Goal: Transaction & Acquisition: Purchase product/service

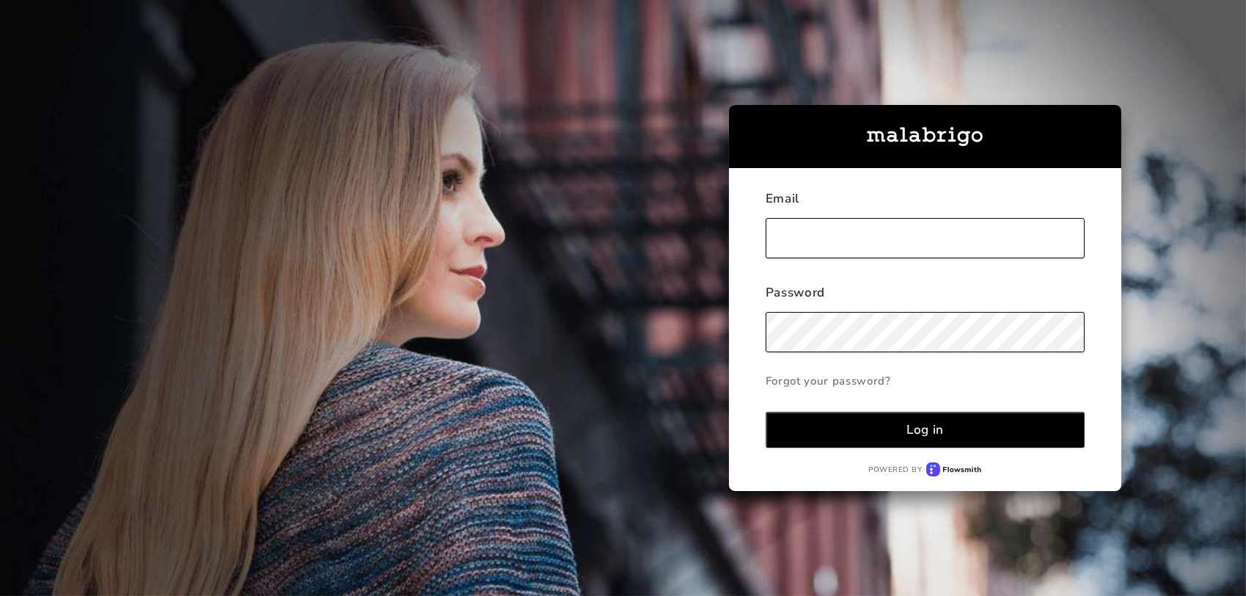
type input "[EMAIL_ADDRESS][DOMAIN_NAME]"
click at [905, 430] on button "Log in" at bounding box center [925, 429] width 319 height 36
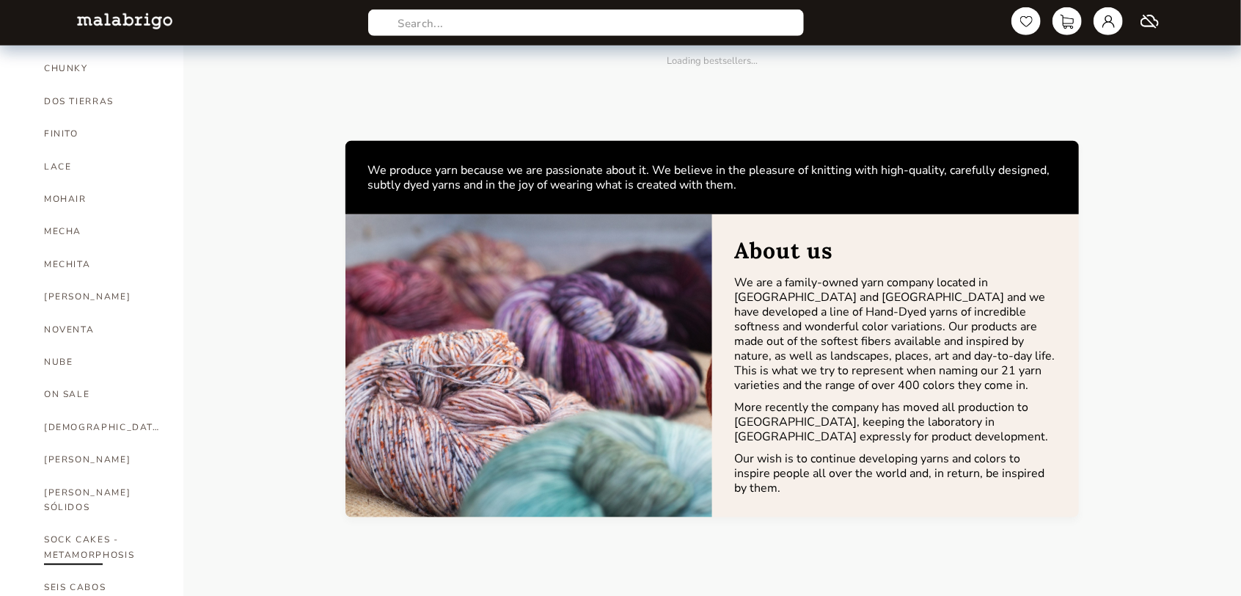
scroll to position [587, 0]
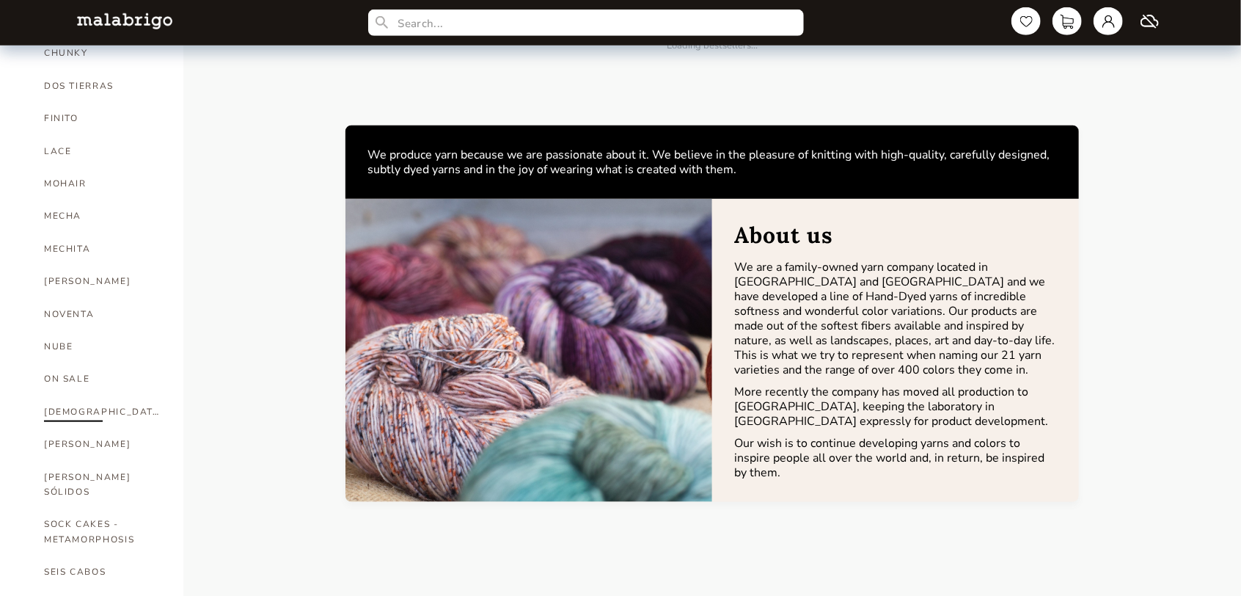
click at [74, 395] on link "[DEMOGRAPHIC_DATA]" at bounding box center [102, 411] width 117 height 32
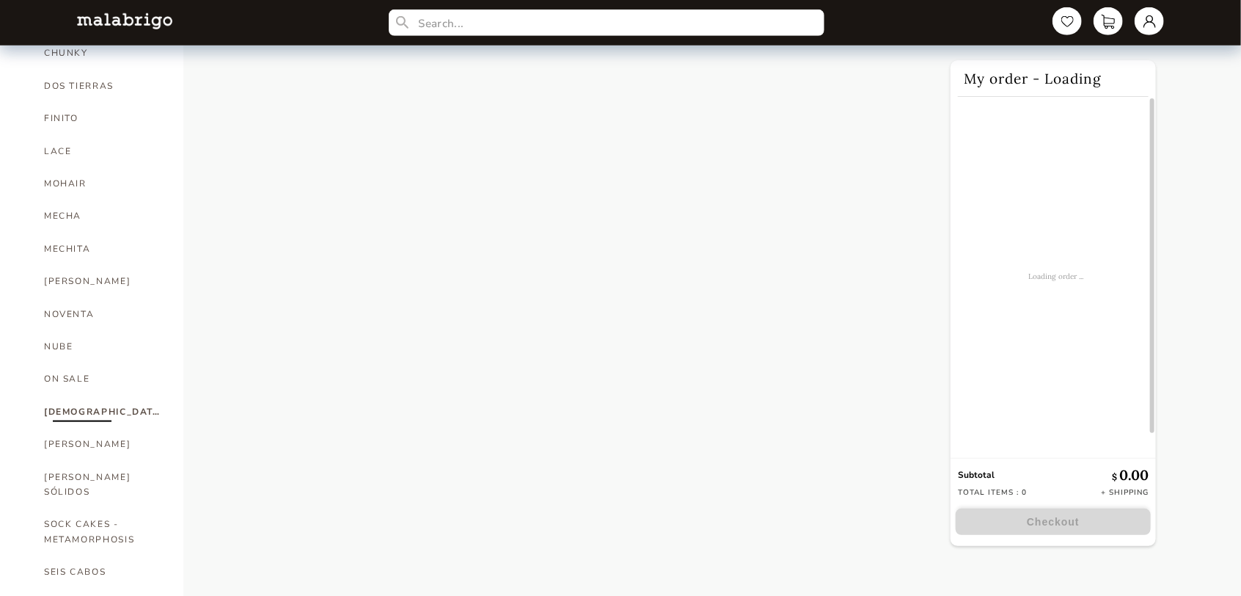
select select "SKU"
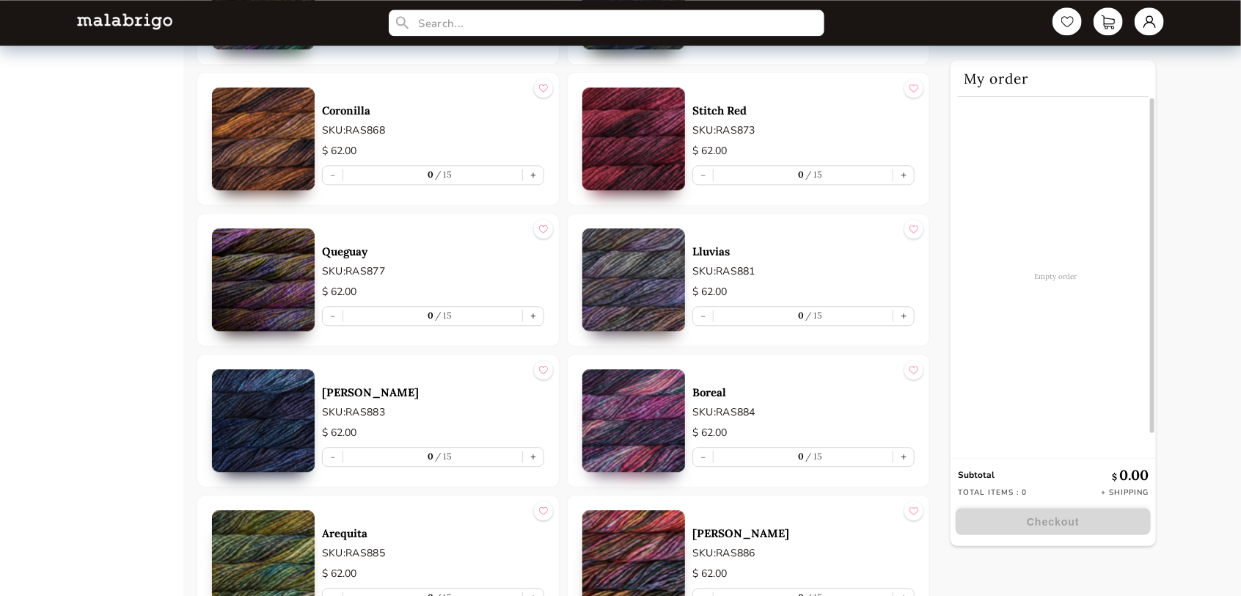
scroll to position [7394, 0]
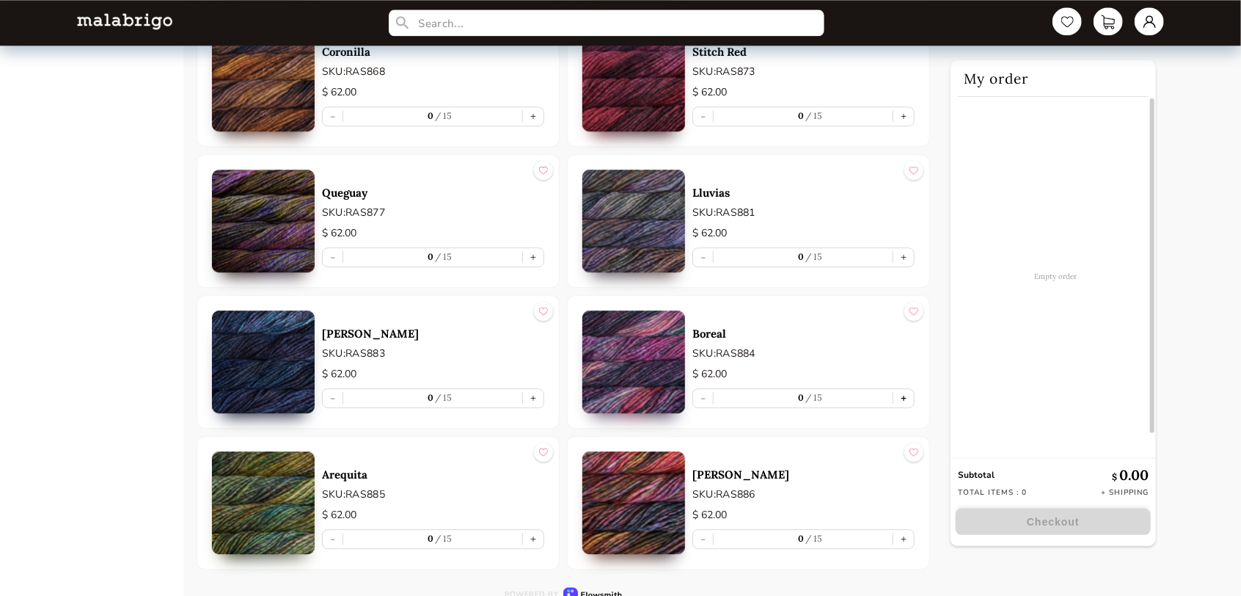
click at [910, 389] on button "+" at bounding box center [903, 398] width 21 height 18
type input "1"
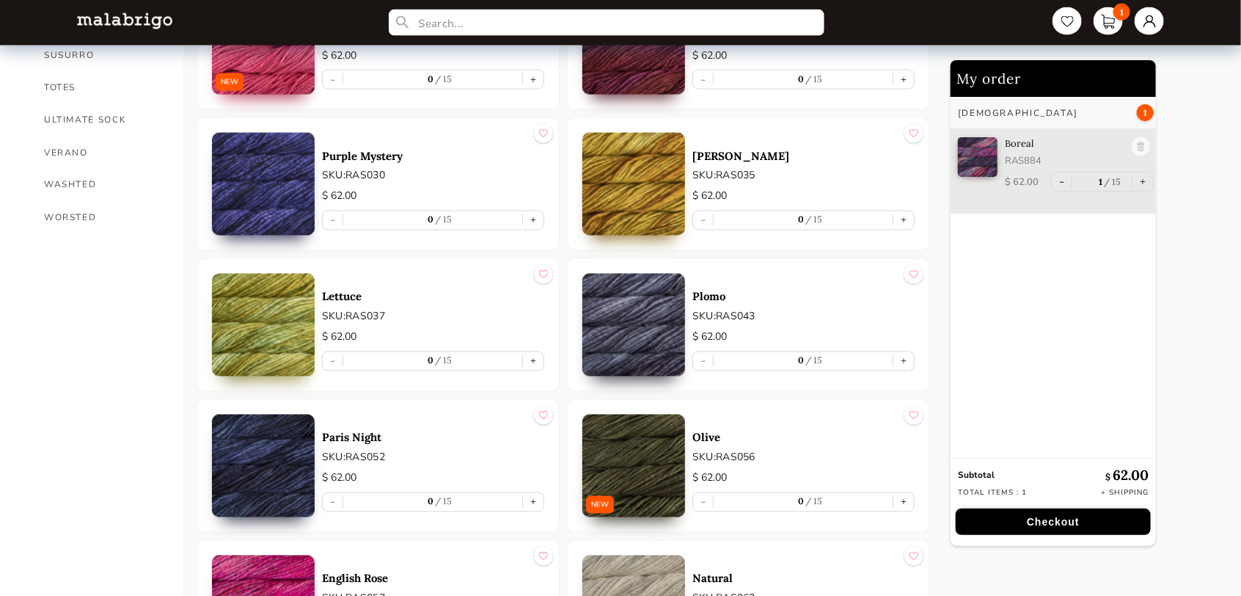
scroll to position [1247, 0]
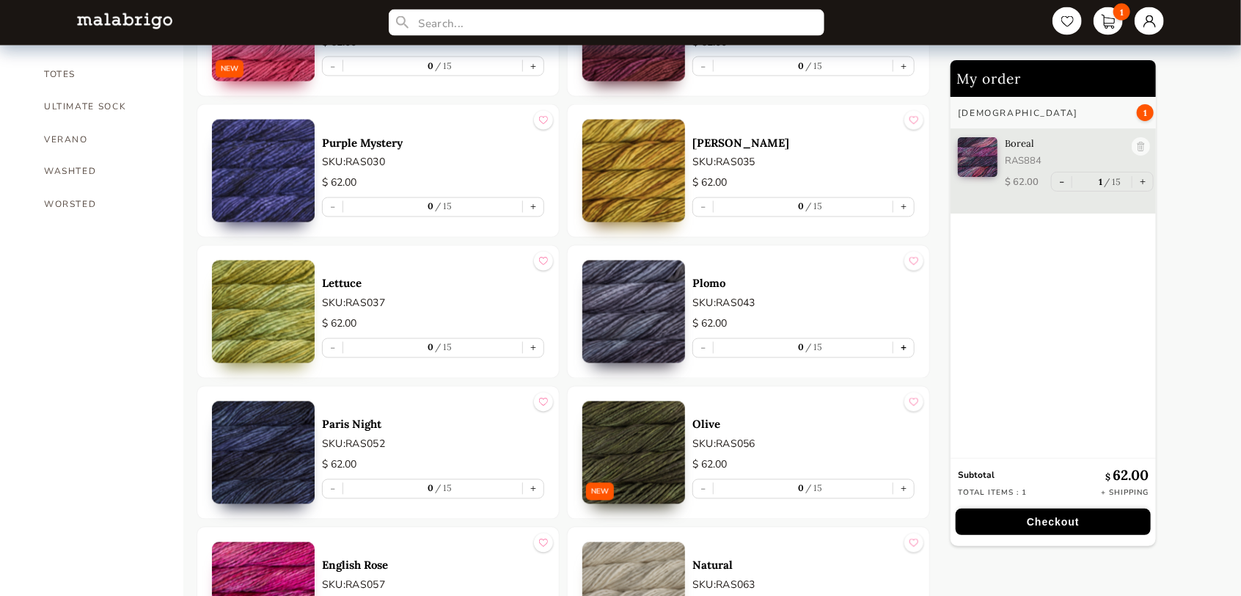
click at [907, 345] on button "+" at bounding box center [903, 348] width 21 height 18
type input "1"
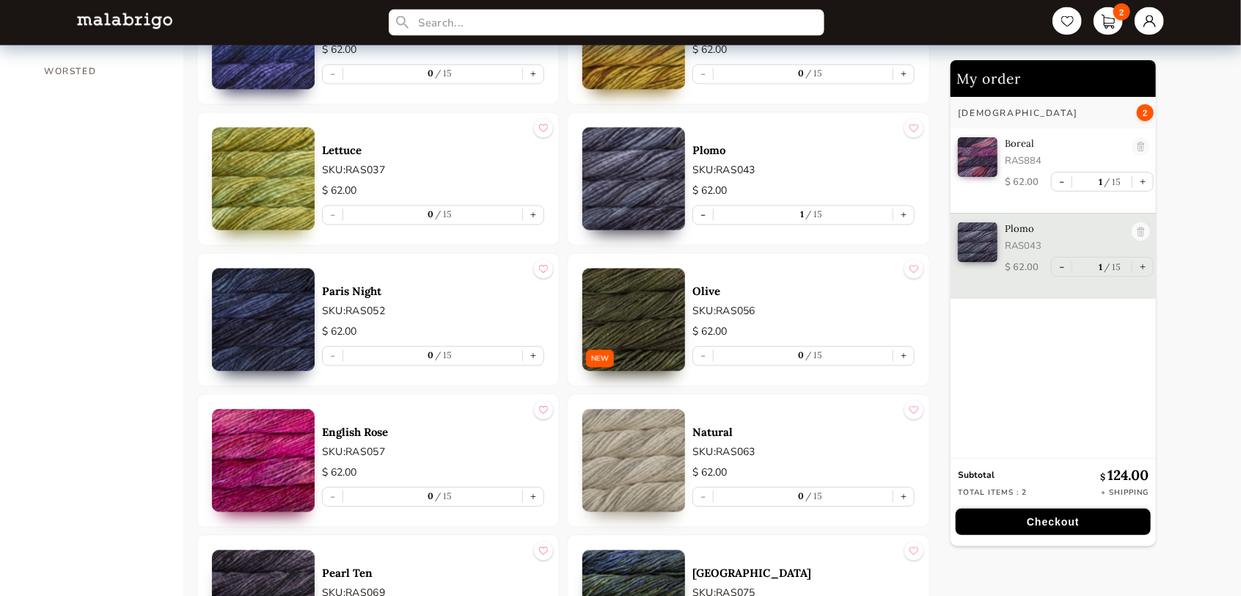
scroll to position [1394, 0]
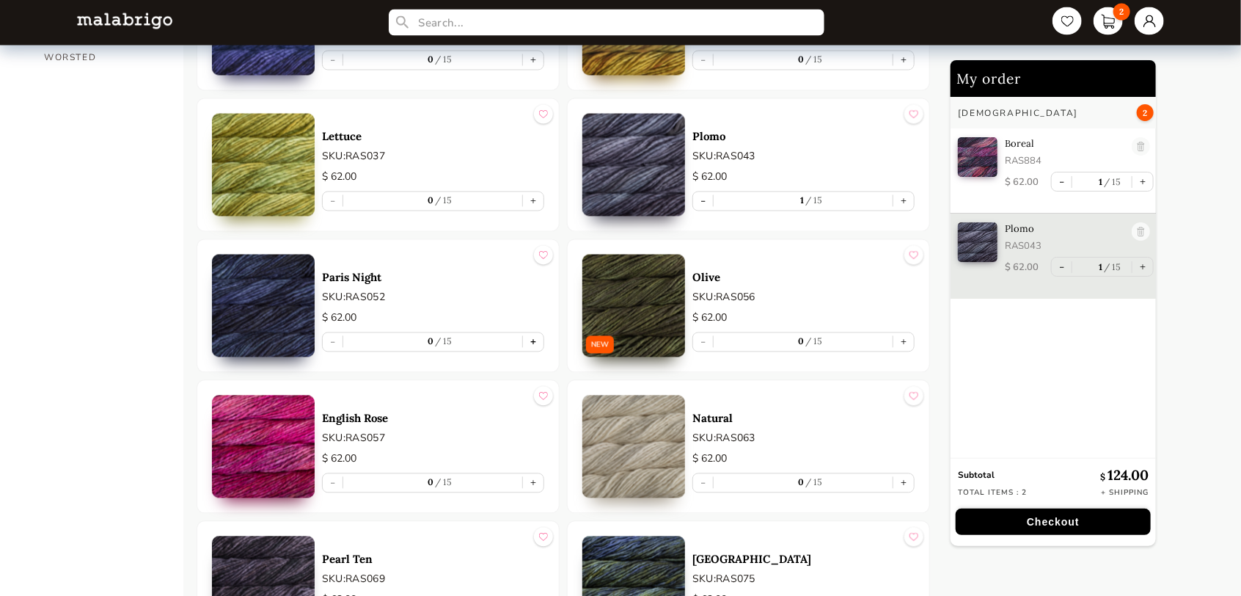
click at [534, 341] on button "+" at bounding box center [533, 342] width 21 height 18
type input "1"
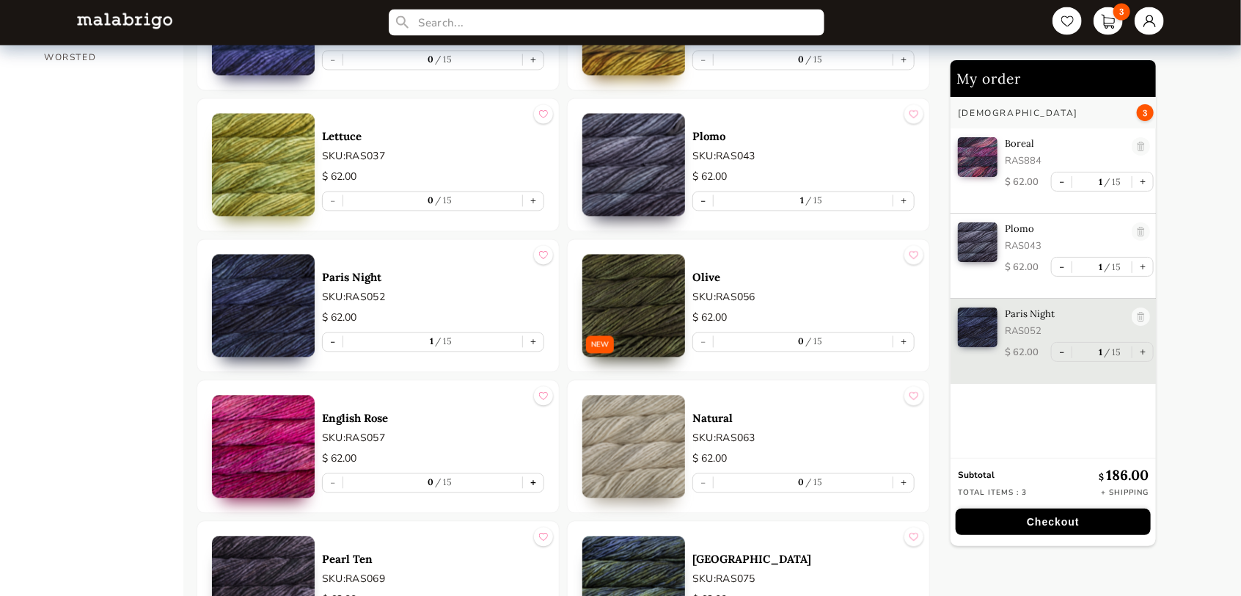
click at [535, 483] on button "+" at bounding box center [533, 483] width 21 height 18
type input "1"
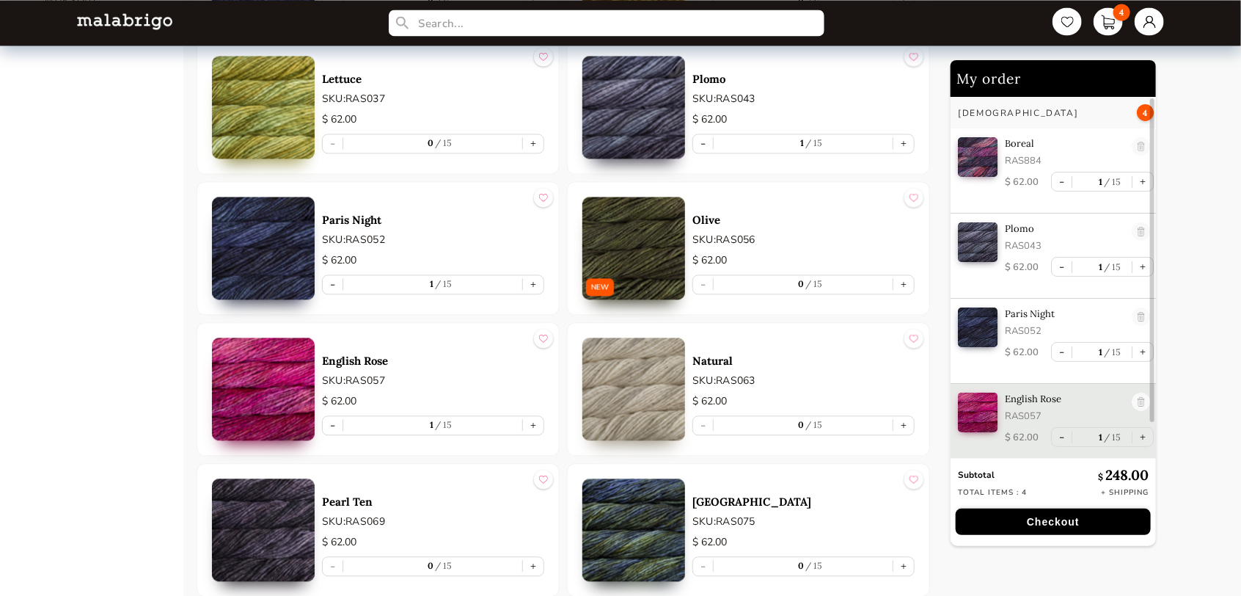
scroll to position [1467, 0]
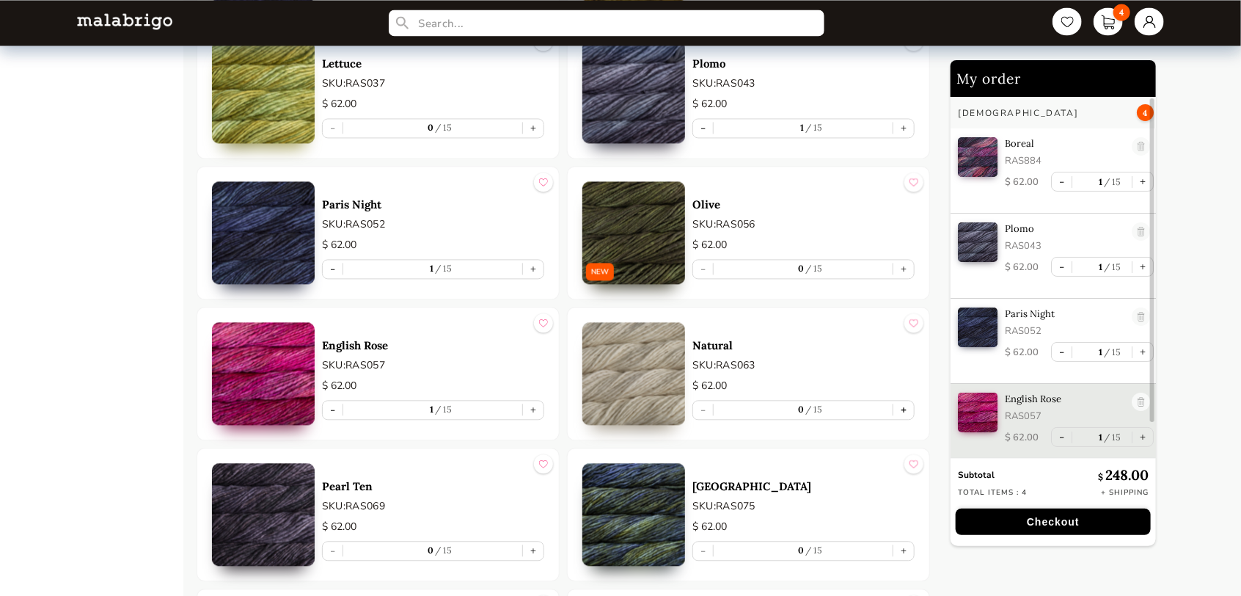
click at [905, 404] on button "+" at bounding box center [903, 409] width 21 height 18
type input "1"
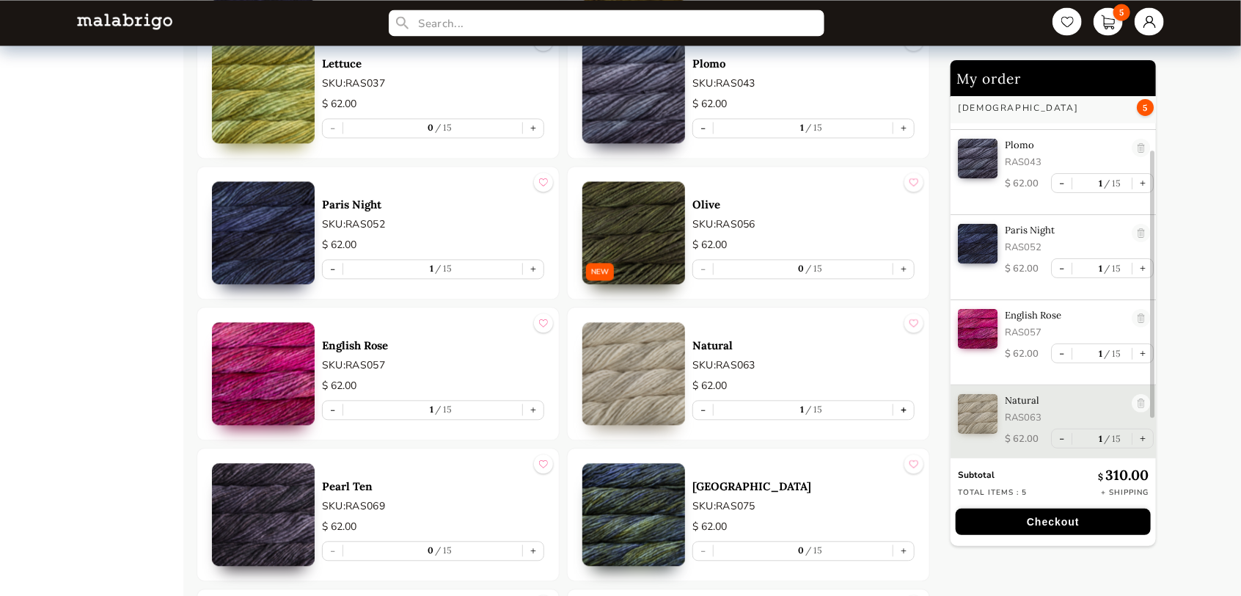
click at [905, 404] on button "+" at bounding box center [903, 409] width 21 height 18
type input "2"
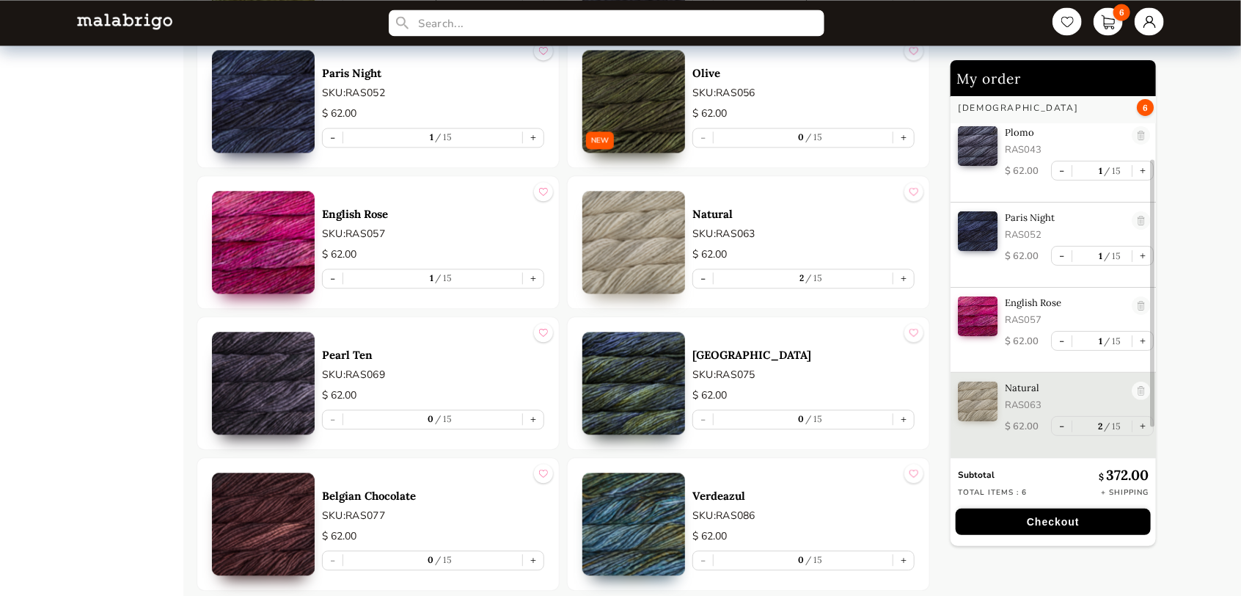
scroll to position [1614, 0]
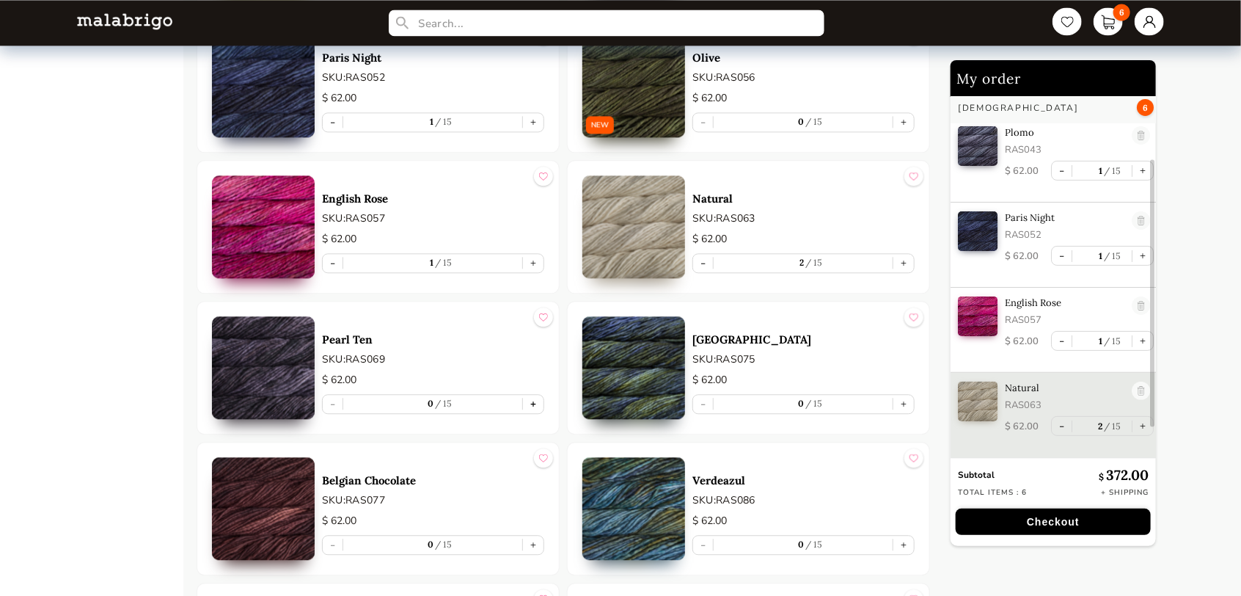
click at [530, 399] on button "+" at bounding box center [533, 404] width 21 height 18
type input "1"
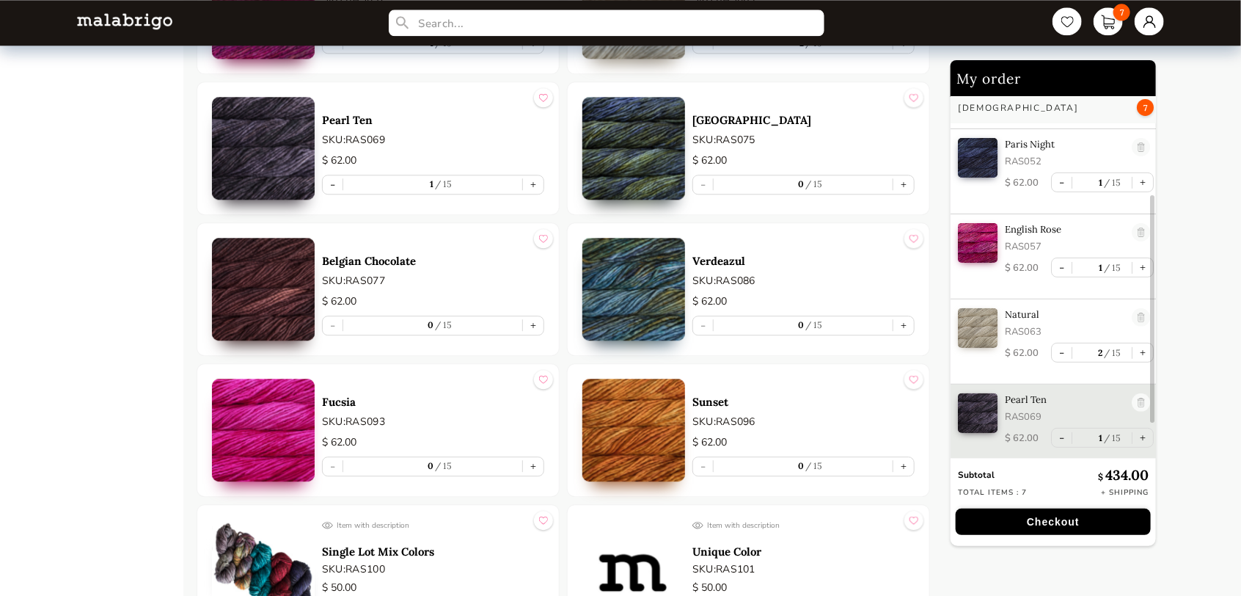
scroll to position [1907, 0]
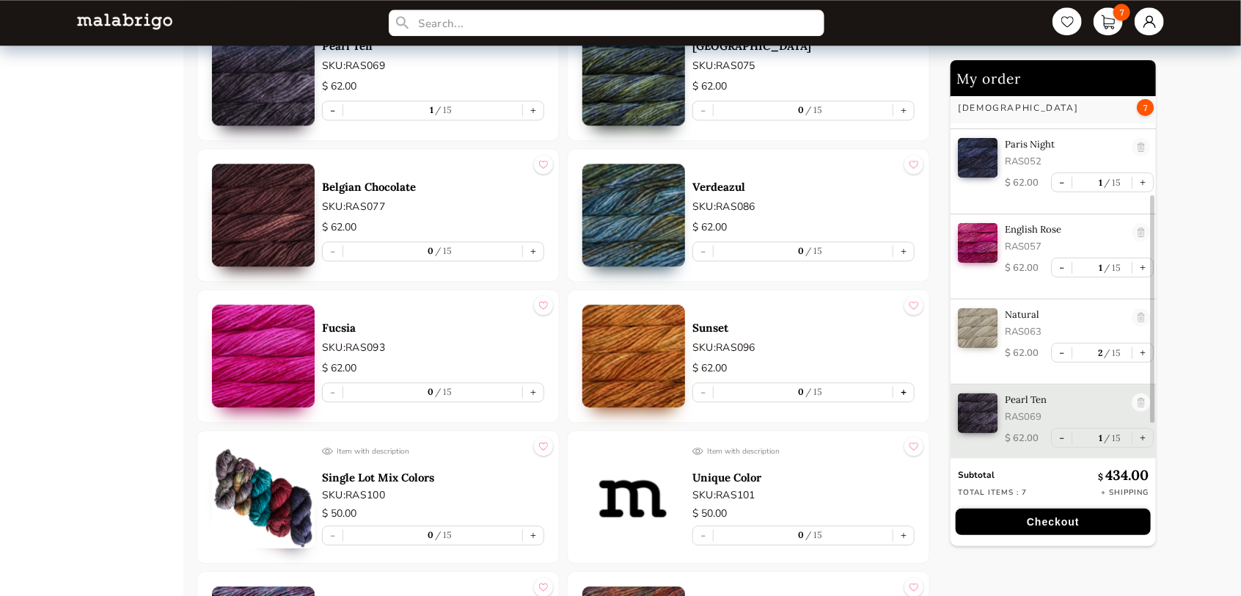
click at [904, 389] on button "+" at bounding box center [903, 392] width 21 height 18
type input "1"
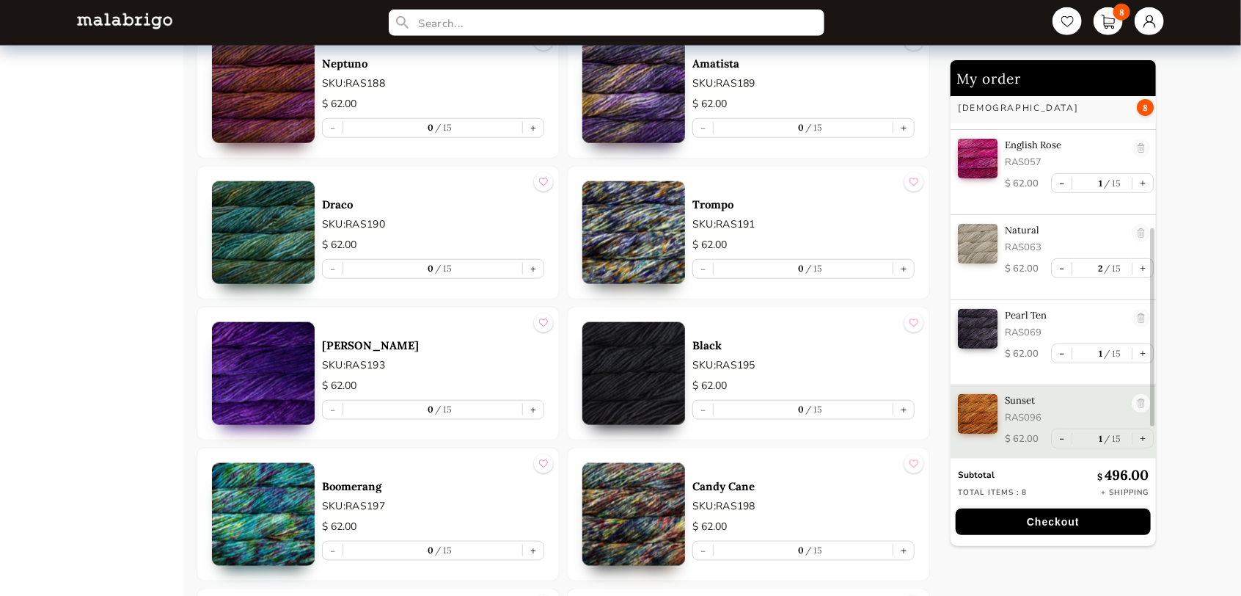
scroll to position [3594, 0]
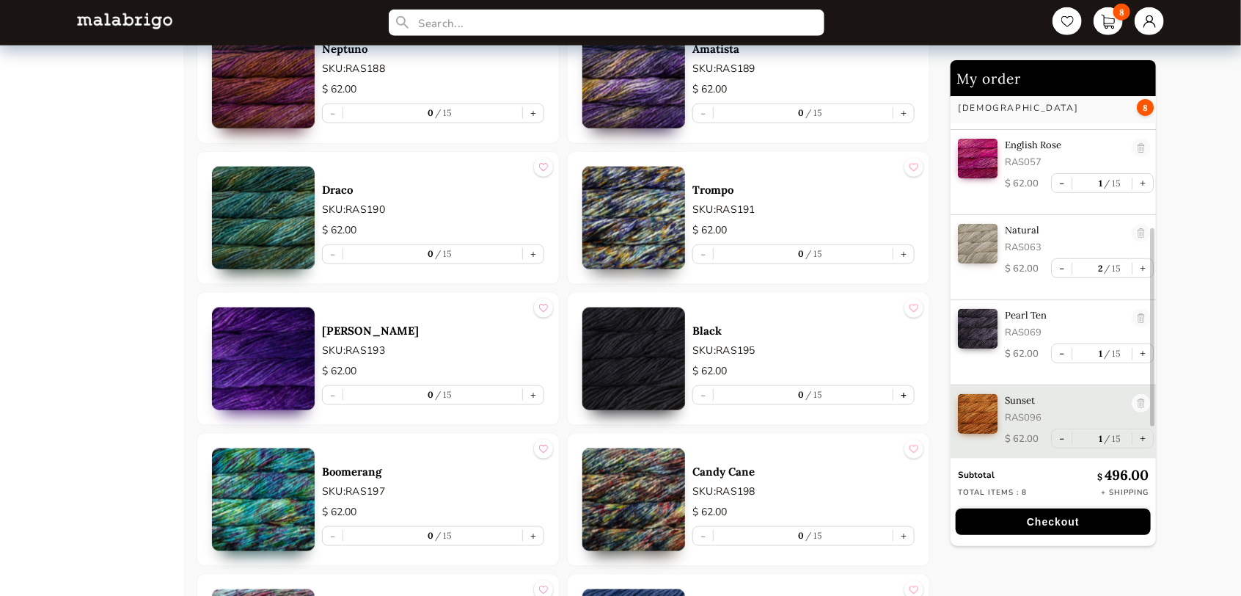
click at [898, 389] on button "+" at bounding box center [903, 395] width 21 height 18
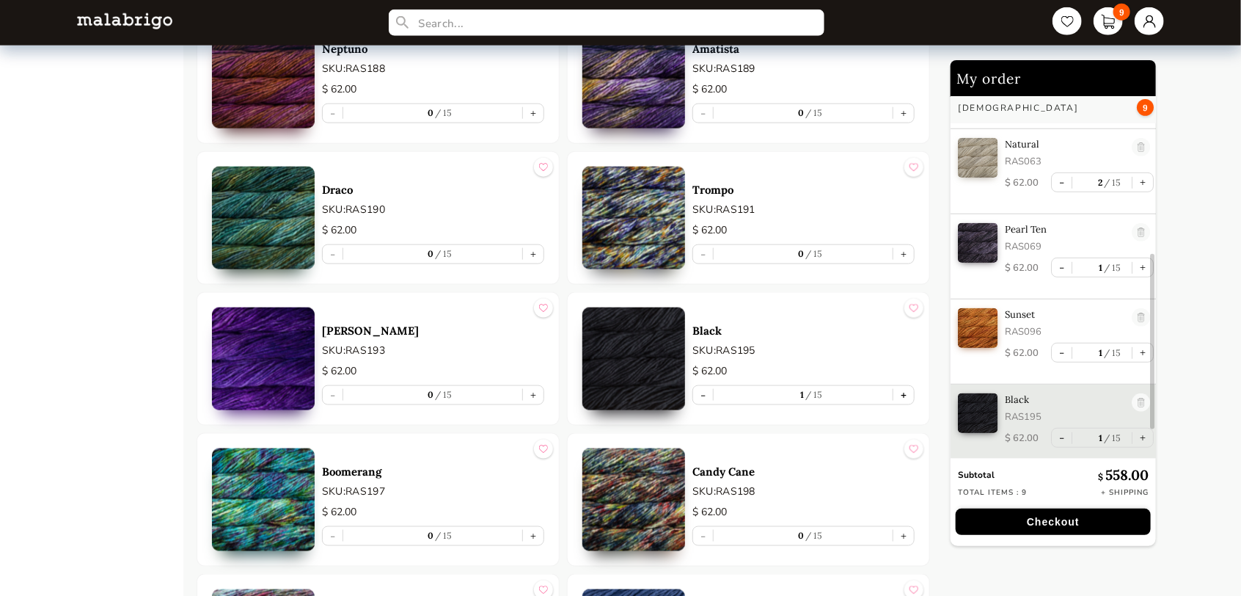
click at [901, 393] on button "+" at bounding box center [903, 395] width 21 height 18
type input "2"
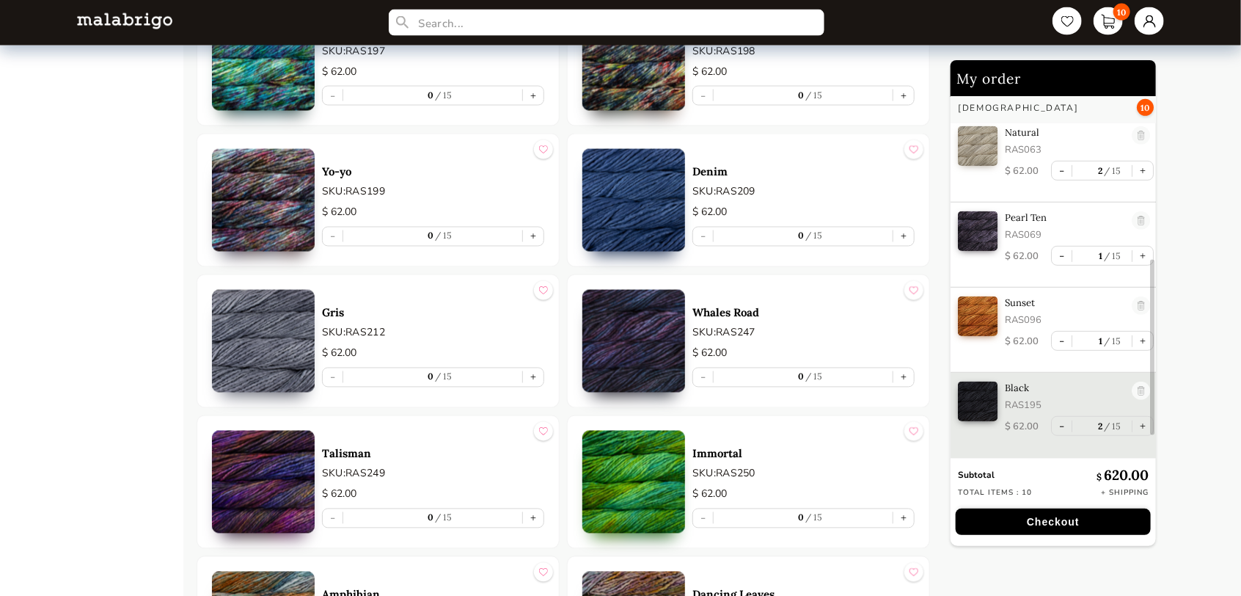
scroll to position [4108, 0]
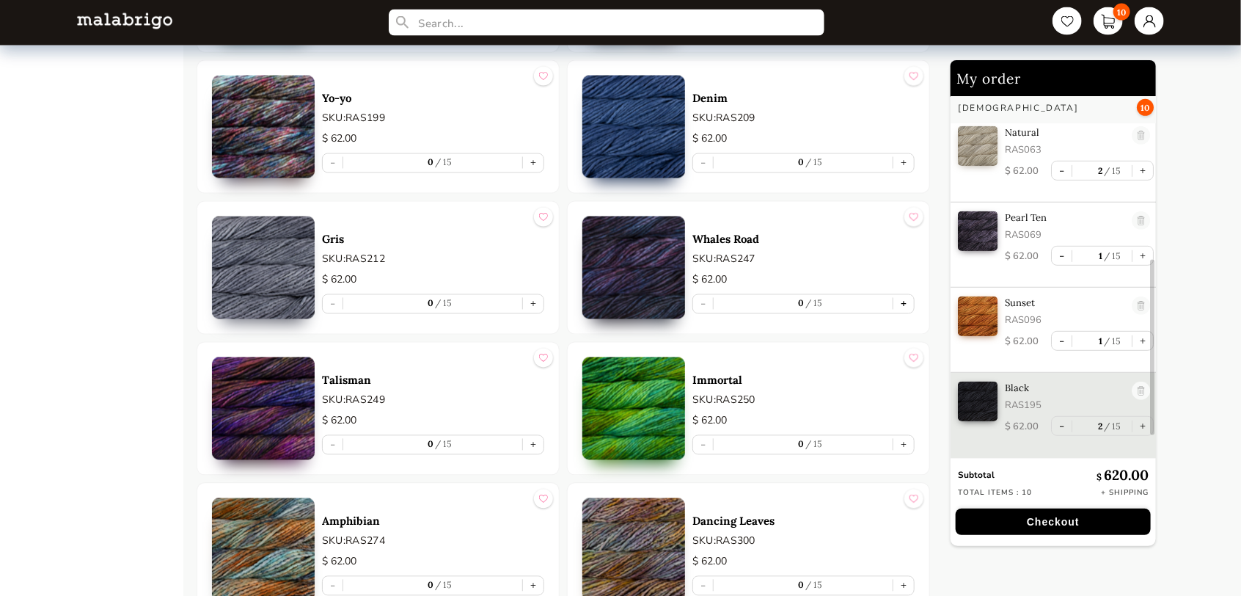
click at [901, 296] on button "+" at bounding box center [903, 304] width 21 height 18
type input "1"
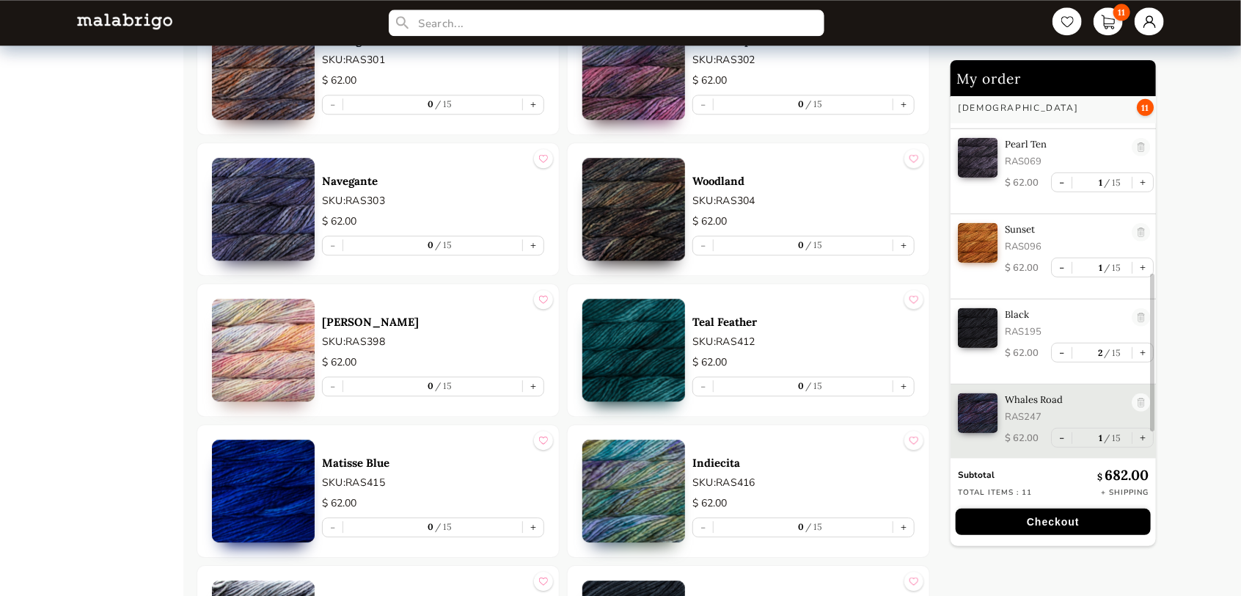
scroll to position [4768, 0]
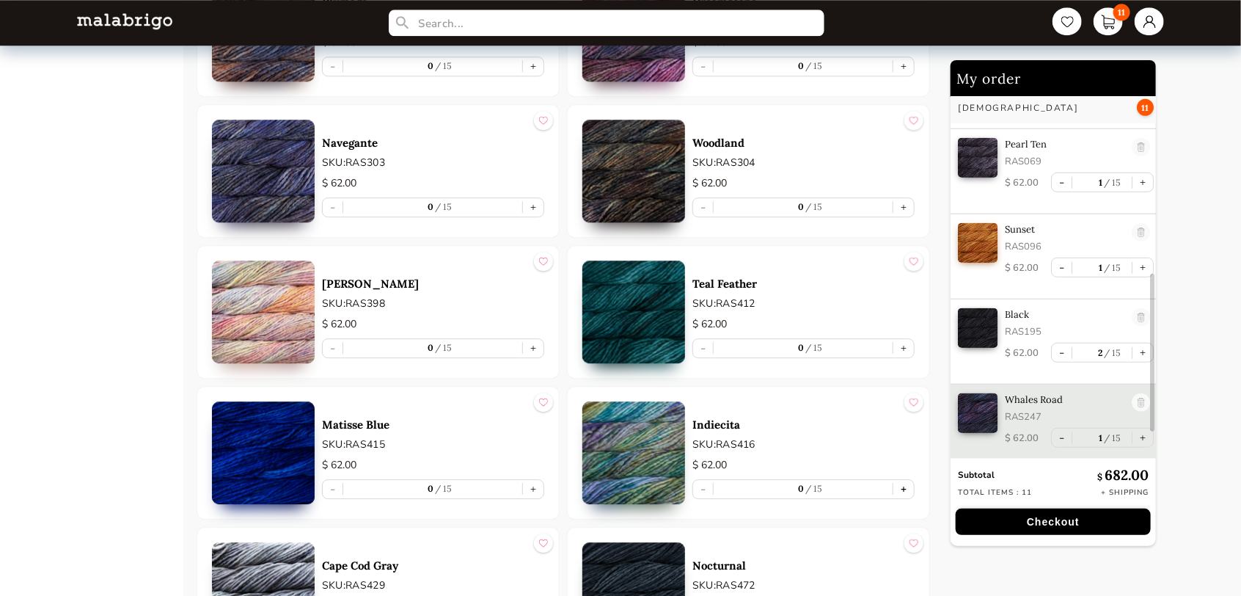
click at [905, 484] on button "+" at bounding box center [903, 489] width 21 height 18
type input "1"
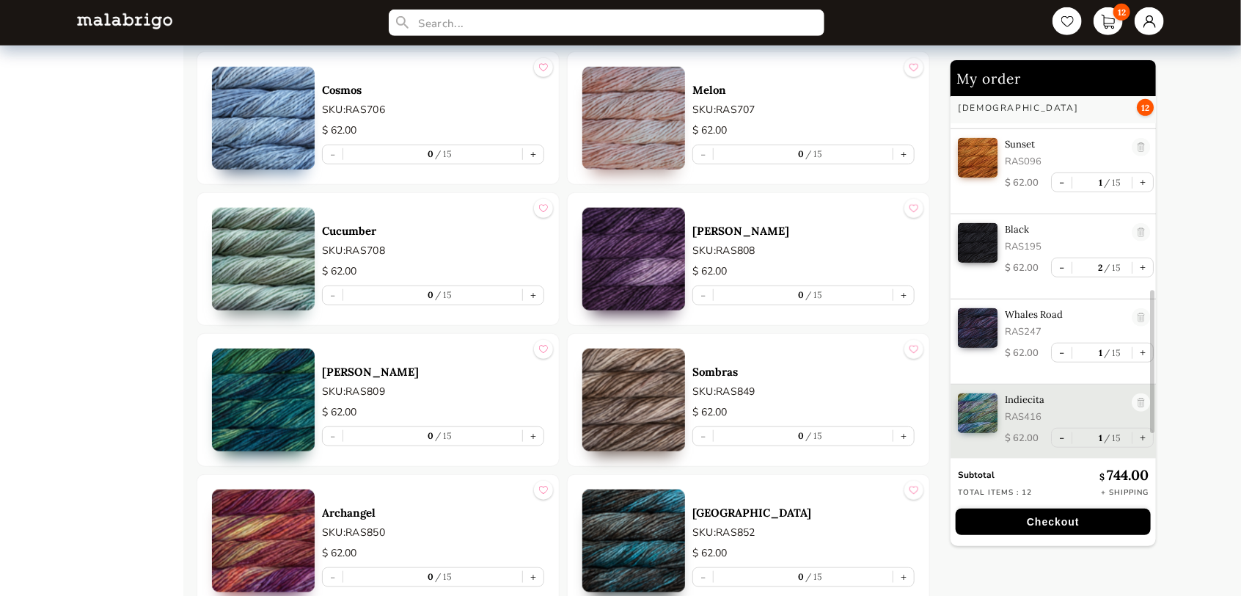
scroll to position [6161, 0]
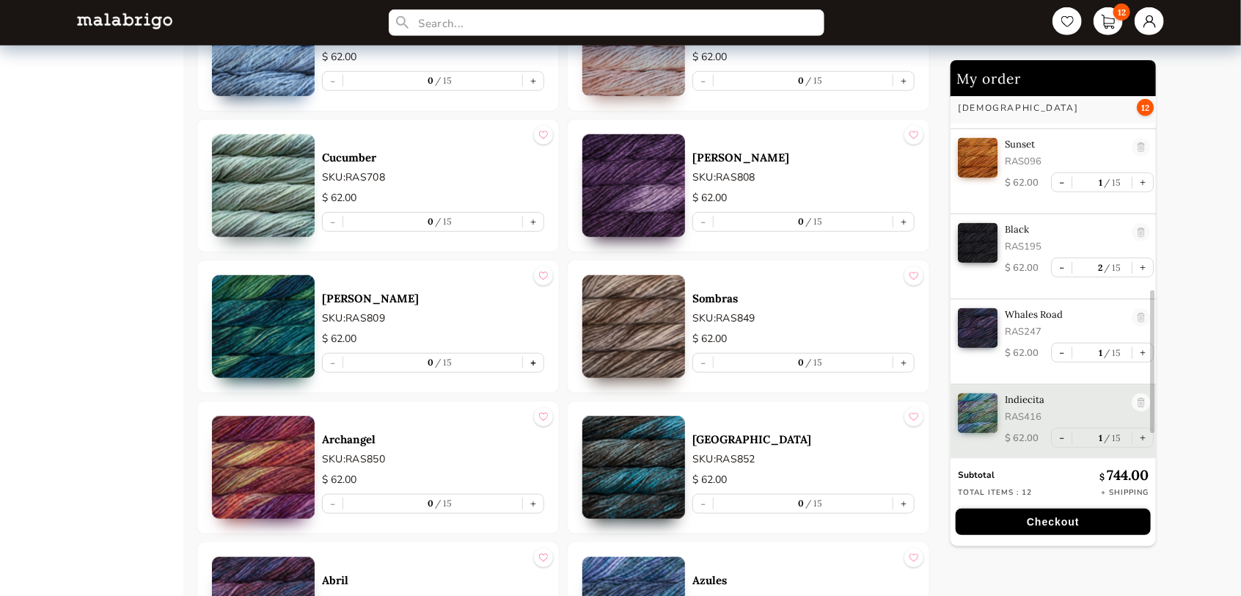
click at [535, 354] on button "+" at bounding box center [533, 363] width 21 height 18
type input "1"
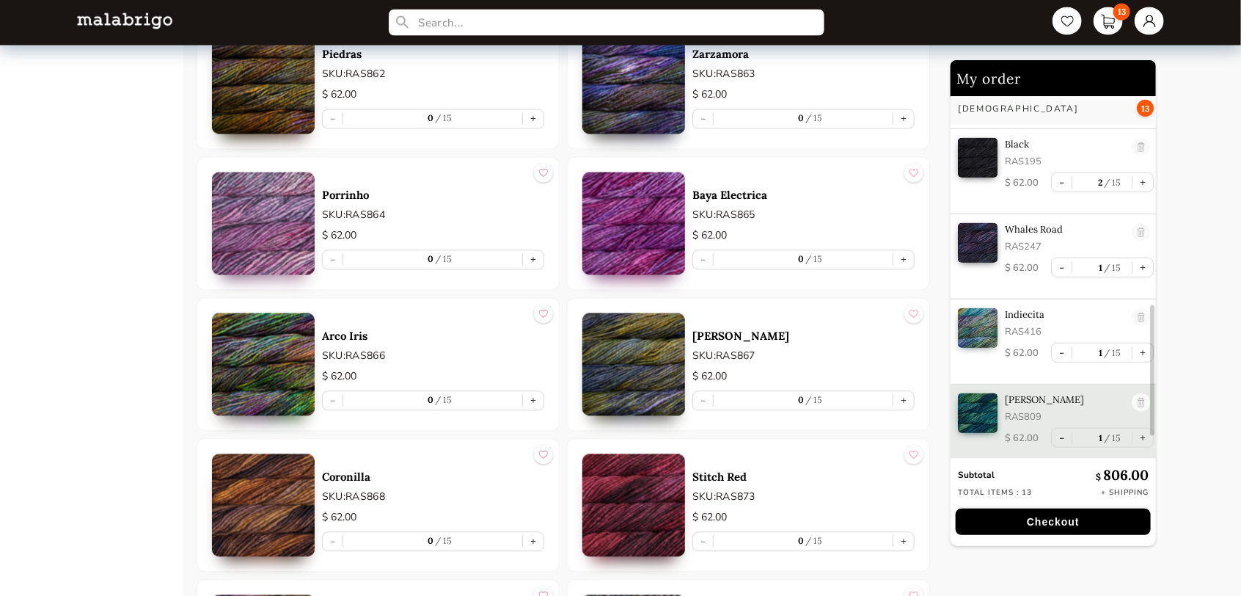
scroll to position [7042, 0]
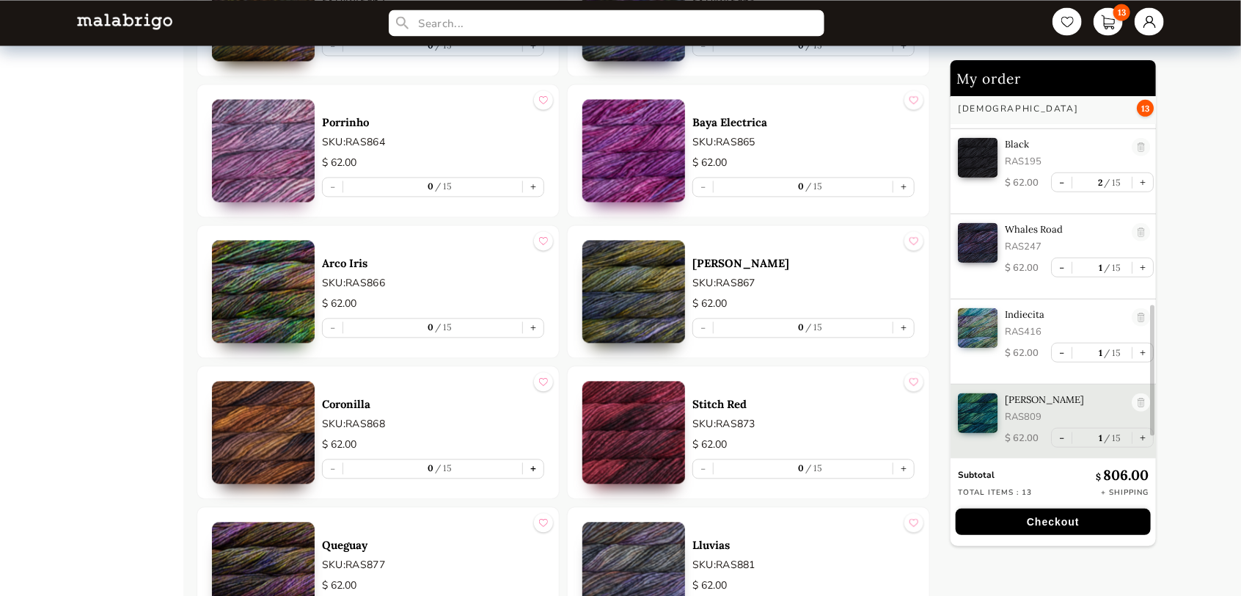
click at [540, 459] on button "+" at bounding box center [533, 468] width 21 height 18
type input "1"
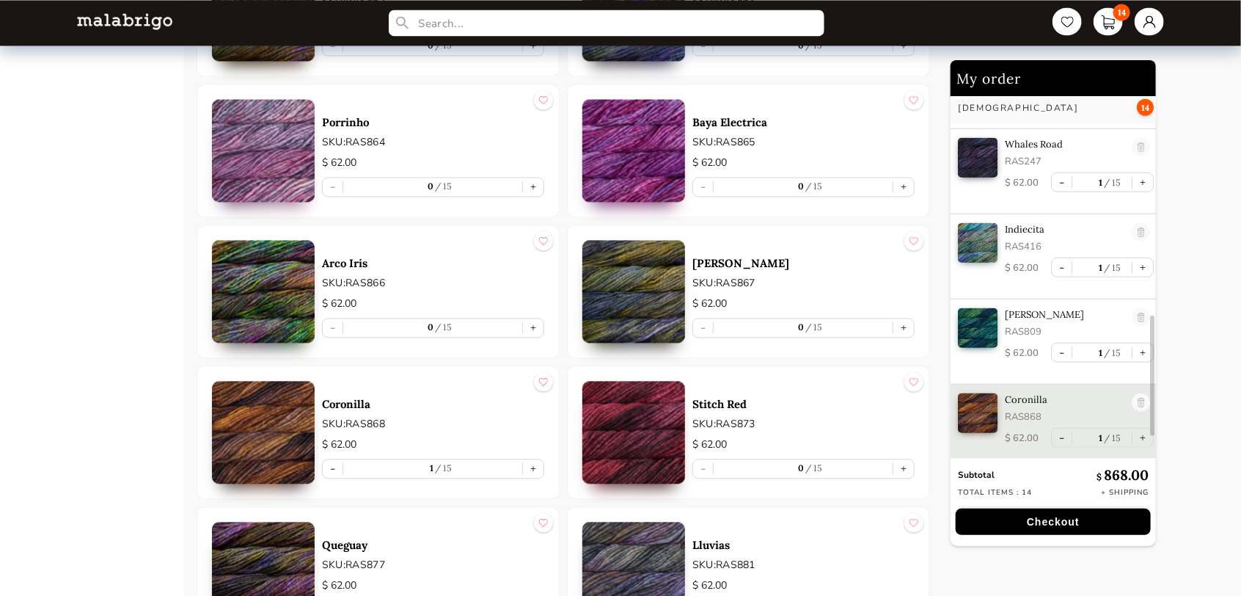
scroll to position [7394, 0]
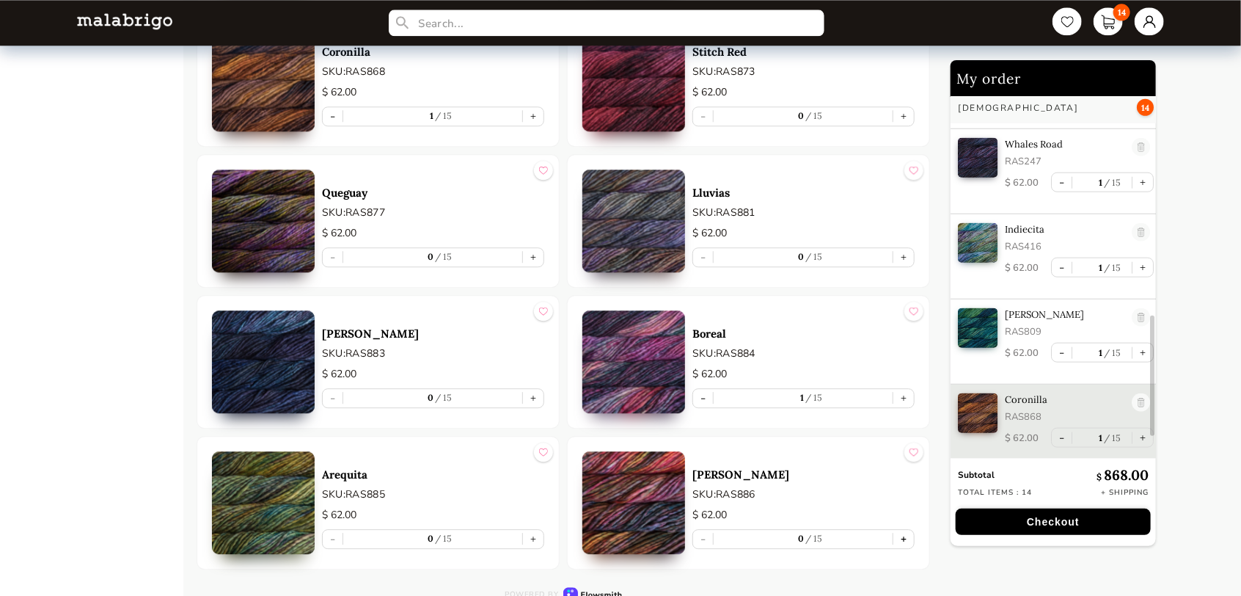
click at [903, 530] on button "+" at bounding box center [903, 539] width 21 height 18
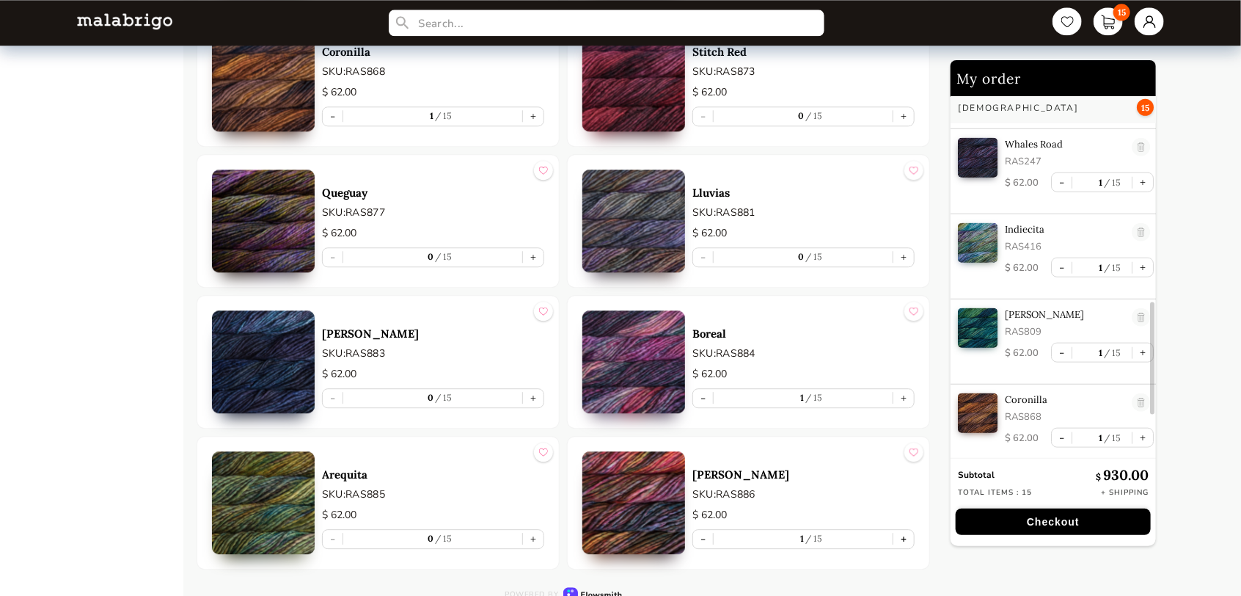
scroll to position [4, 0]
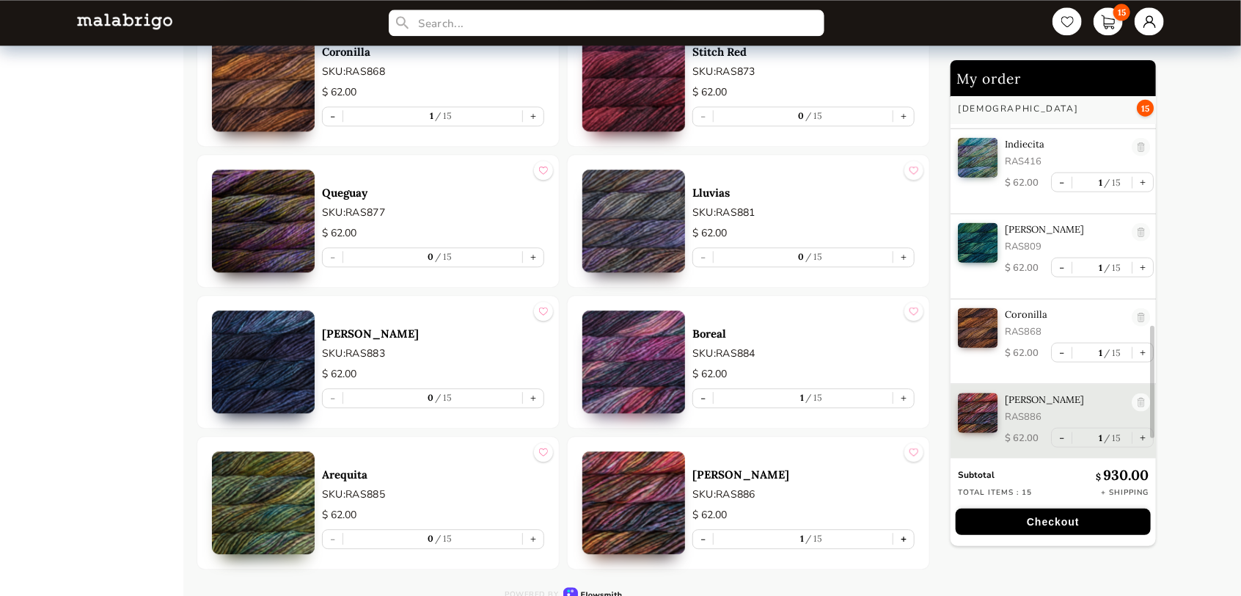
click at [904, 531] on button "+" at bounding box center [903, 539] width 21 height 18
type input "2"
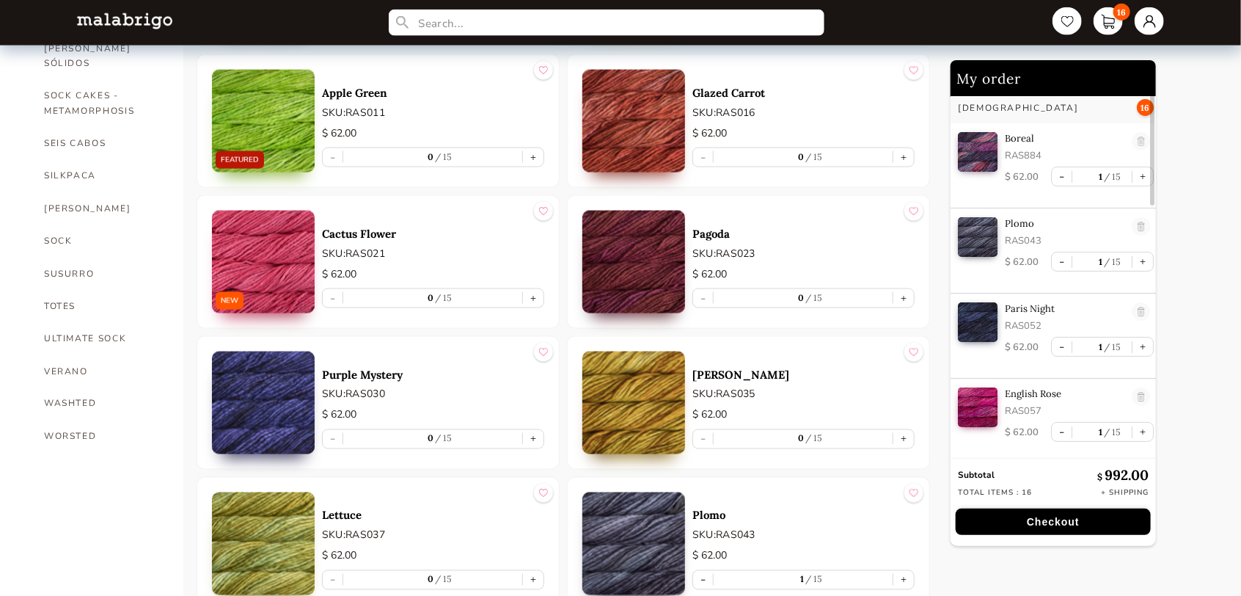
scroll to position [1027, 0]
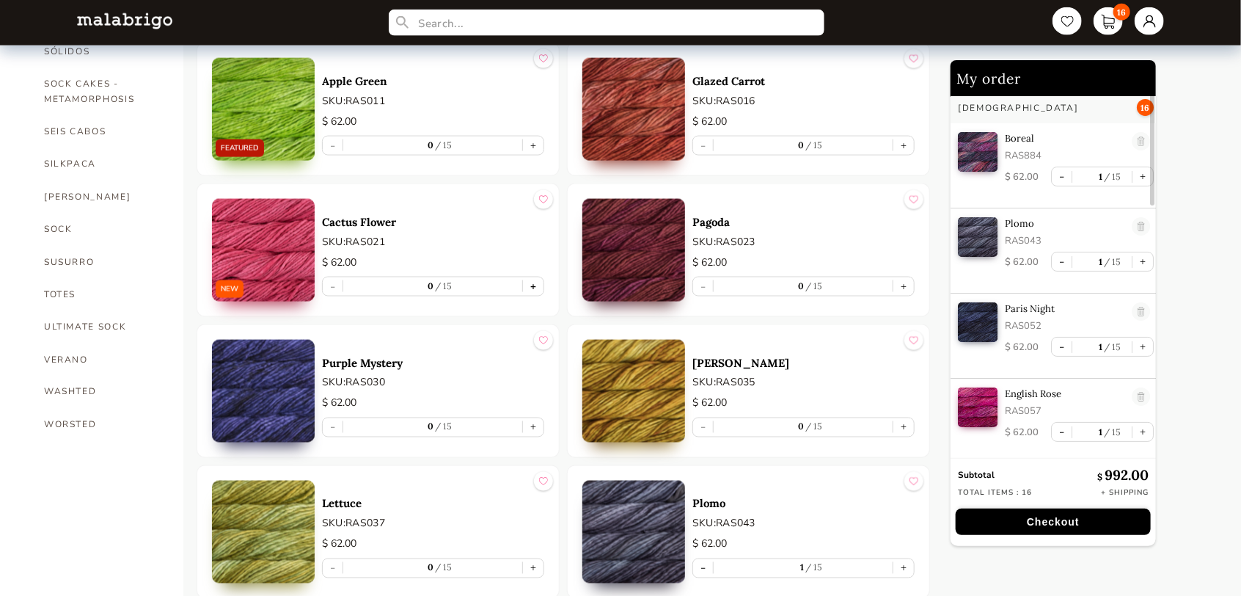
click at [537, 281] on button "+" at bounding box center [533, 286] width 21 height 18
type input "1"
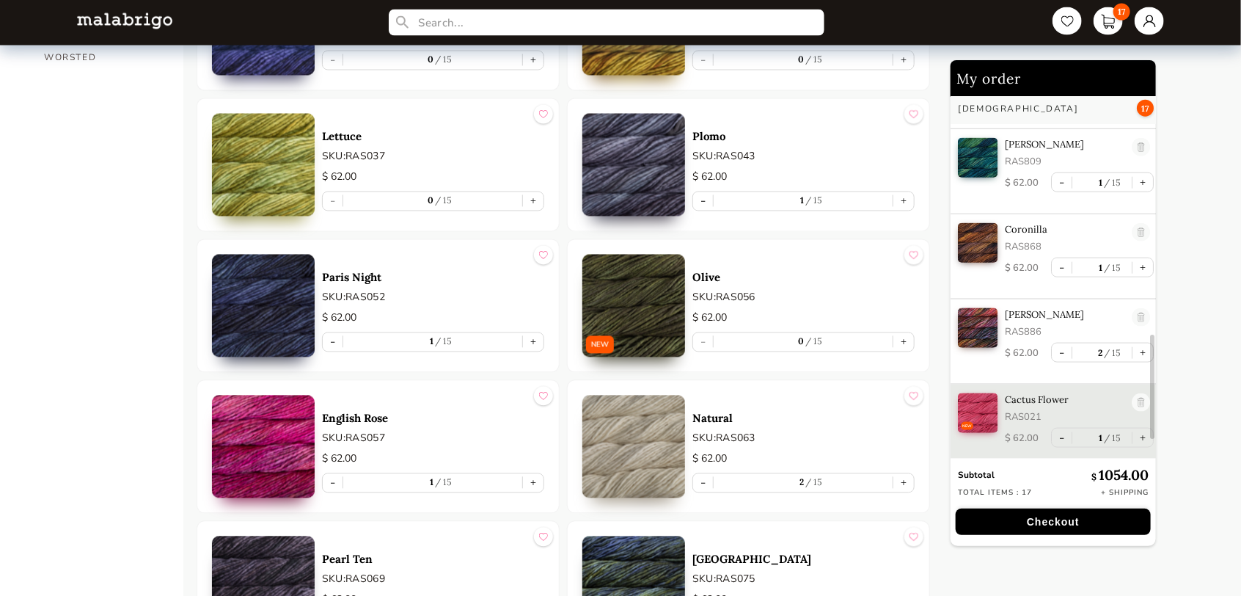
scroll to position [1467, 0]
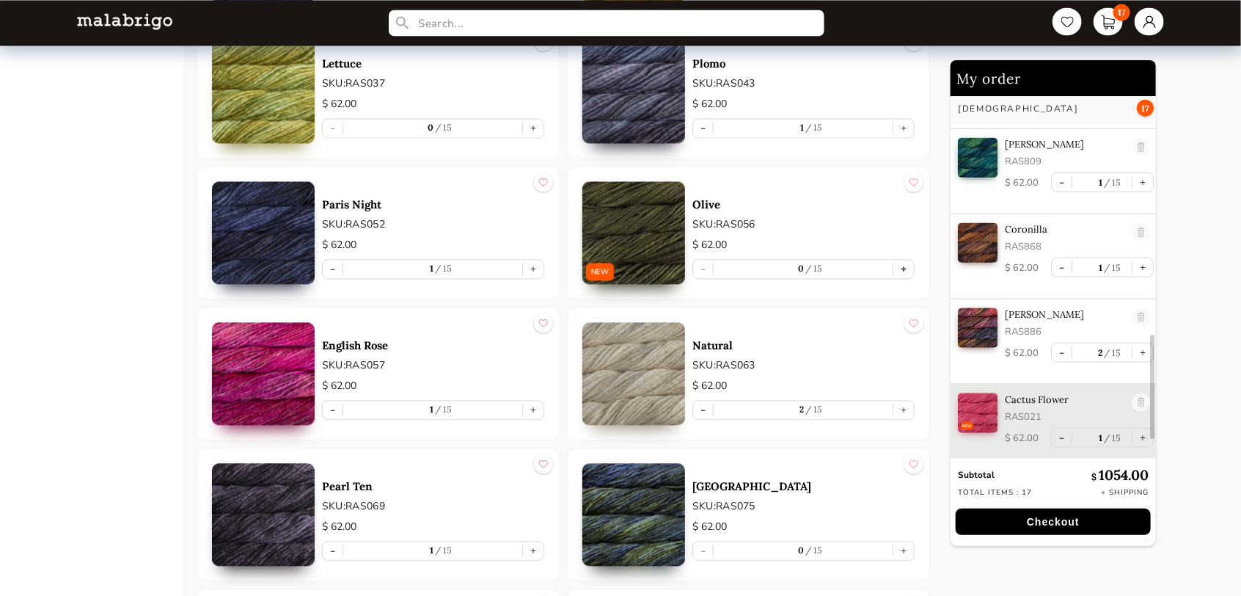
click at [899, 266] on button "+" at bounding box center [903, 269] width 21 height 18
type input "1"
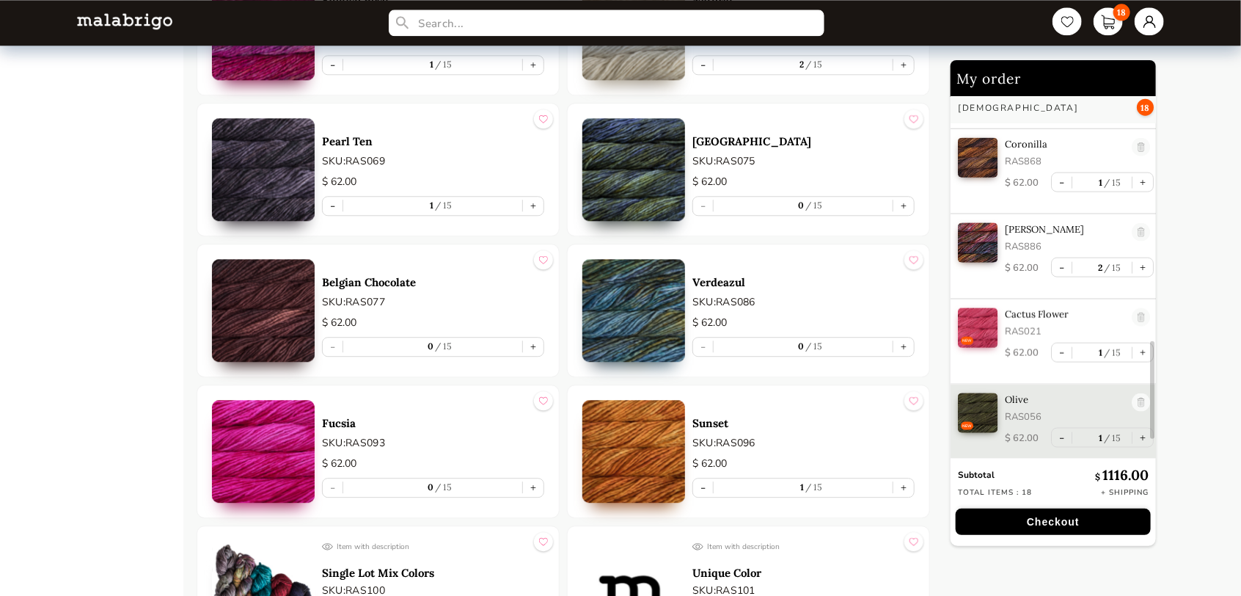
scroll to position [1834, 0]
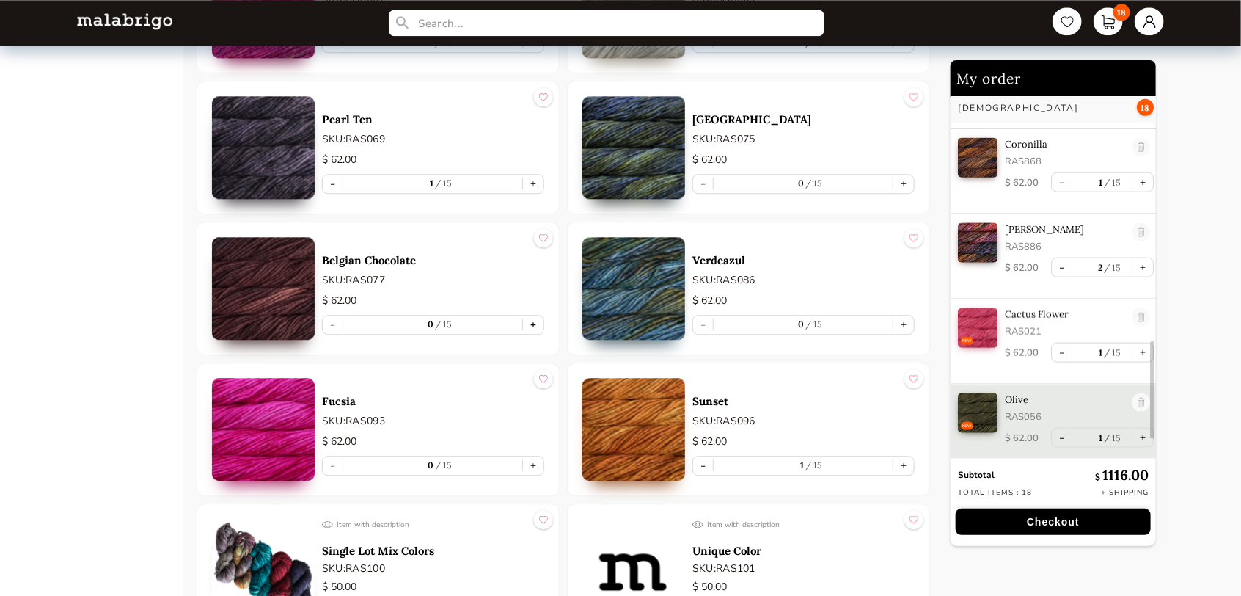
click at [535, 321] on button "+" at bounding box center [533, 324] width 21 height 18
type input "1"
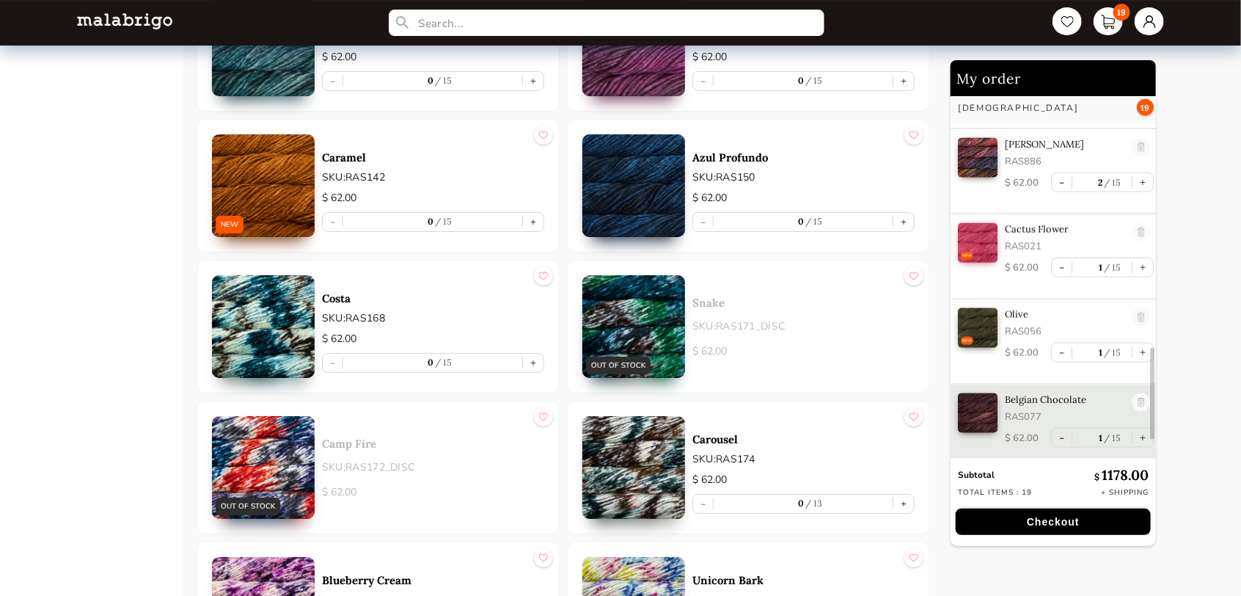
scroll to position [2714, 0]
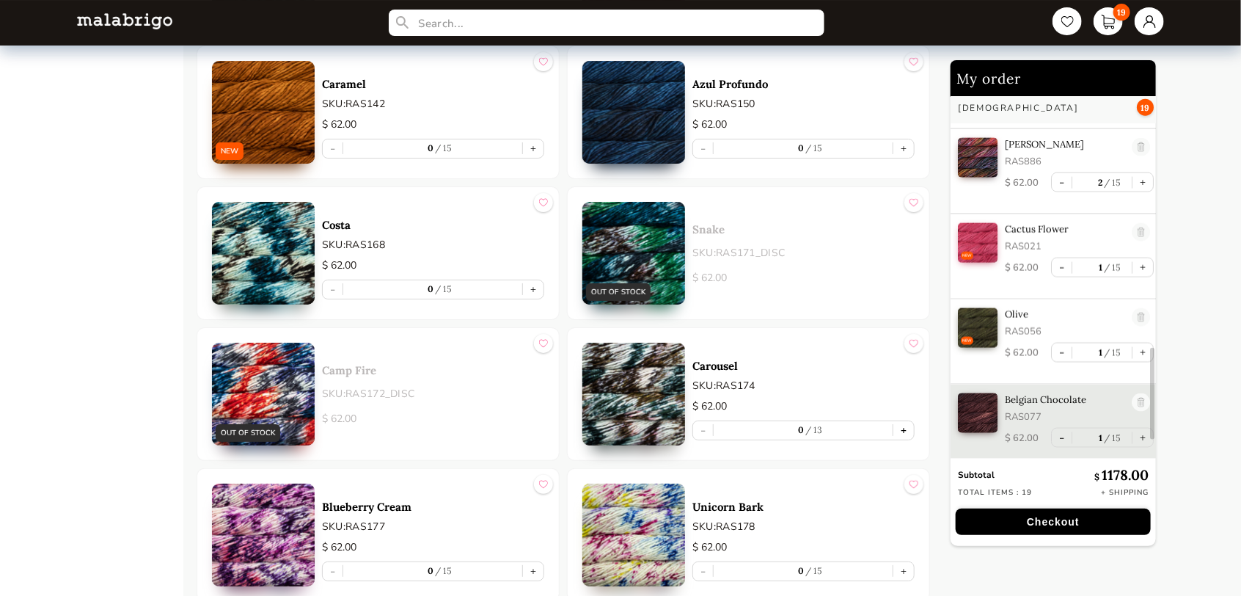
click at [904, 425] on button "+" at bounding box center [903, 430] width 21 height 18
type input "1"
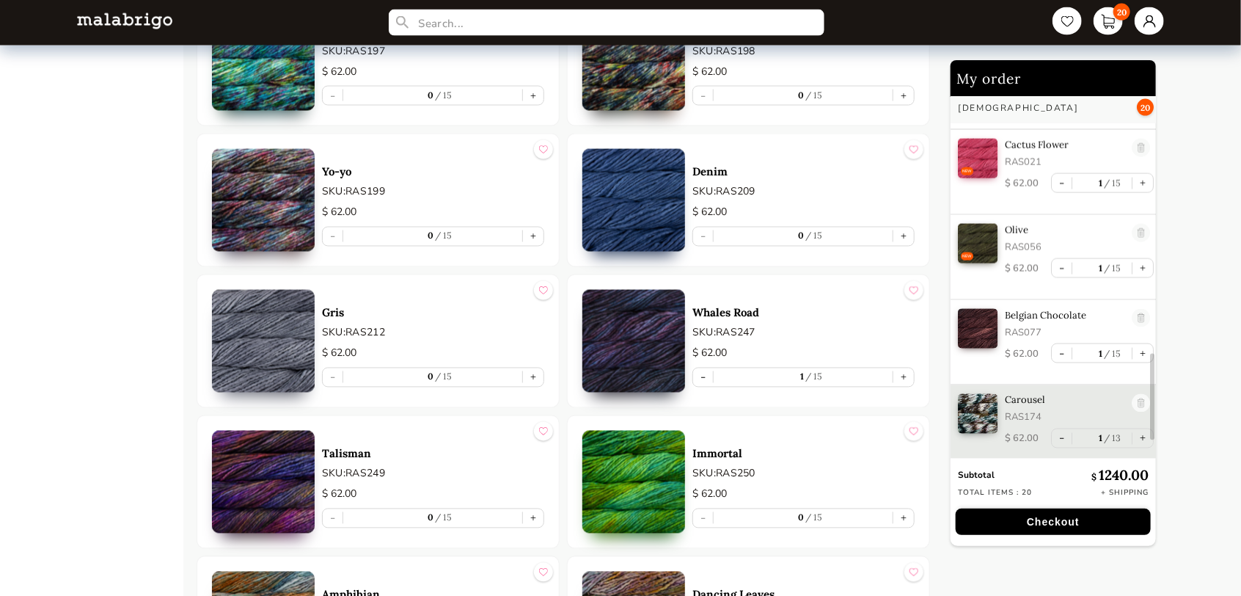
scroll to position [4108, 0]
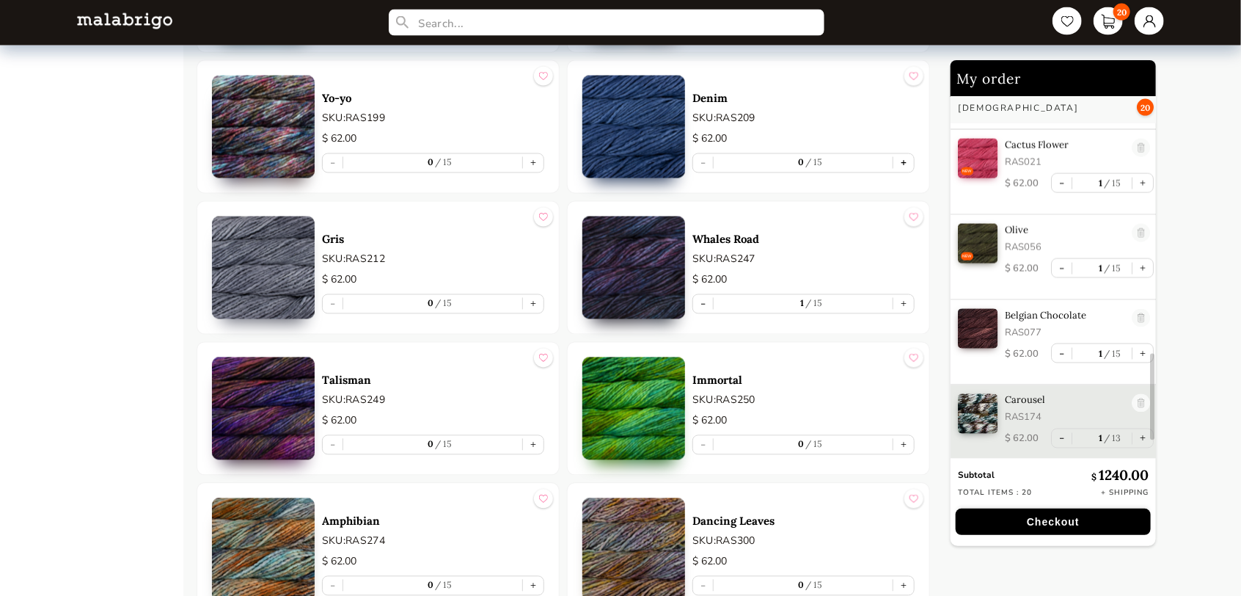
click at [907, 161] on button "+" at bounding box center [903, 163] width 21 height 18
type input "1"
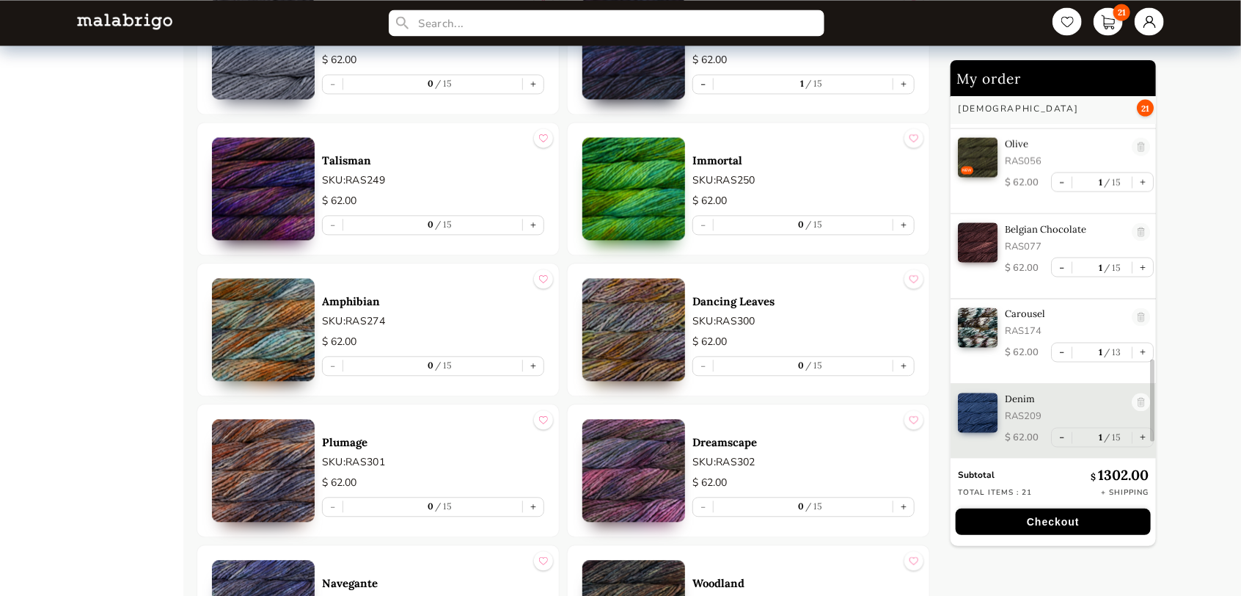
scroll to position [4401, 0]
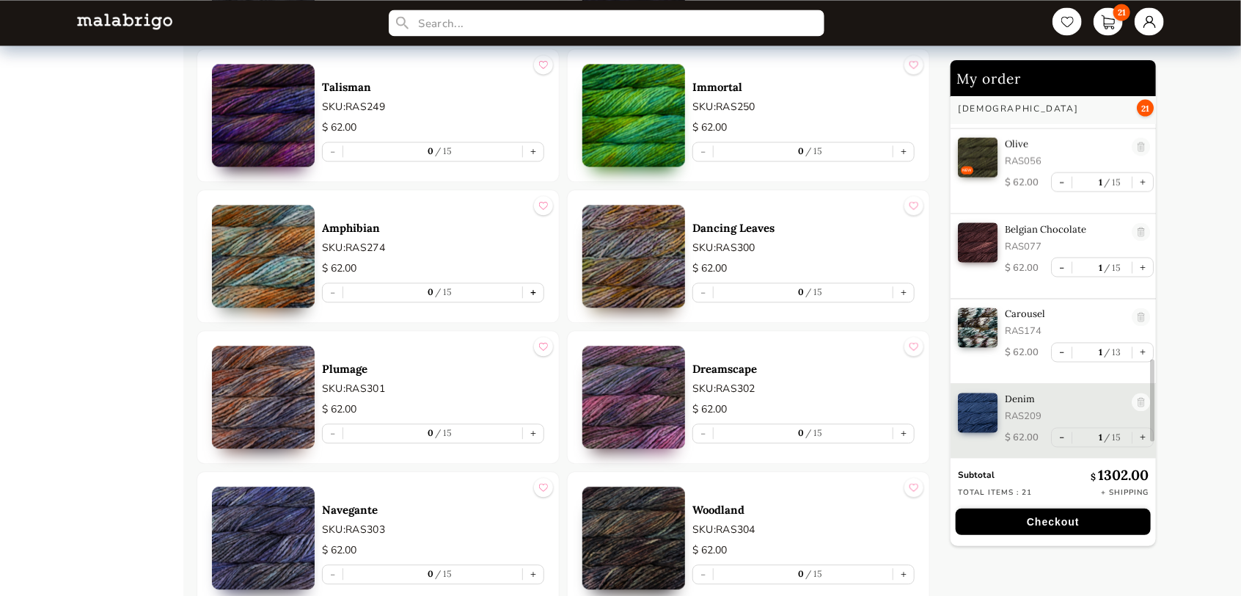
click at [533, 287] on button "+" at bounding box center [533, 292] width 21 height 18
type input "1"
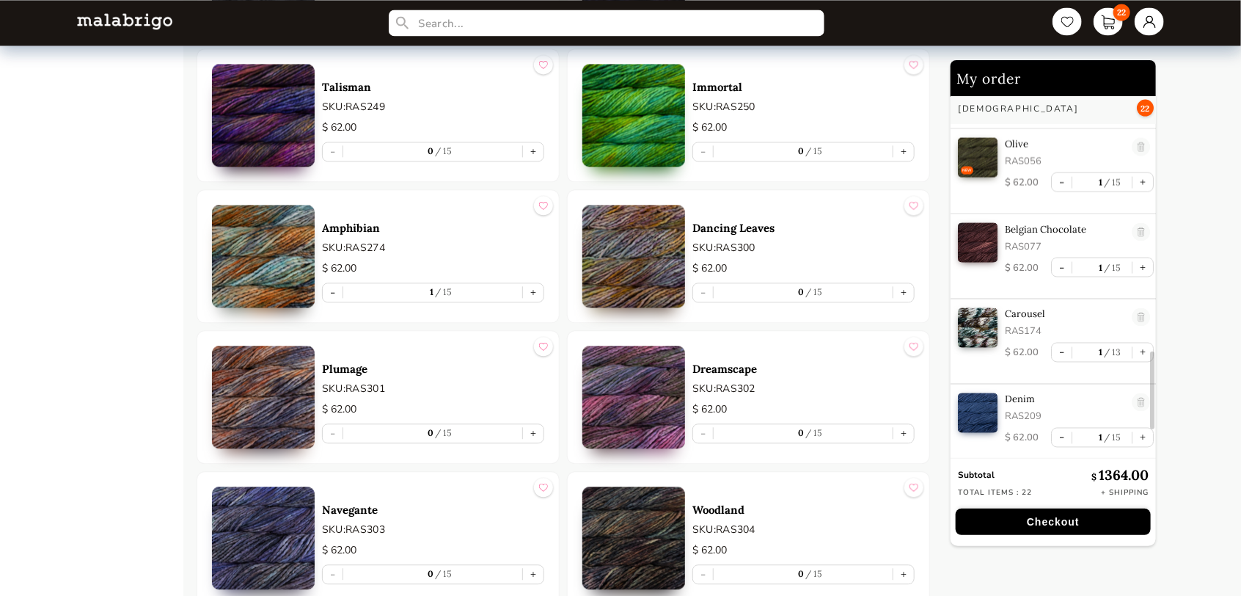
scroll to position [1271, 0]
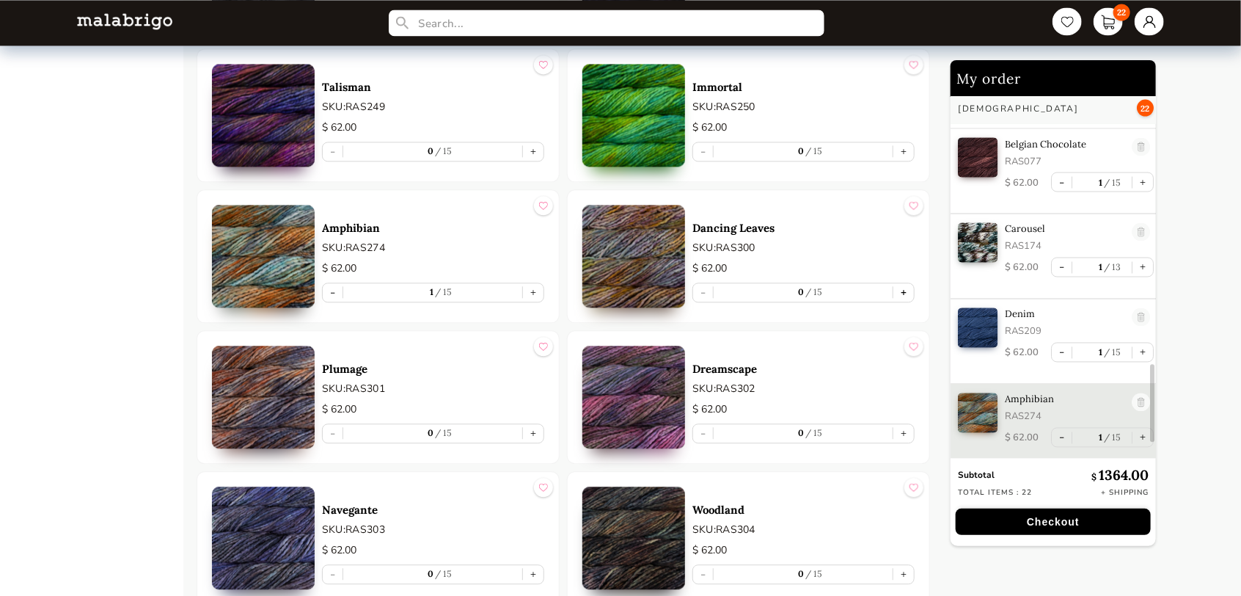
click at [902, 292] on button "+" at bounding box center [903, 292] width 21 height 18
type input "1"
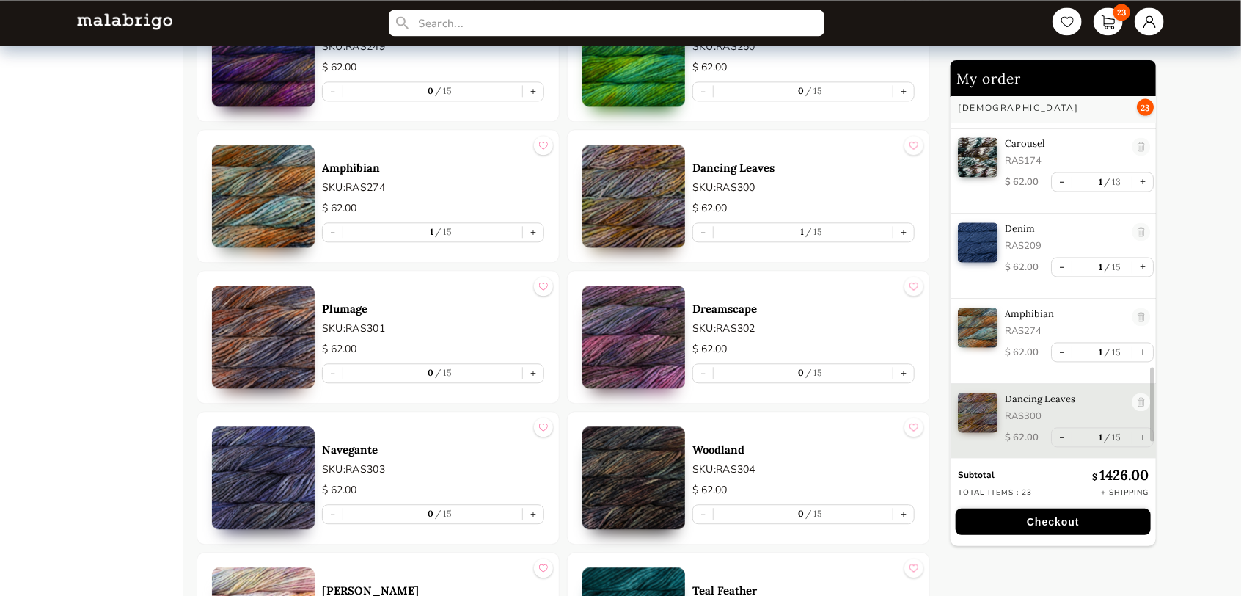
scroll to position [4474, 0]
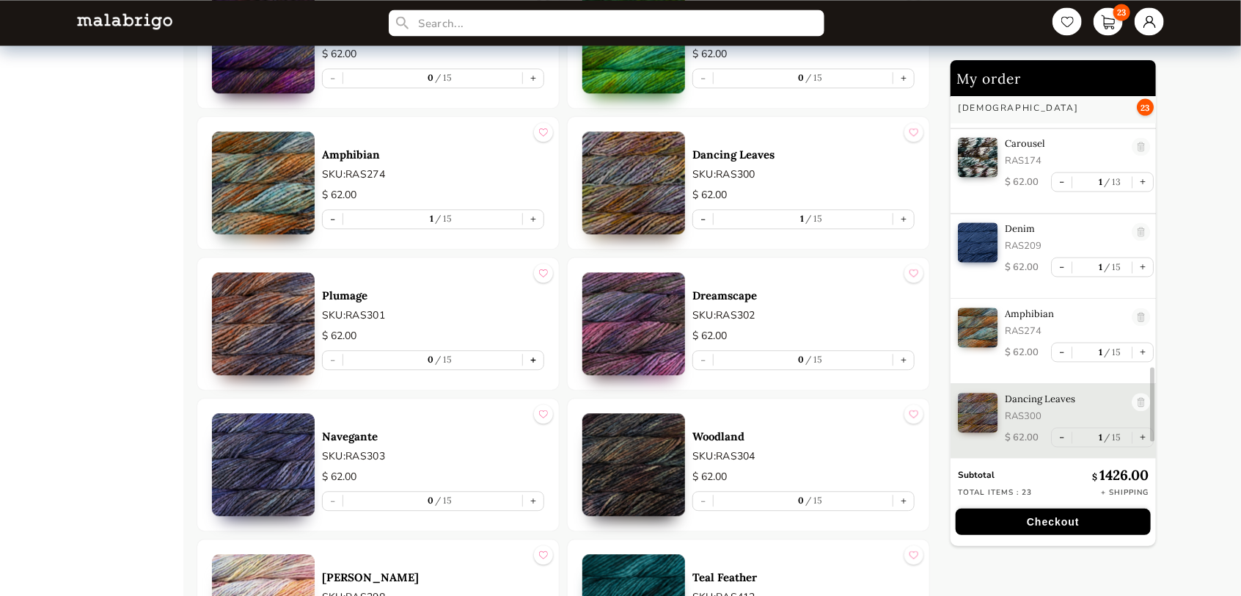
click at [537, 351] on button "+" at bounding box center [533, 360] width 21 height 18
type input "1"
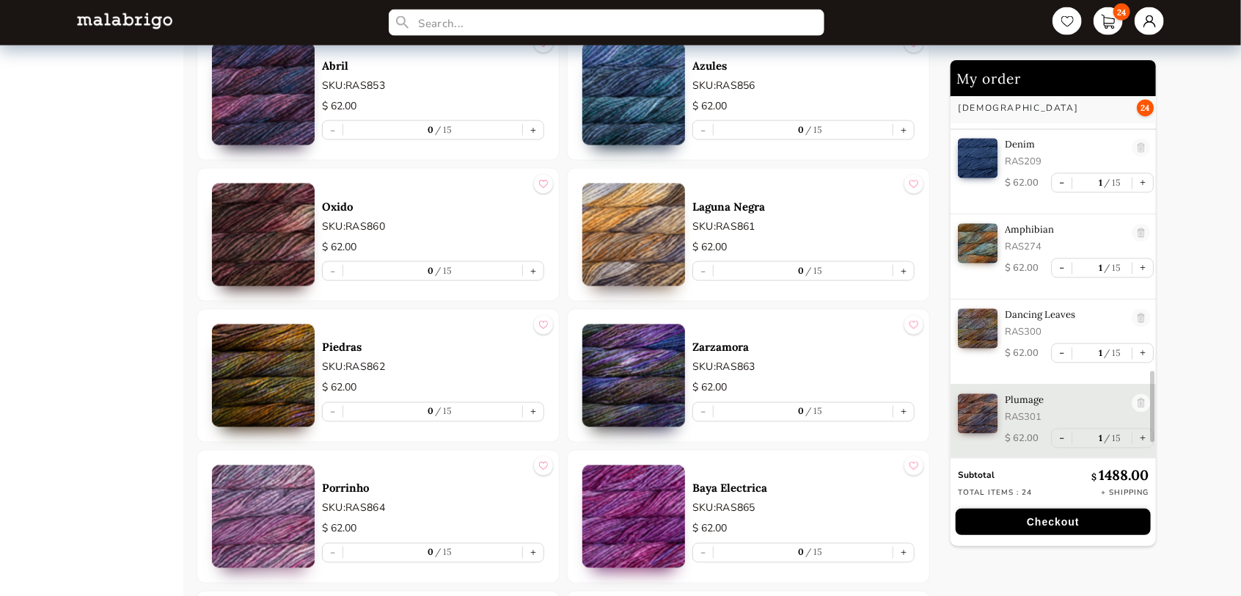
scroll to position [6660, 0]
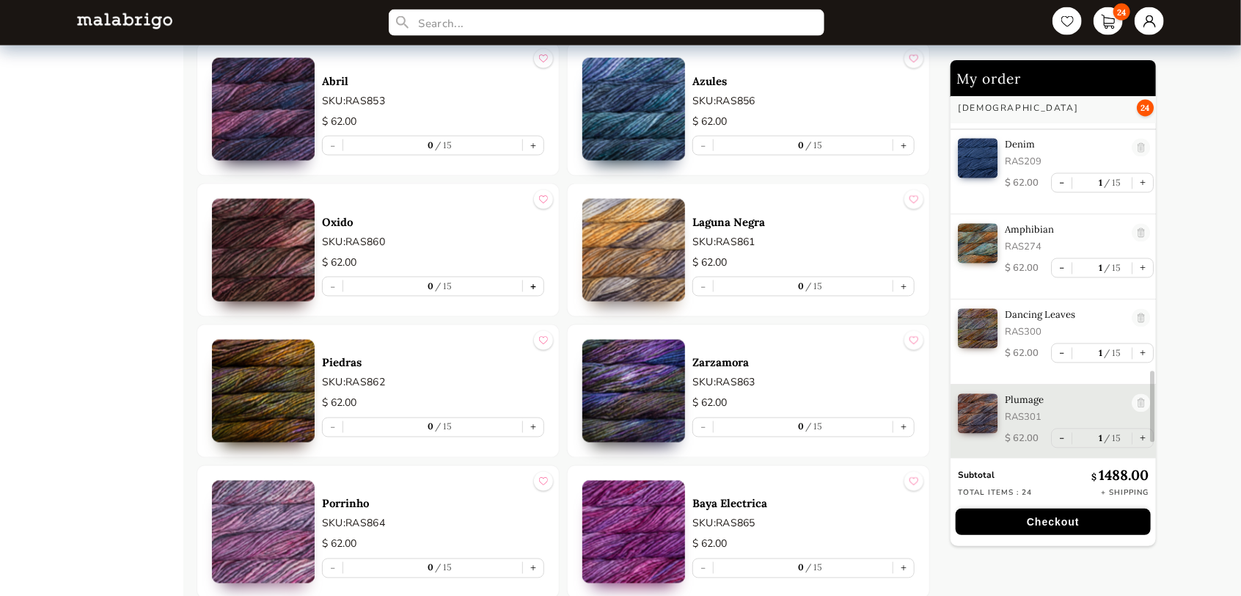
click at [538, 282] on button "+" at bounding box center [533, 286] width 21 height 18
type input "1"
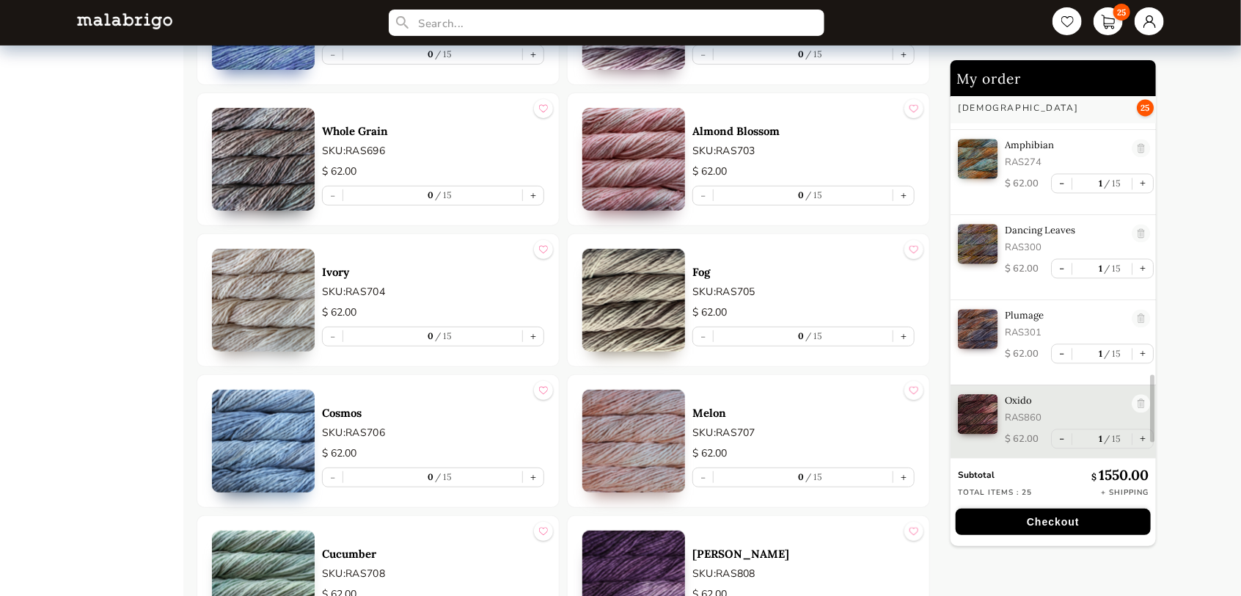
scroll to position [5633, 0]
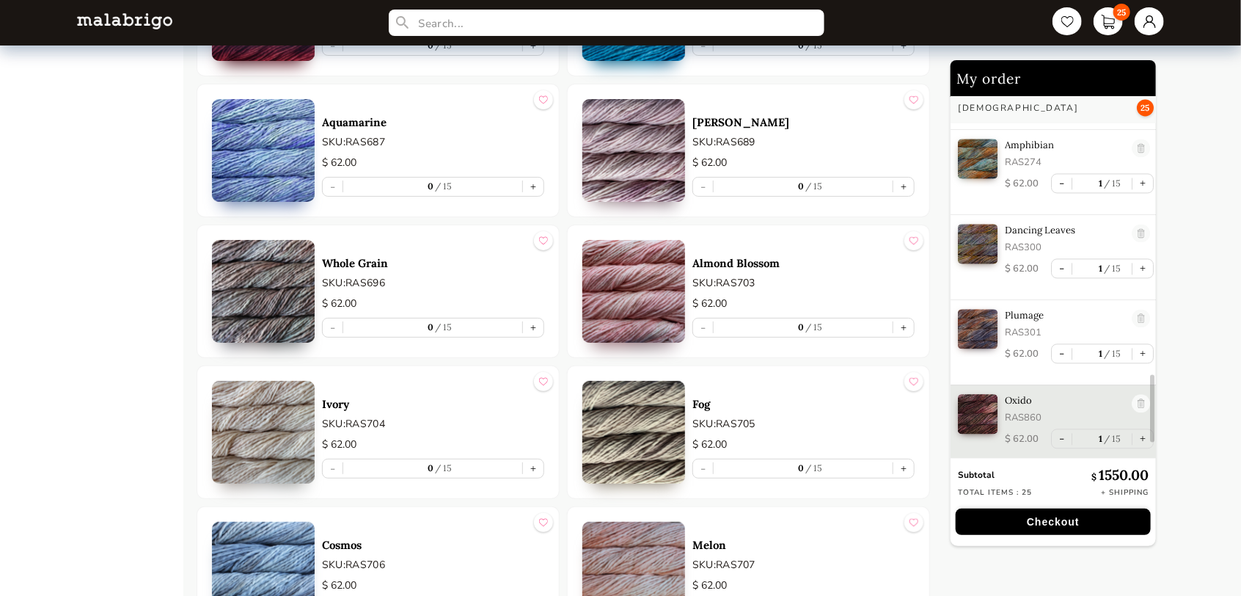
click at [1047, 527] on button "Checkout" at bounding box center [1053, 521] width 195 height 26
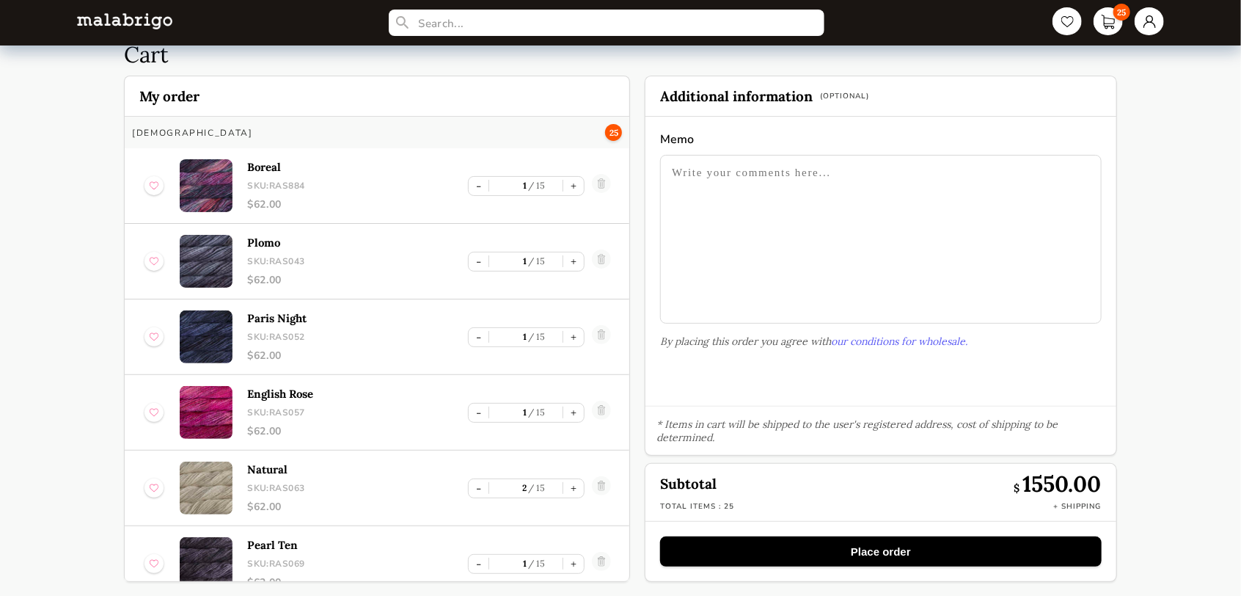
select select "SKU"
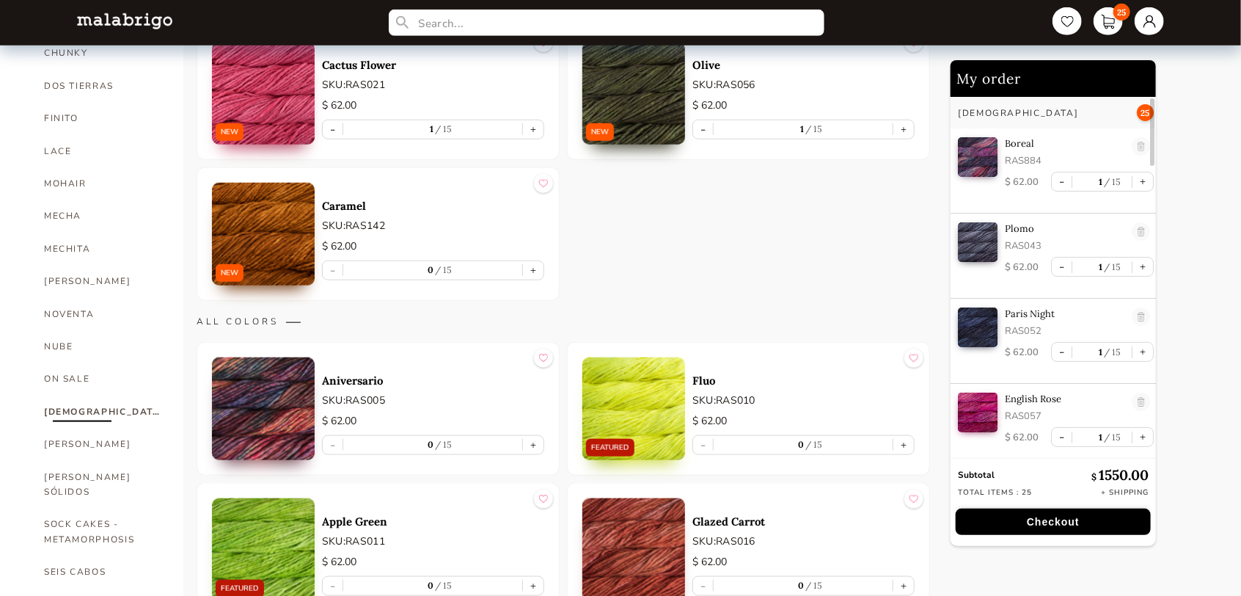
scroll to position [733, 0]
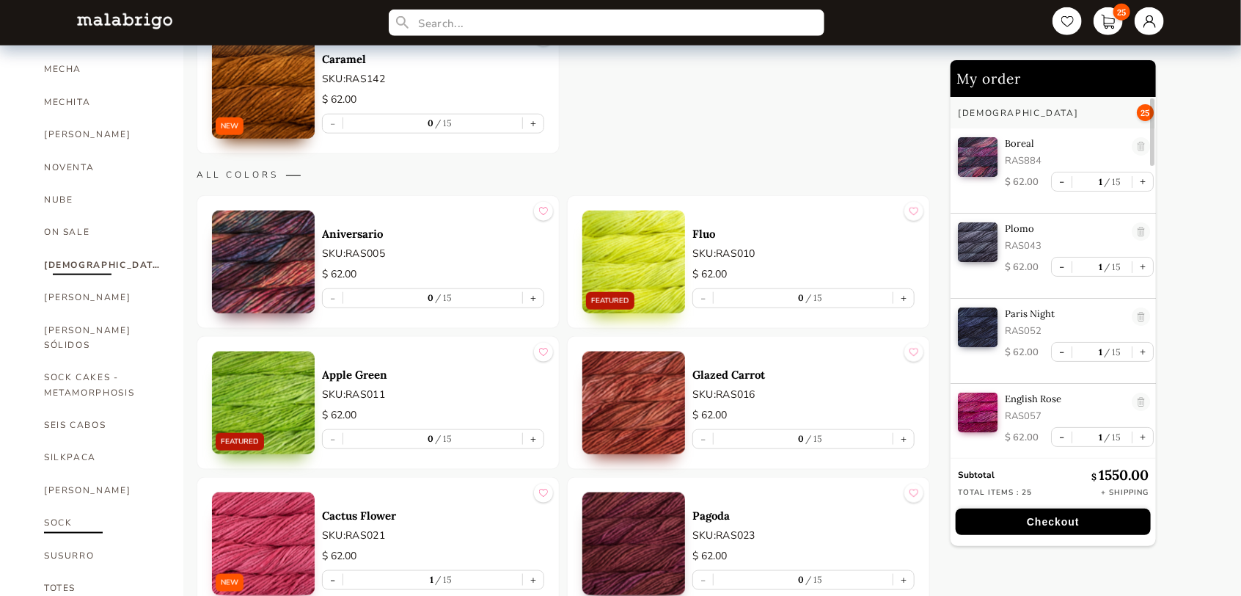
click at [48, 506] on link "SOCK" at bounding box center [102, 522] width 117 height 32
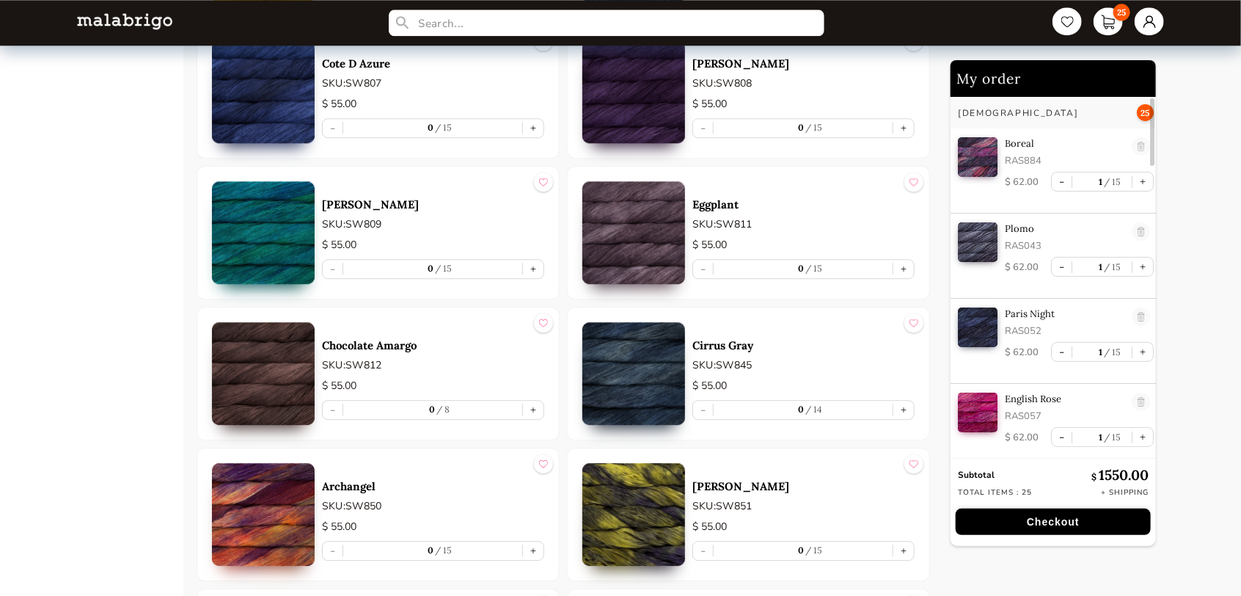
scroll to position [4694, 0]
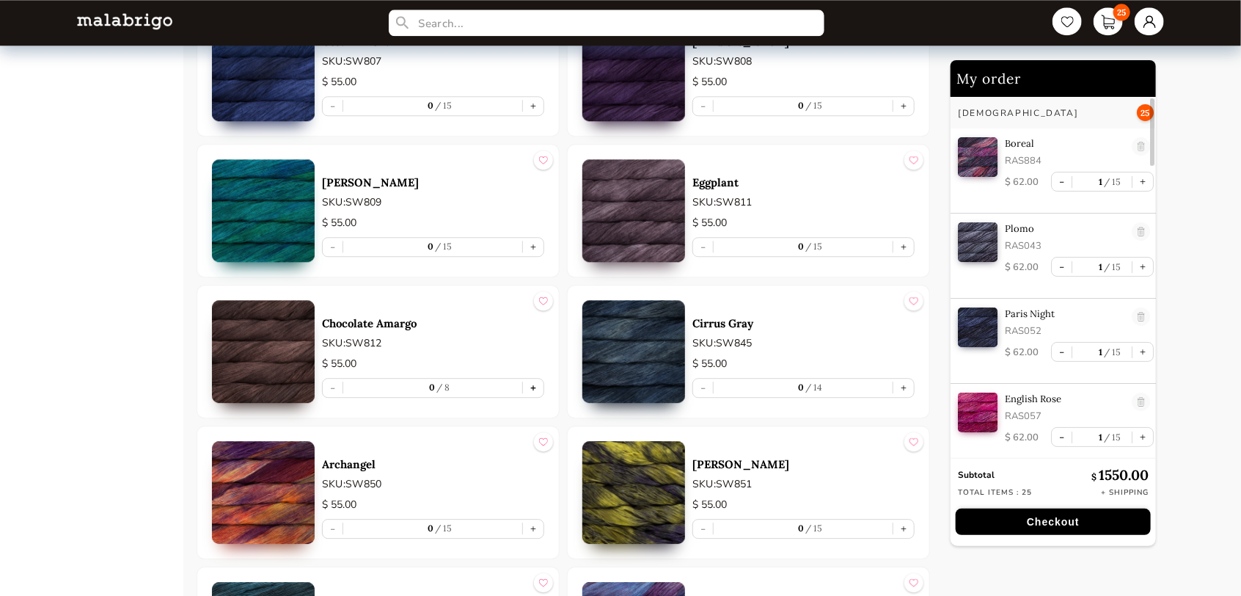
click at [533, 380] on button "+" at bounding box center [533, 387] width 21 height 18
type input "1"
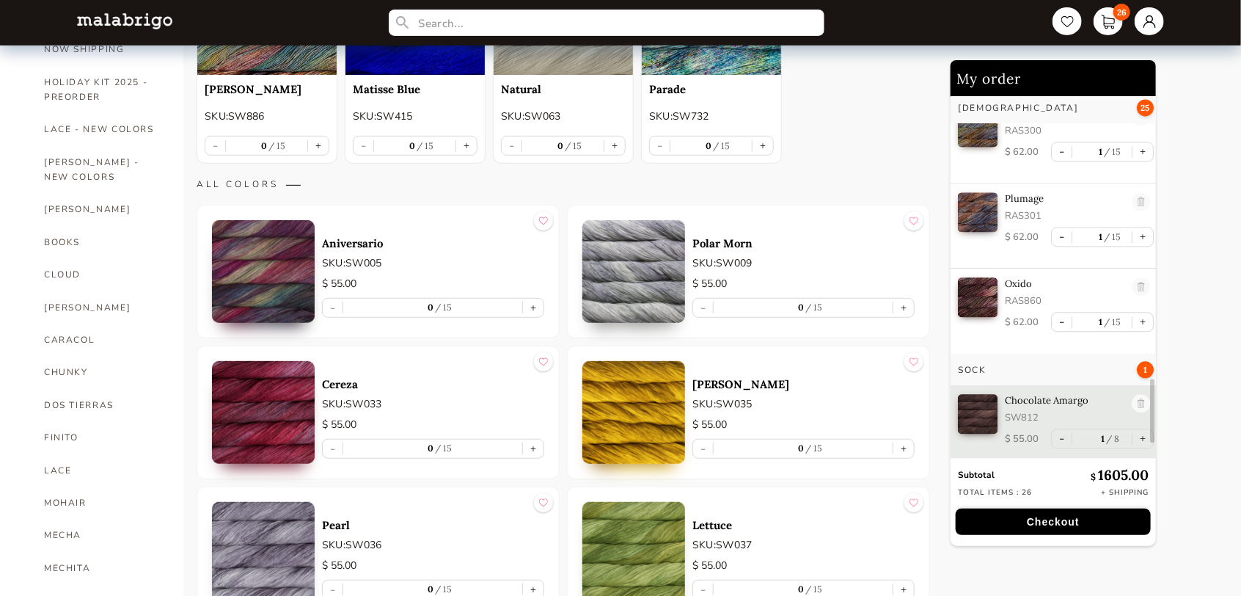
scroll to position [440, 0]
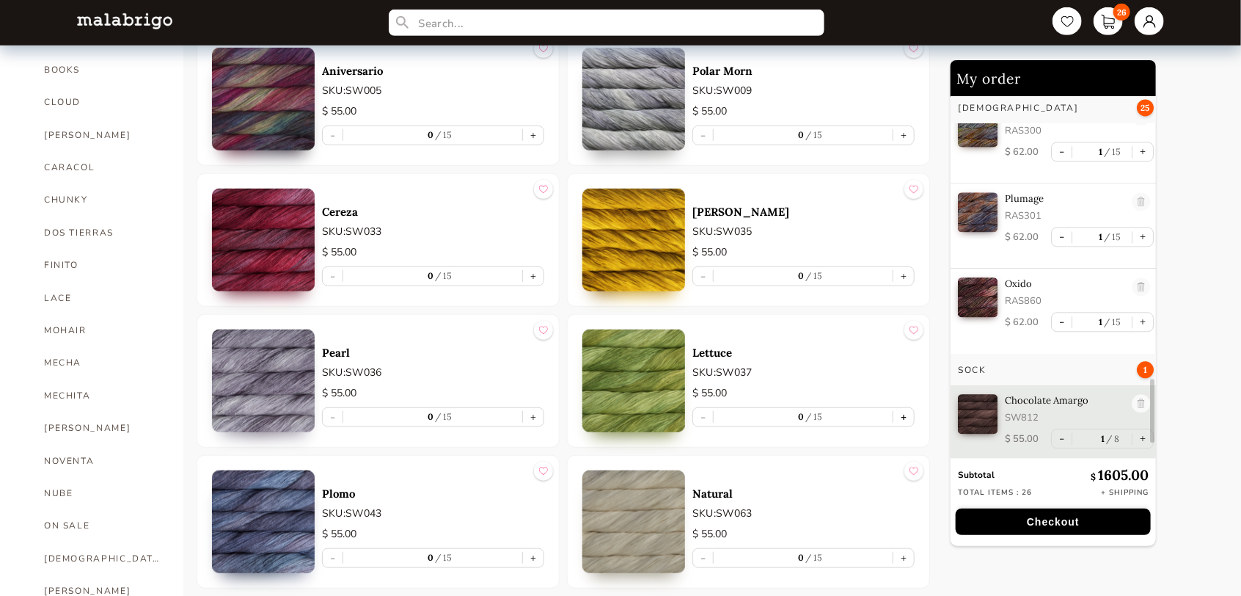
click at [901, 411] on button "+" at bounding box center [903, 417] width 21 height 18
type input "1"
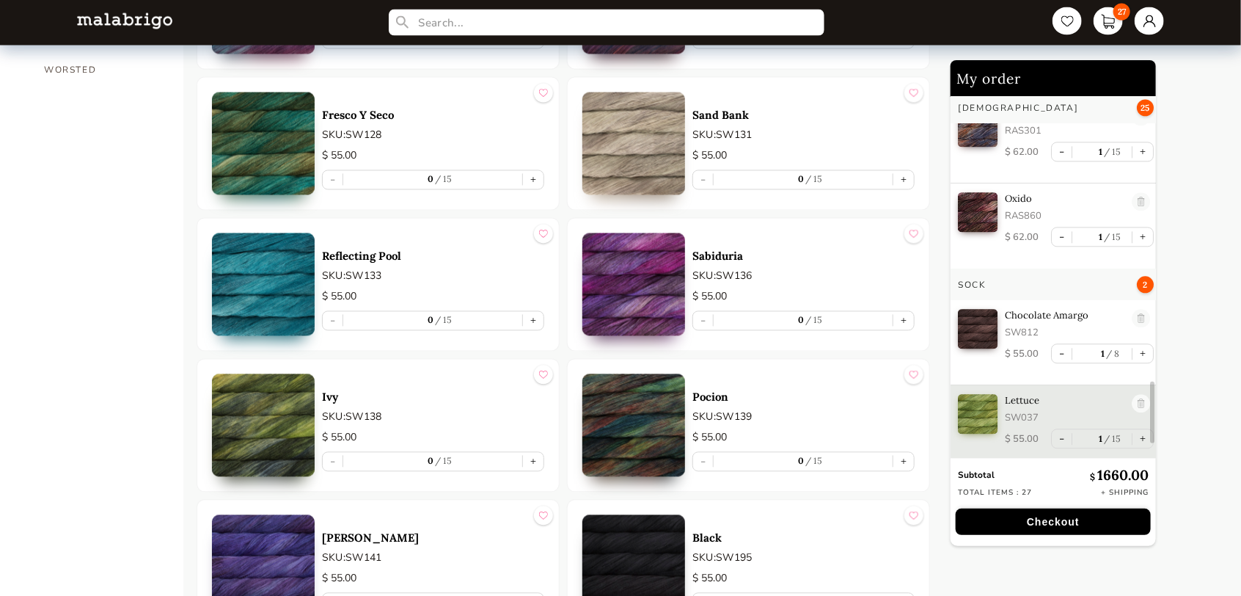
scroll to position [1394, 0]
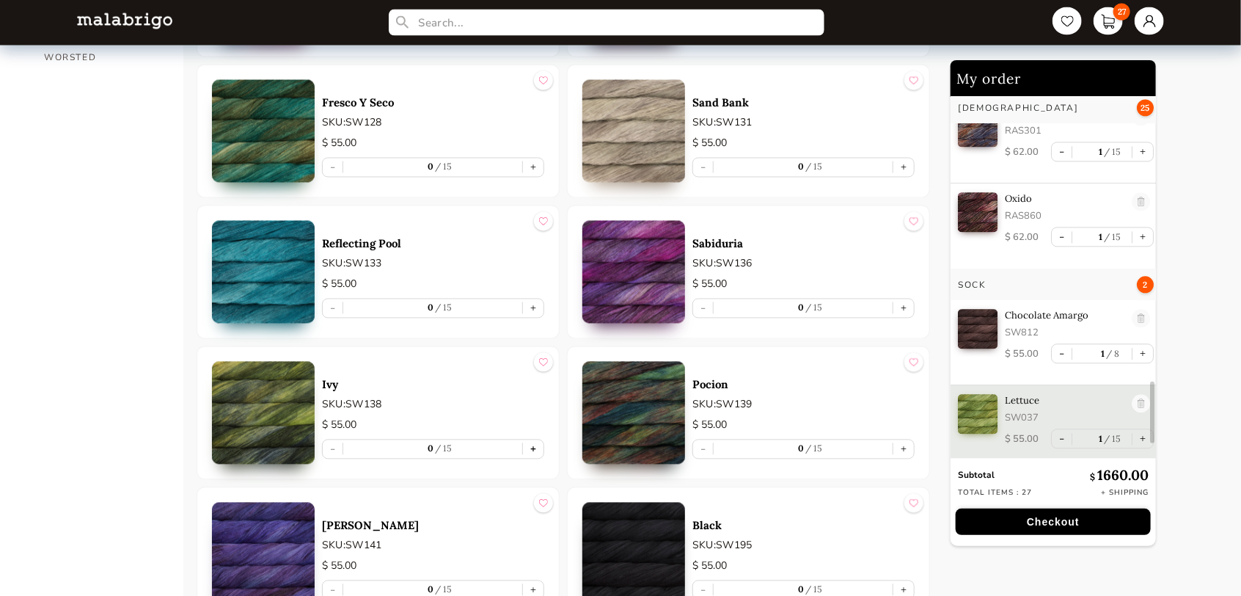
click at [533, 446] on button "+" at bounding box center [533, 449] width 21 height 18
type input "1"
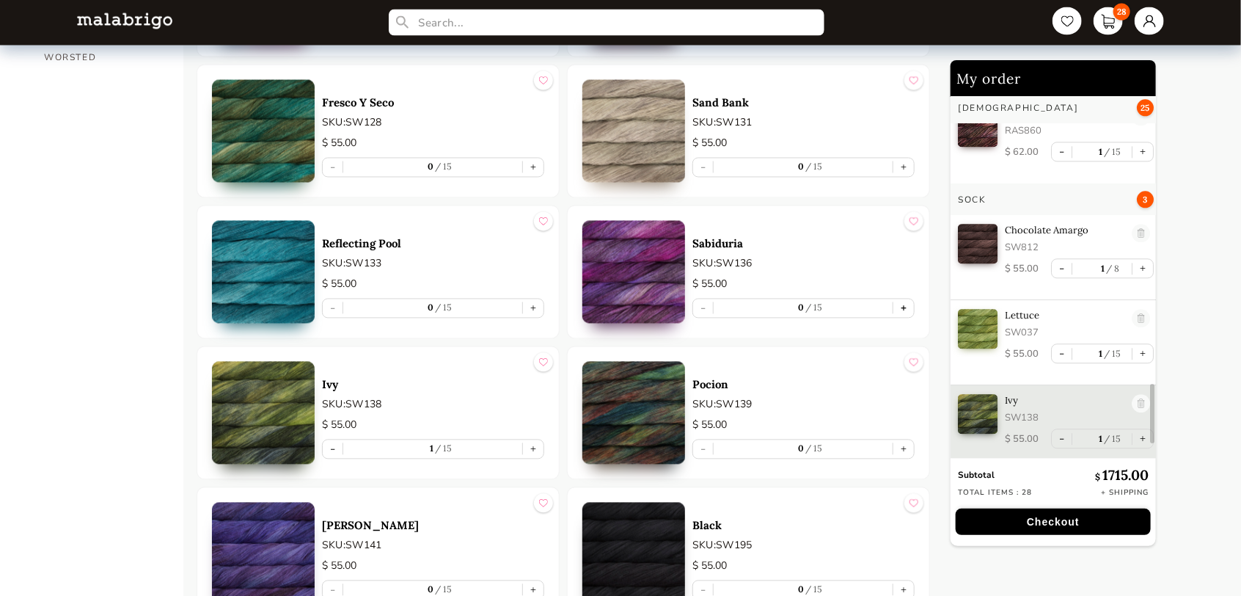
click at [907, 305] on button "+" at bounding box center [903, 308] width 21 height 18
type input "1"
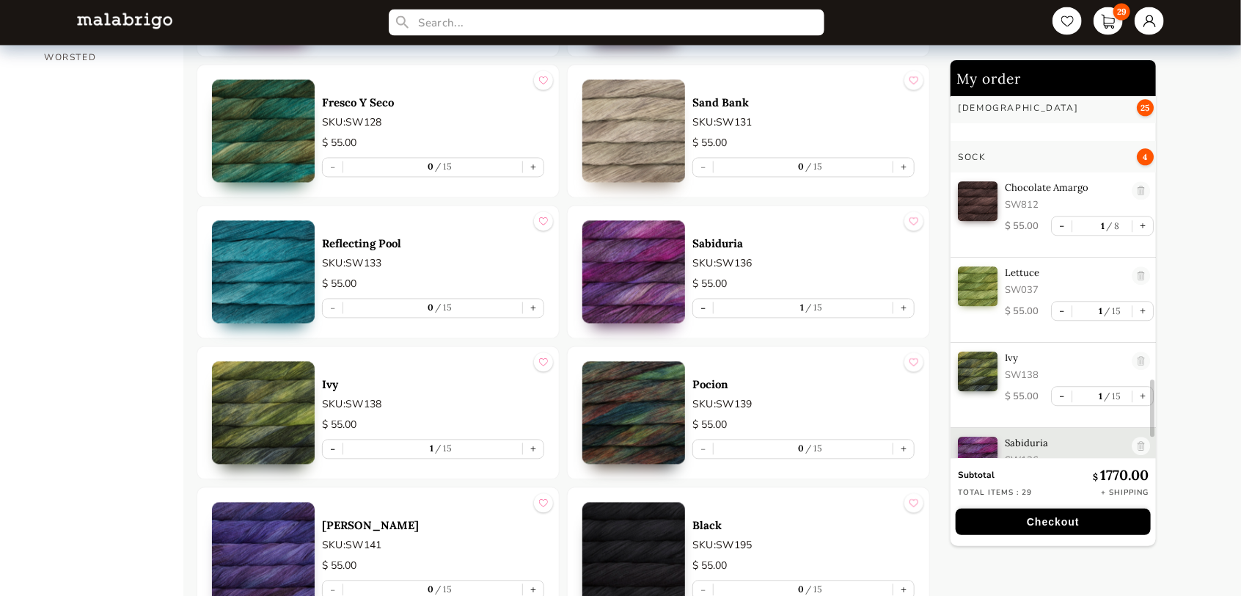
scroll to position [1899, 0]
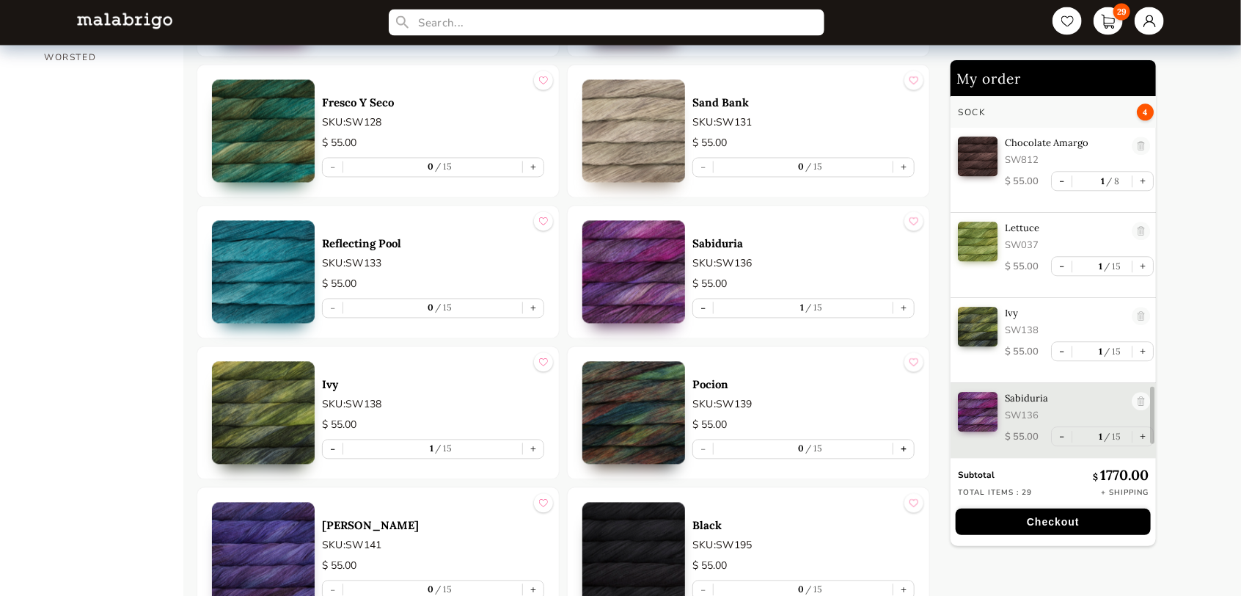
click at [904, 453] on button "+" at bounding box center [903, 449] width 21 height 18
type input "1"
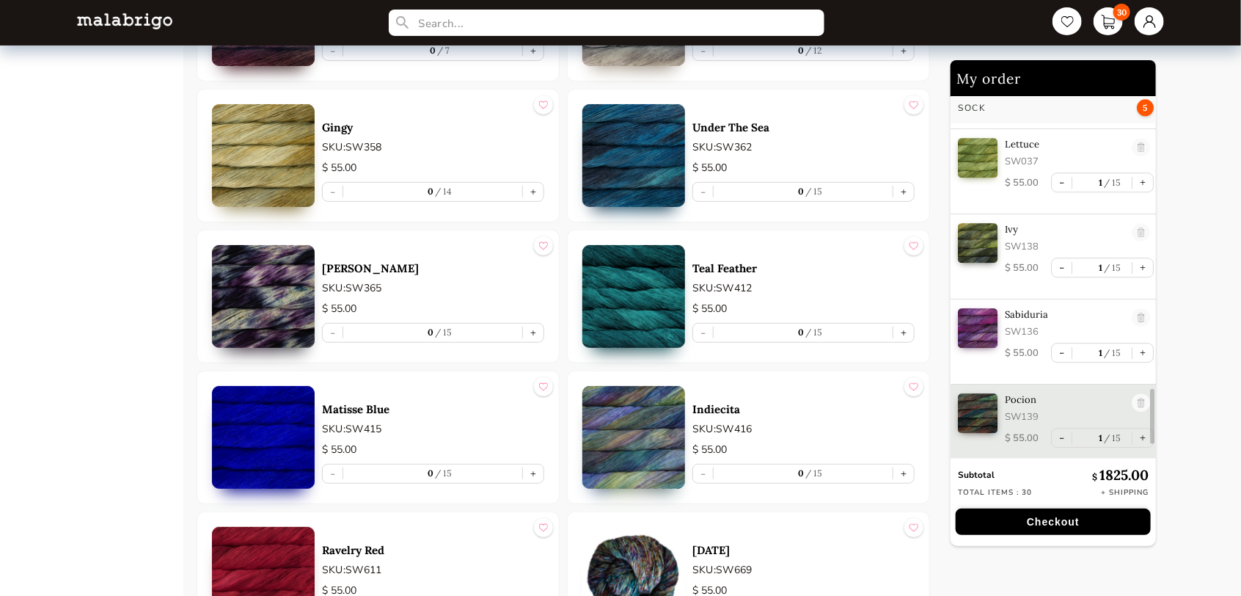
scroll to position [2934, 0]
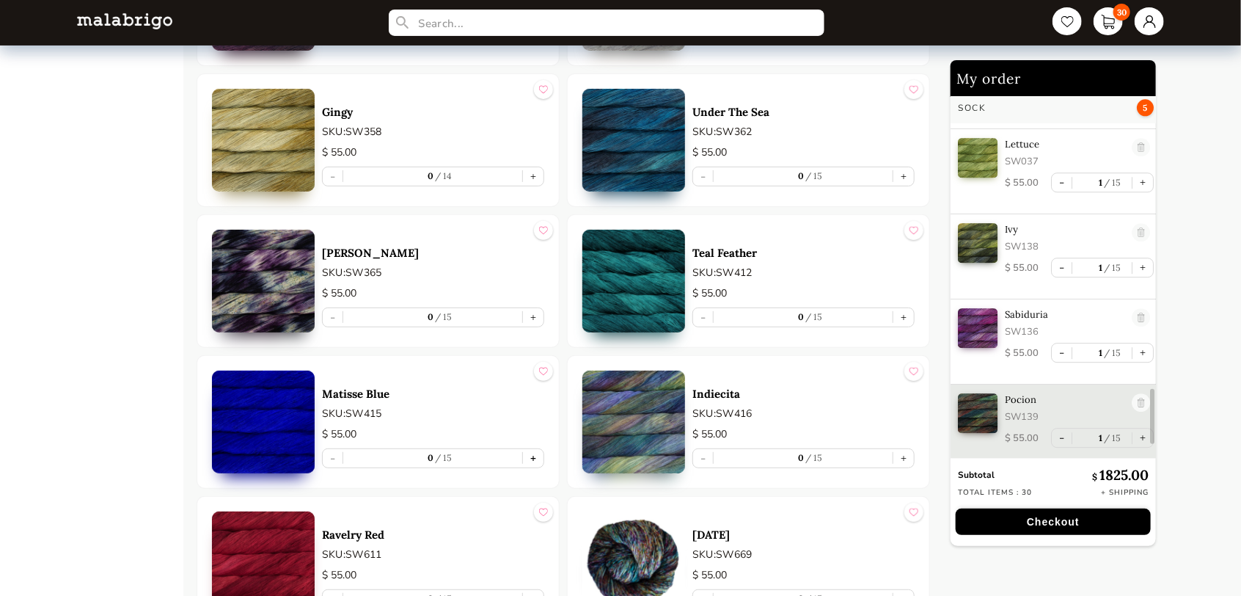
click at [535, 452] on button "+" at bounding box center [533, 458] width 21 height 18
type input "1"
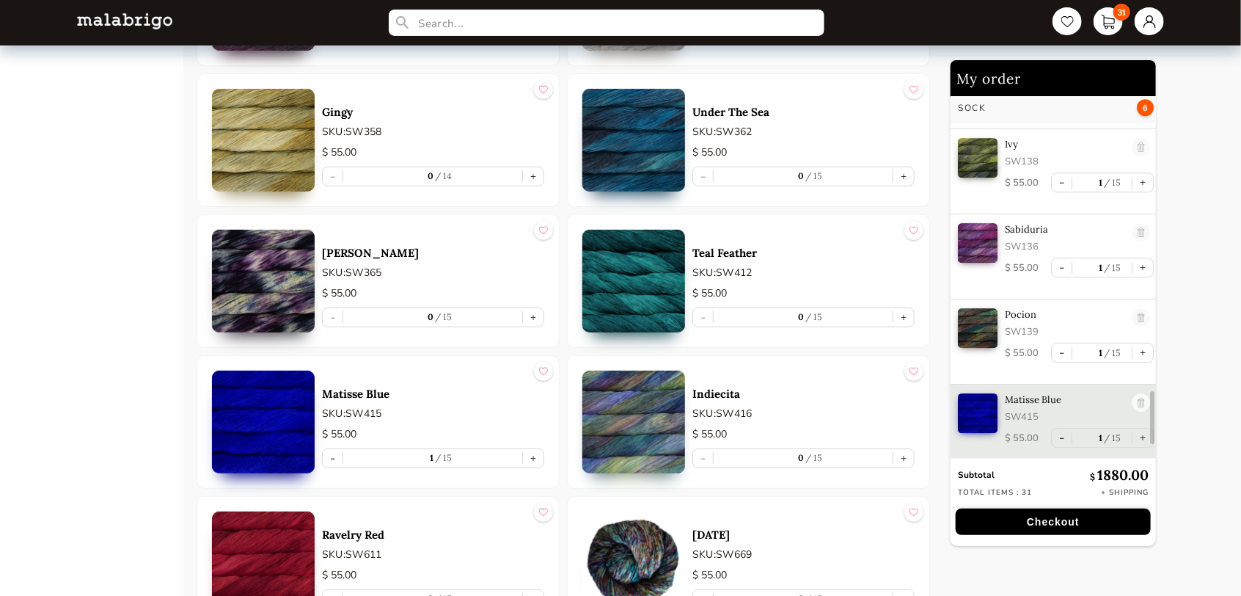
scroll to position [3227, 0]
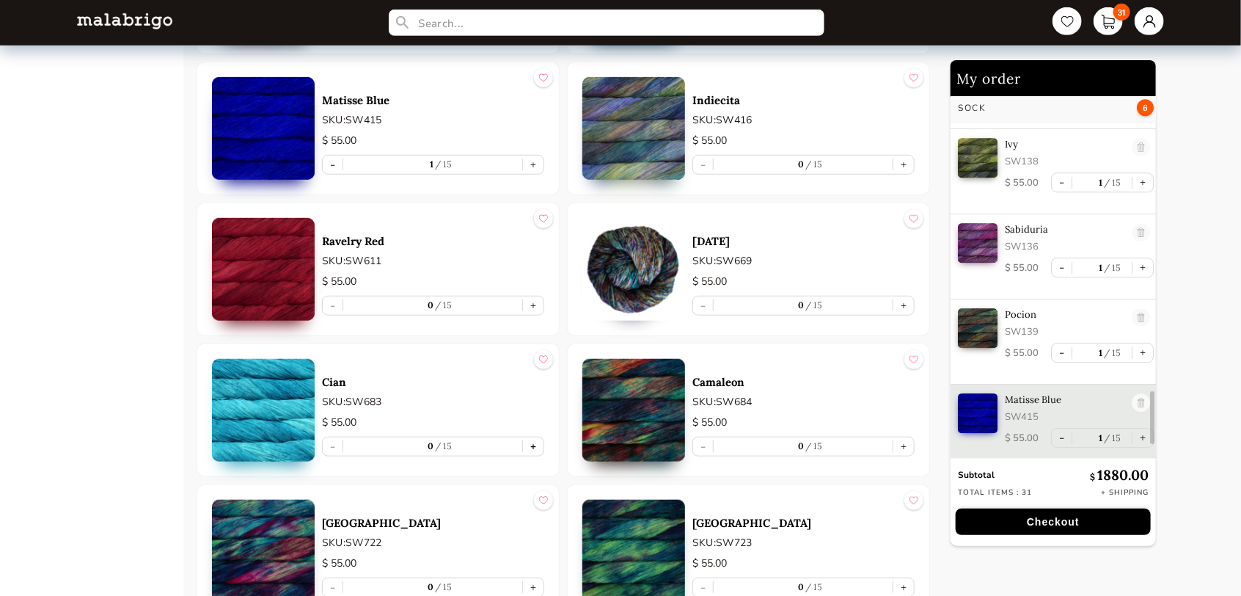
click at [537, 446] on button "+" at bounding box center [533, 446] width 21 height 18
type input "1"
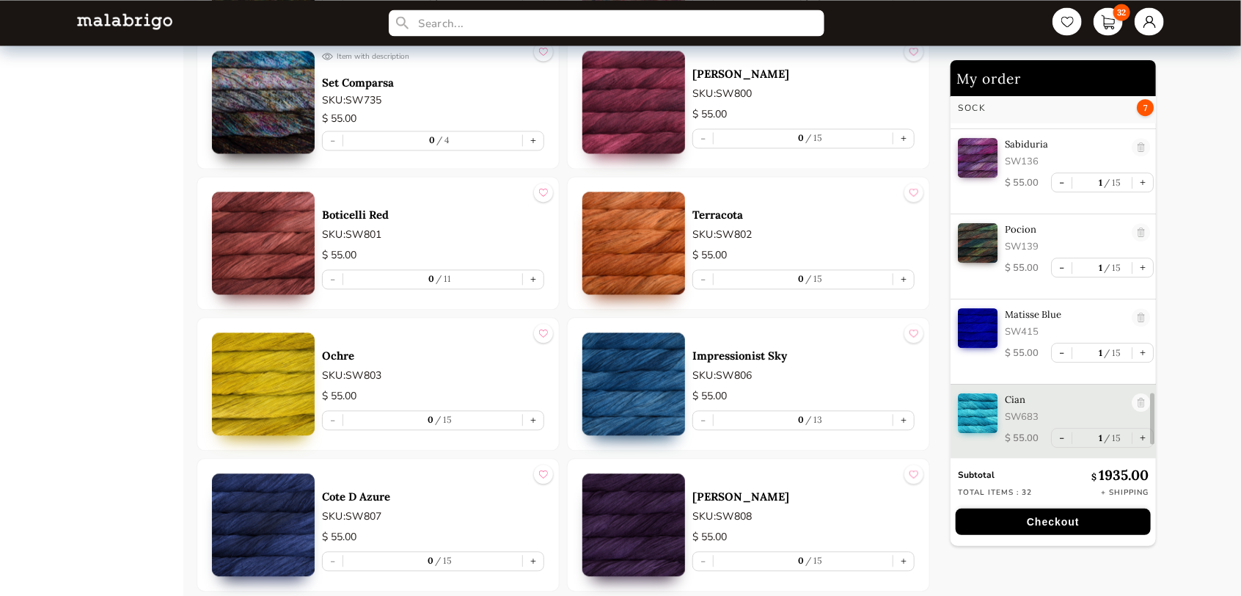
scroll to position [4254, 0]
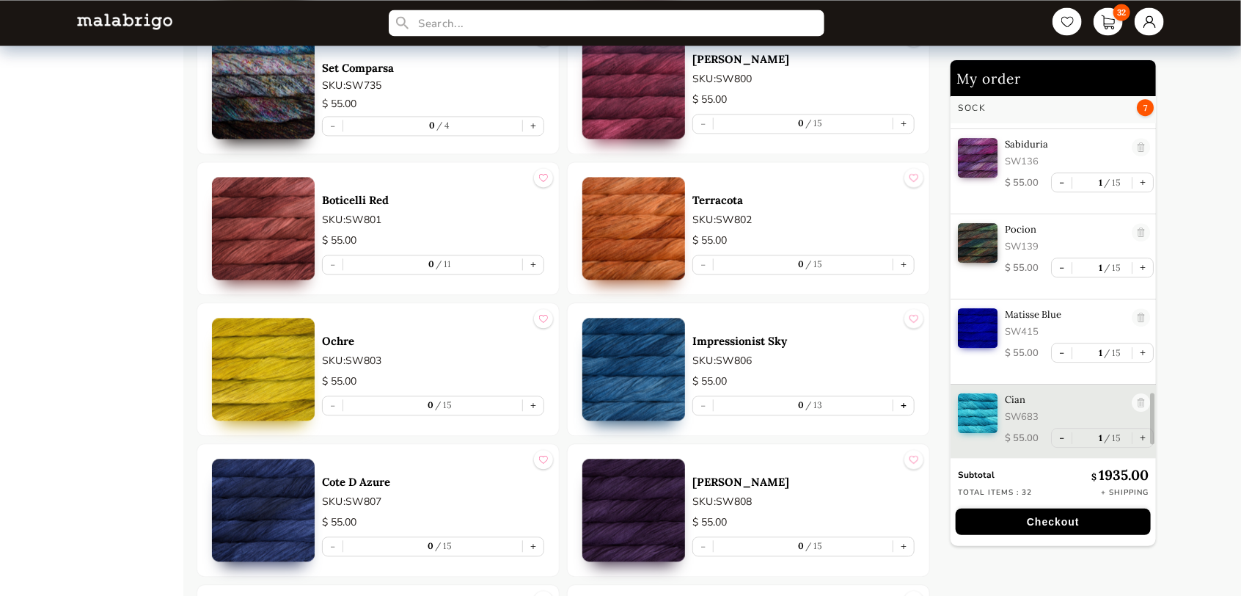
click at [903, 400] on button "+" at bounding box center [903, 405] width 21 height 18
type input "1"
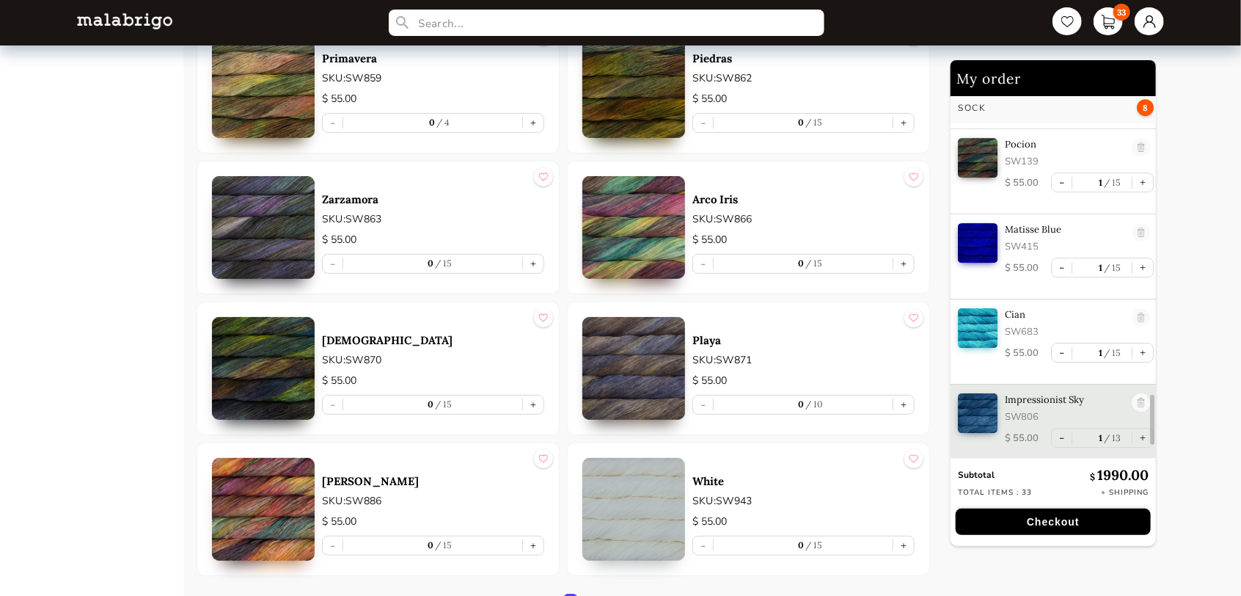
scroll to position [5671, 0]
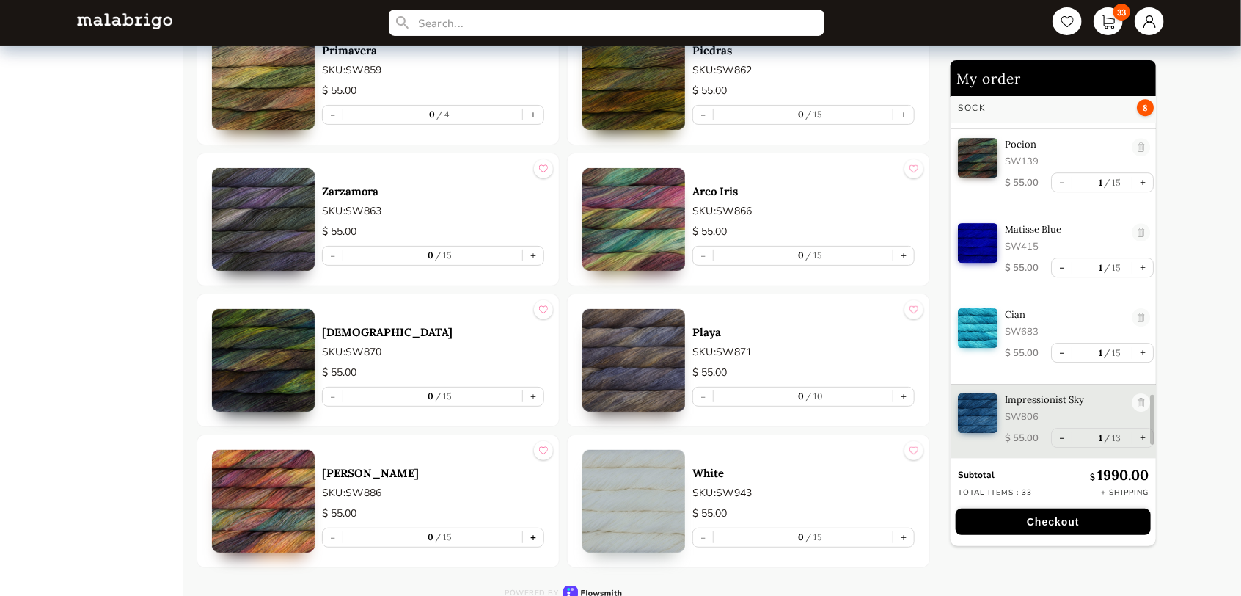
click at [529, 538] on button "+" at bounding box center [533, 537] width 21 height 18
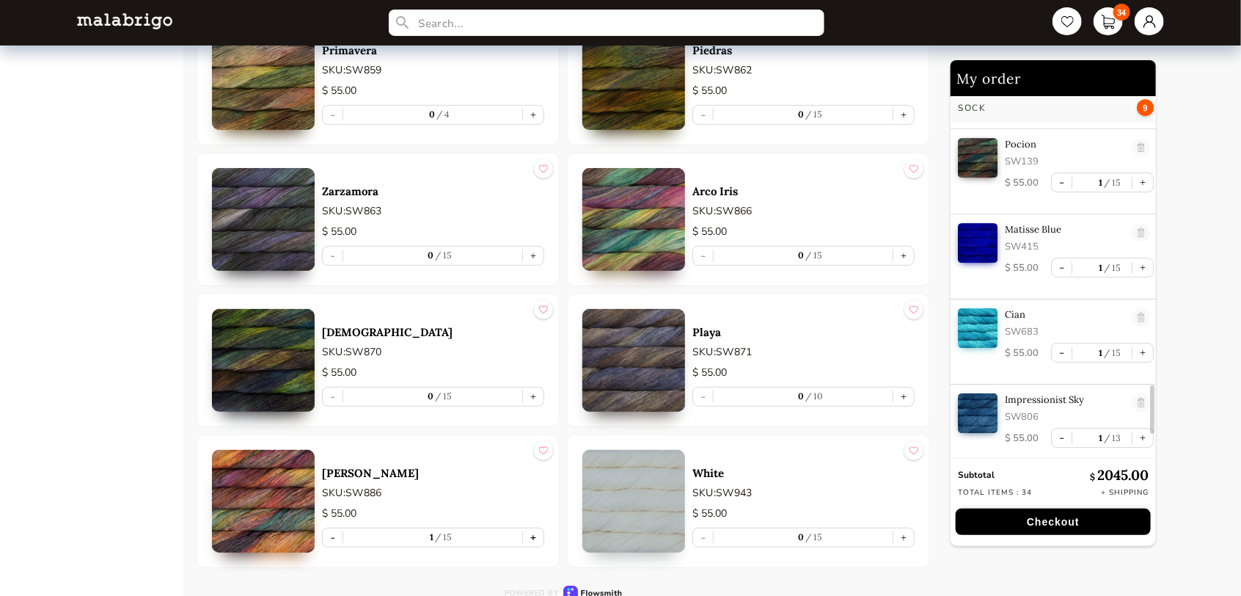
type input "1"
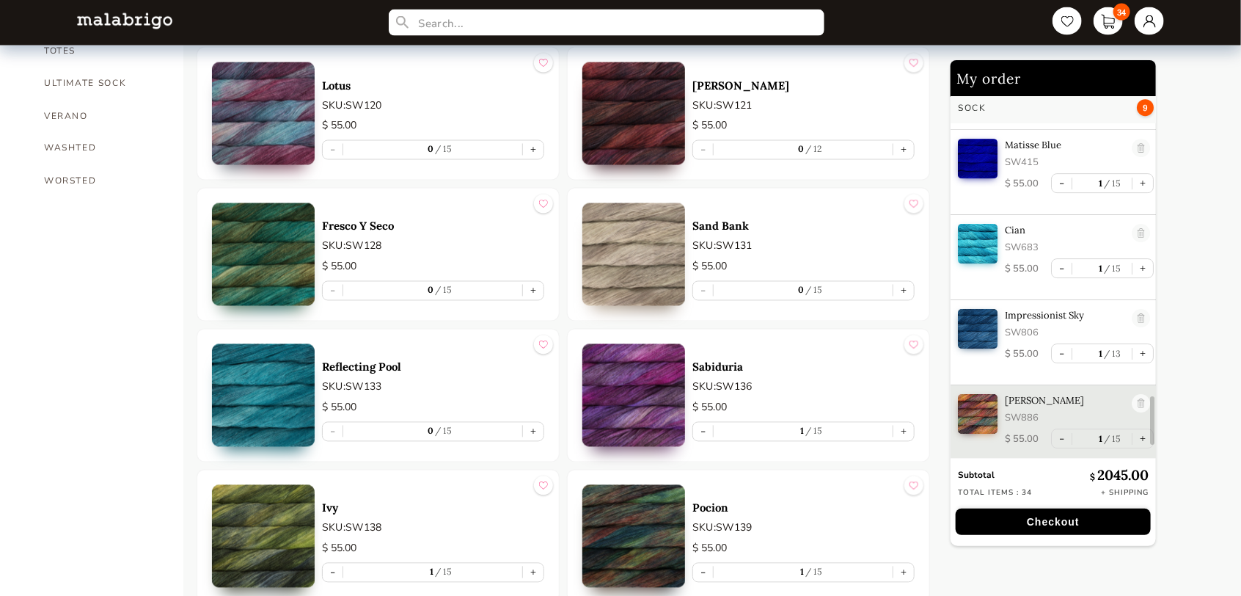
scroll to position [757, 0]
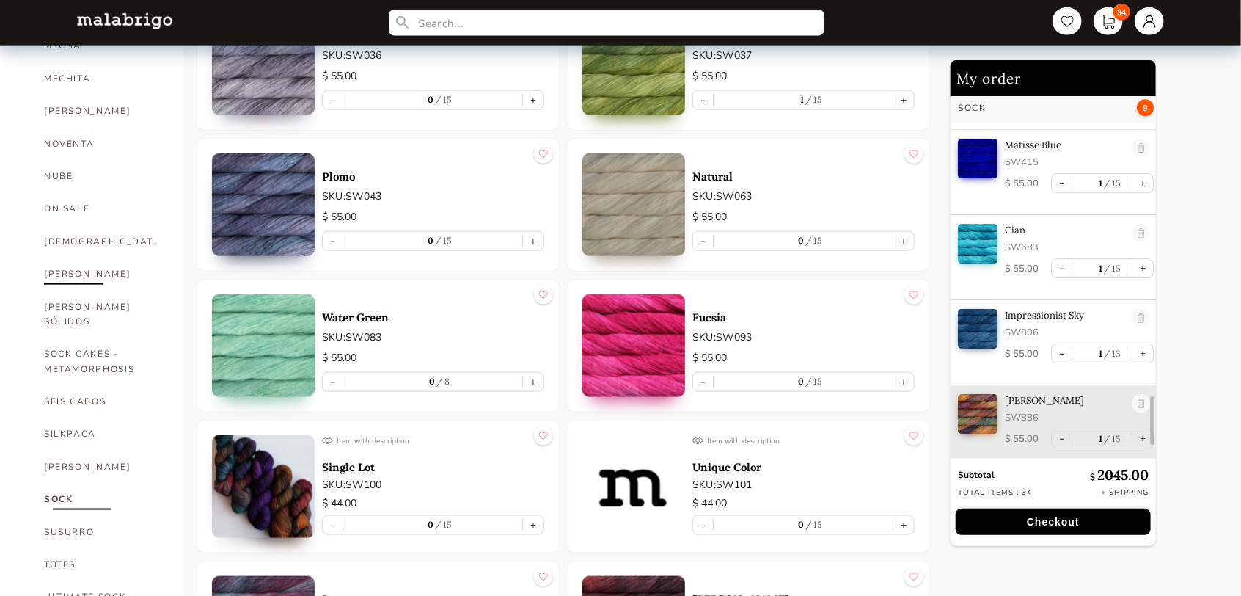
click at [67, 257] on link "[PERSON_NAME]" at bounding box center [102, 273] width 117 height 32
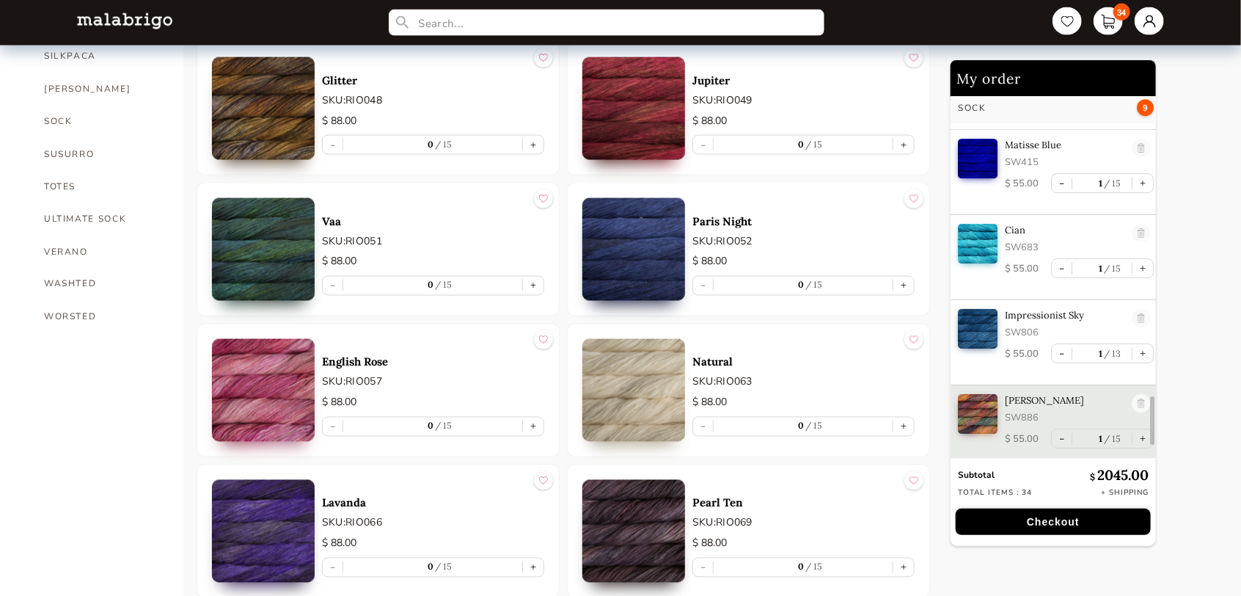
scroll to position [1197, 0]
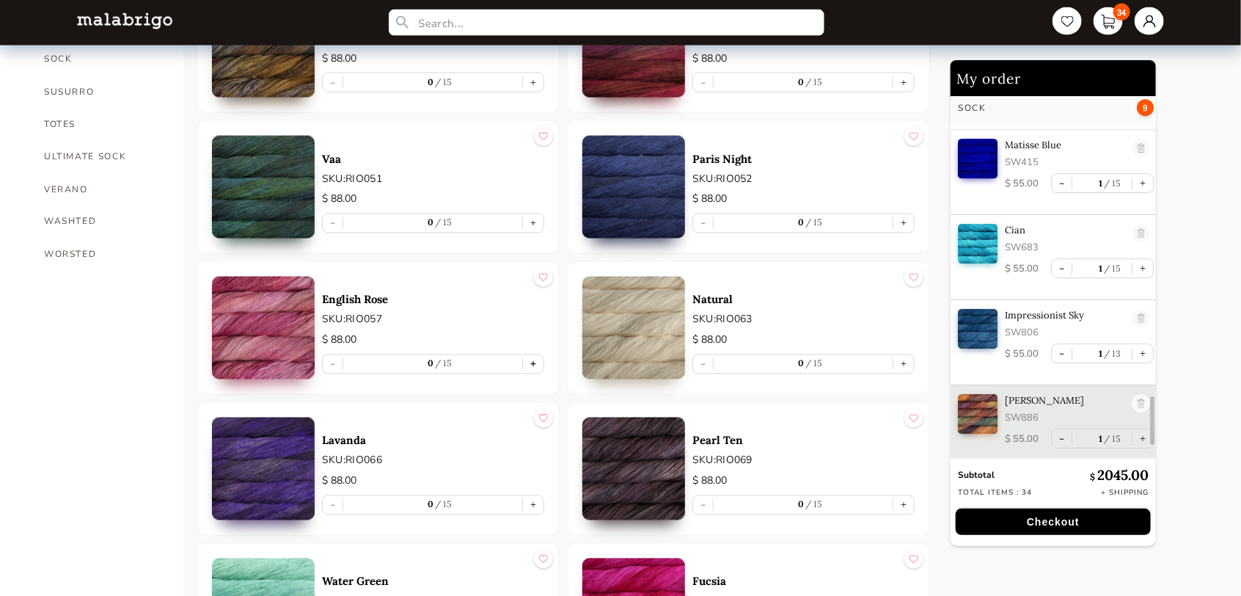
click at [526, 360] on button "+" at bounding box center [533, 364] width 21 height 18
type input "1"
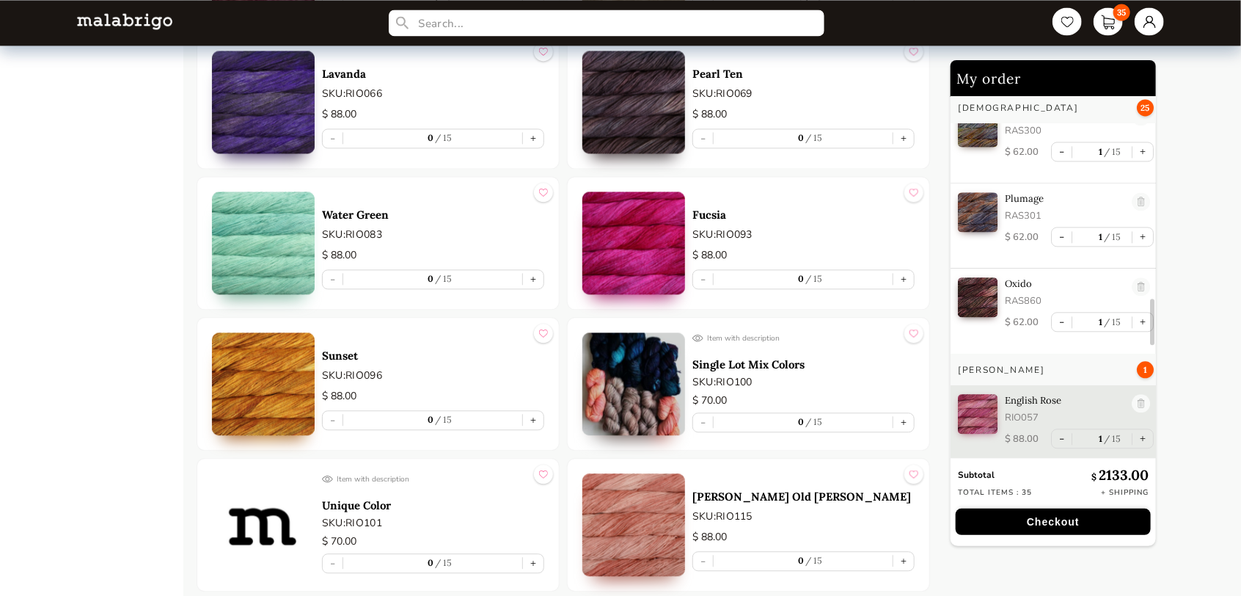
scroll to position [1711, 0]
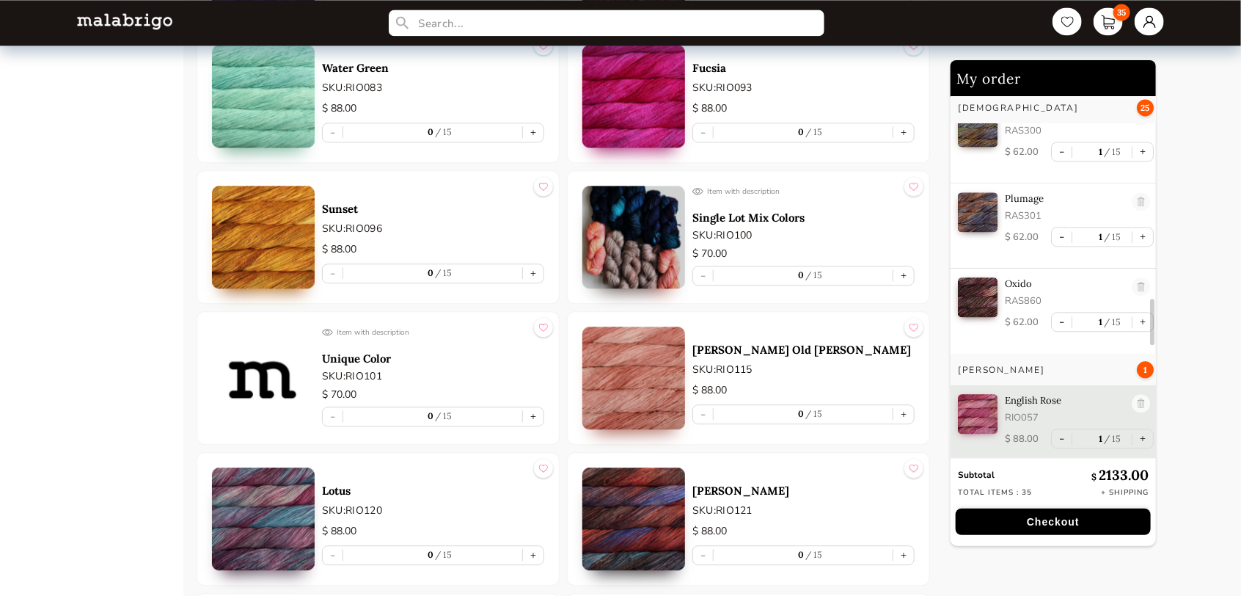
click at [544, 266] on article "Sunset SKU: RIO096 $ 88.00 - 0 15 +" at bounding box center [378, 236] width 363 height 133
click at [537, 270] on button "+" at bounding box center [533, 273] width 21 height 18
type input "1"
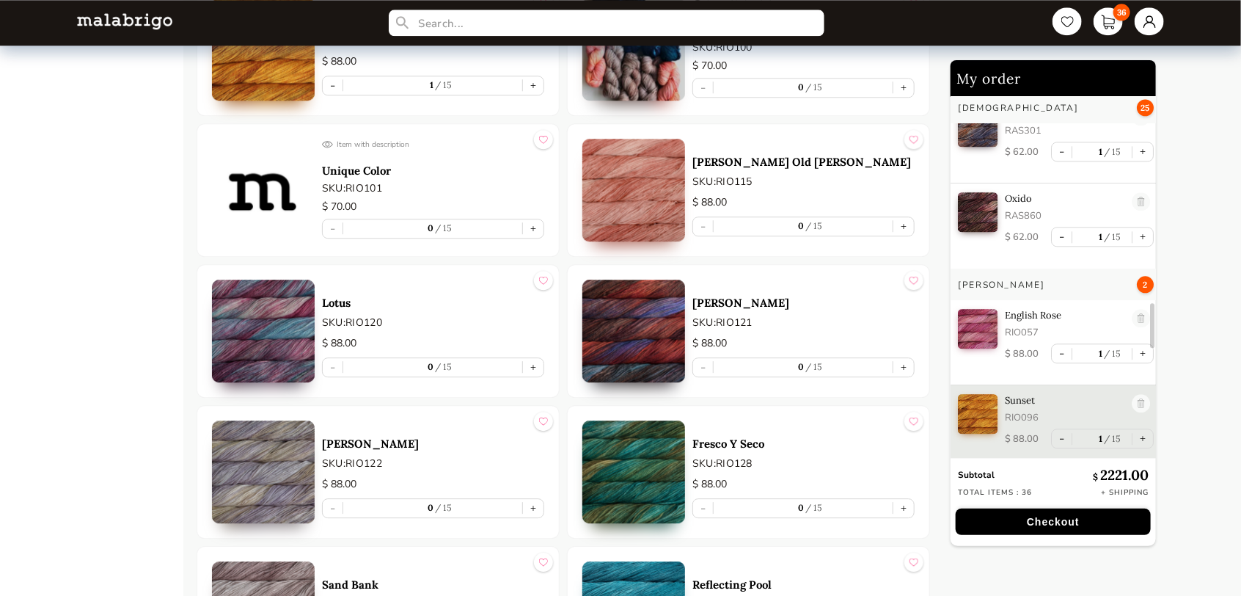
scroll to position [1931, 0]
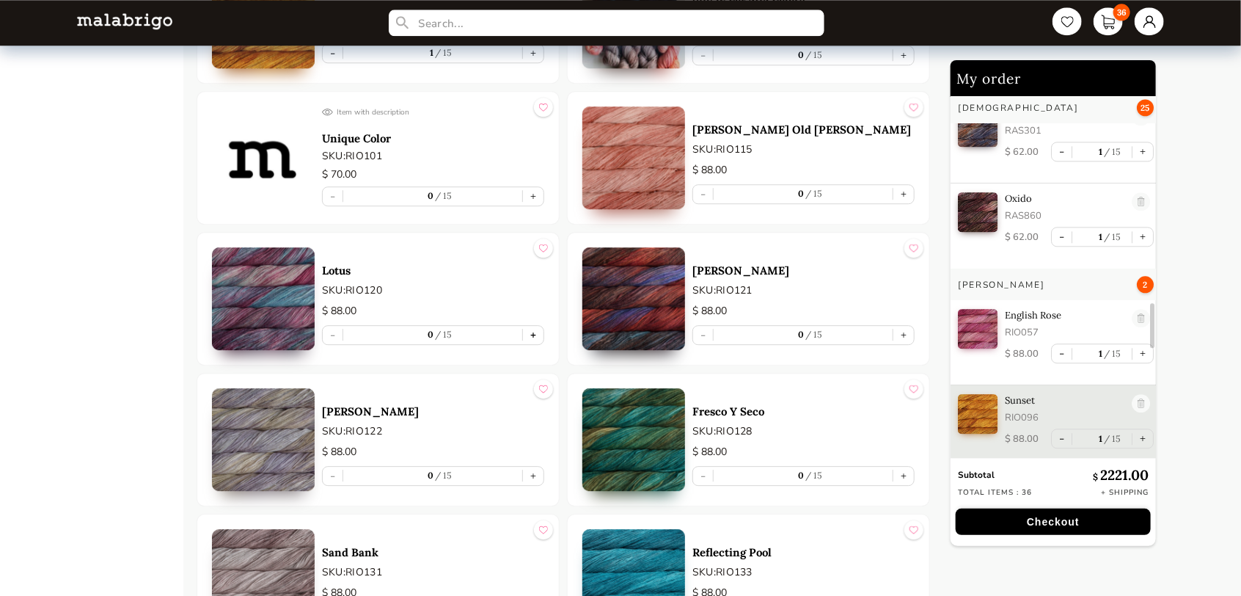
click at [532, 337] on button "+" at bounding box center [533, 335] width 21 height 18
type input "1"
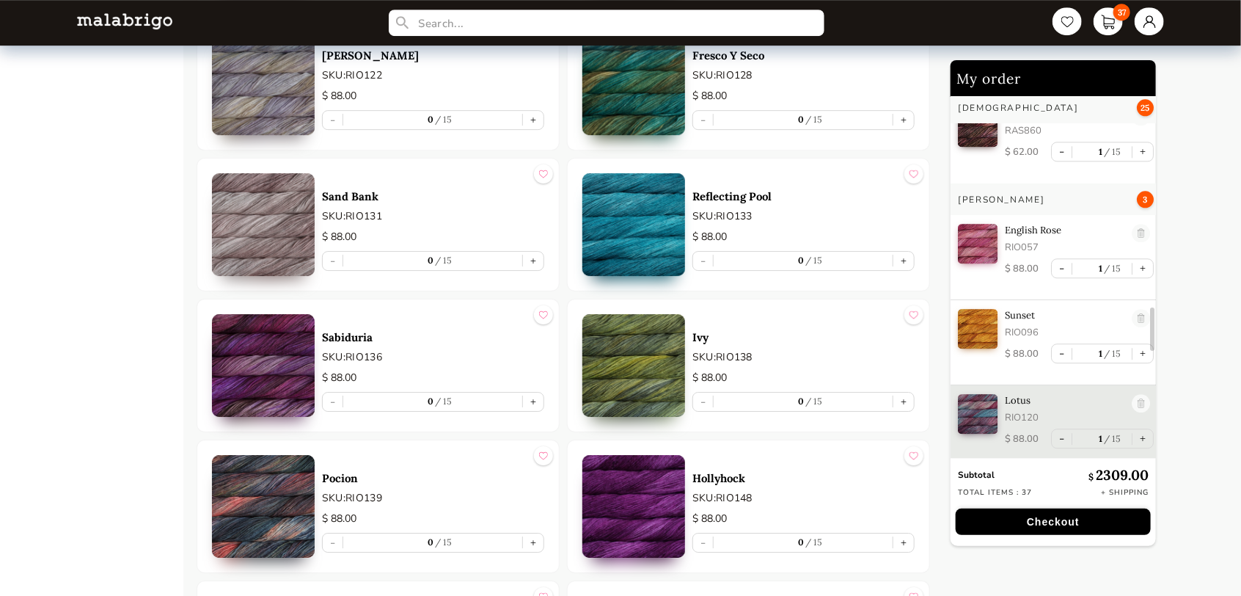
scroll to position [2297, 0]
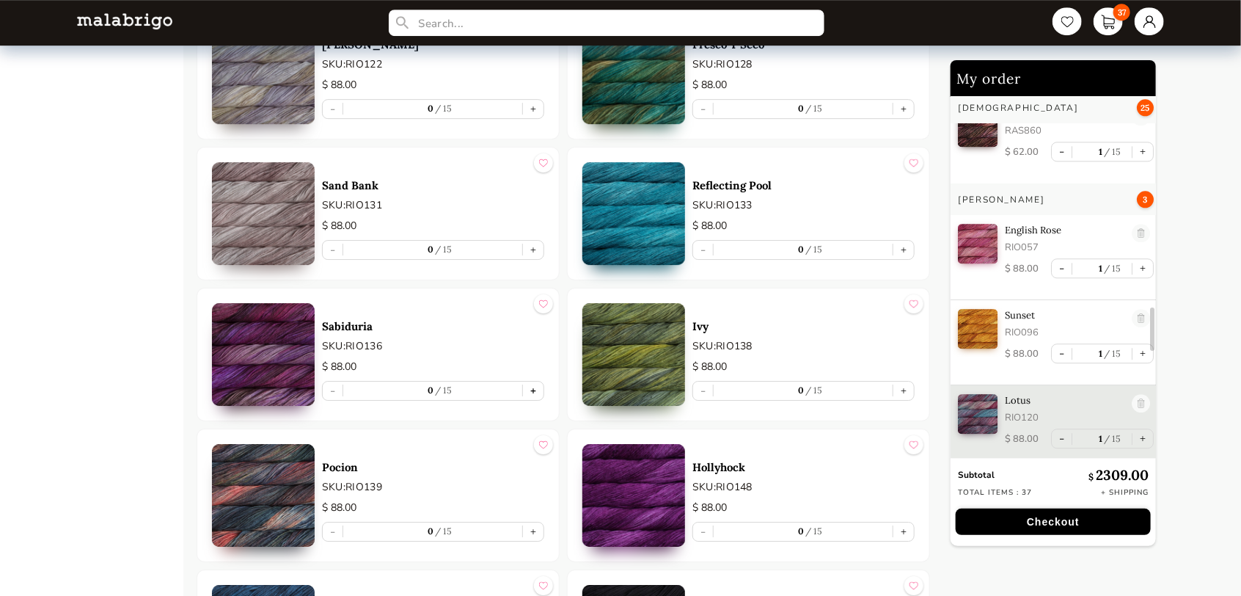
click at [538, 389] on button "+" at bounding box center [533, 390] width 21 height 18
type input "1"
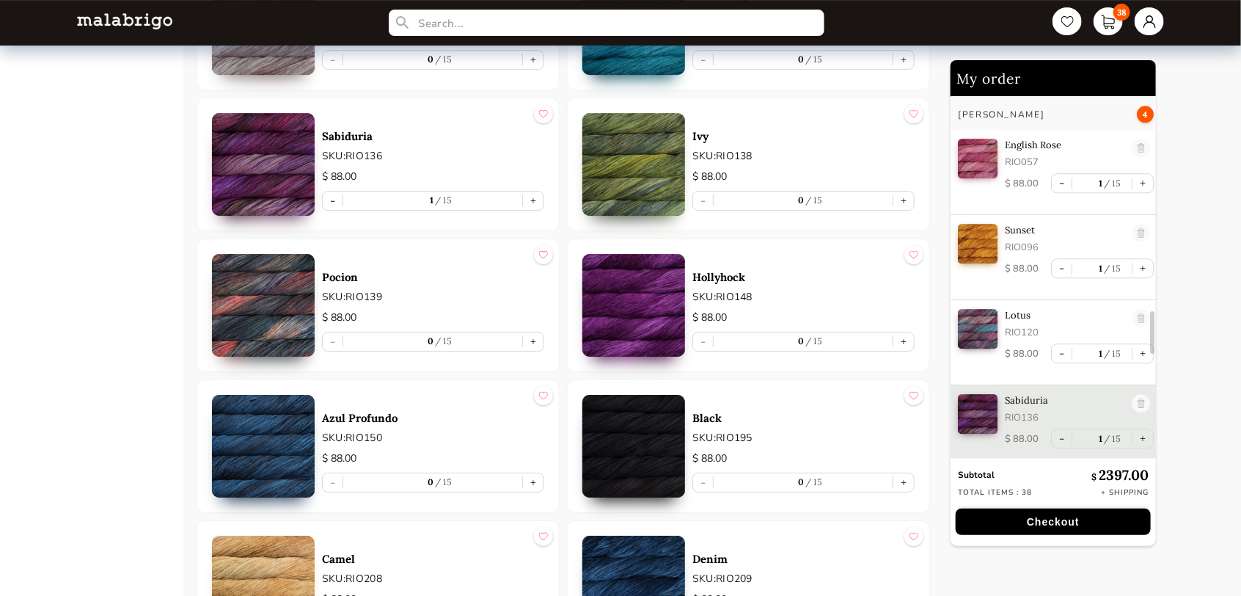
scroll to position [2517, 0]
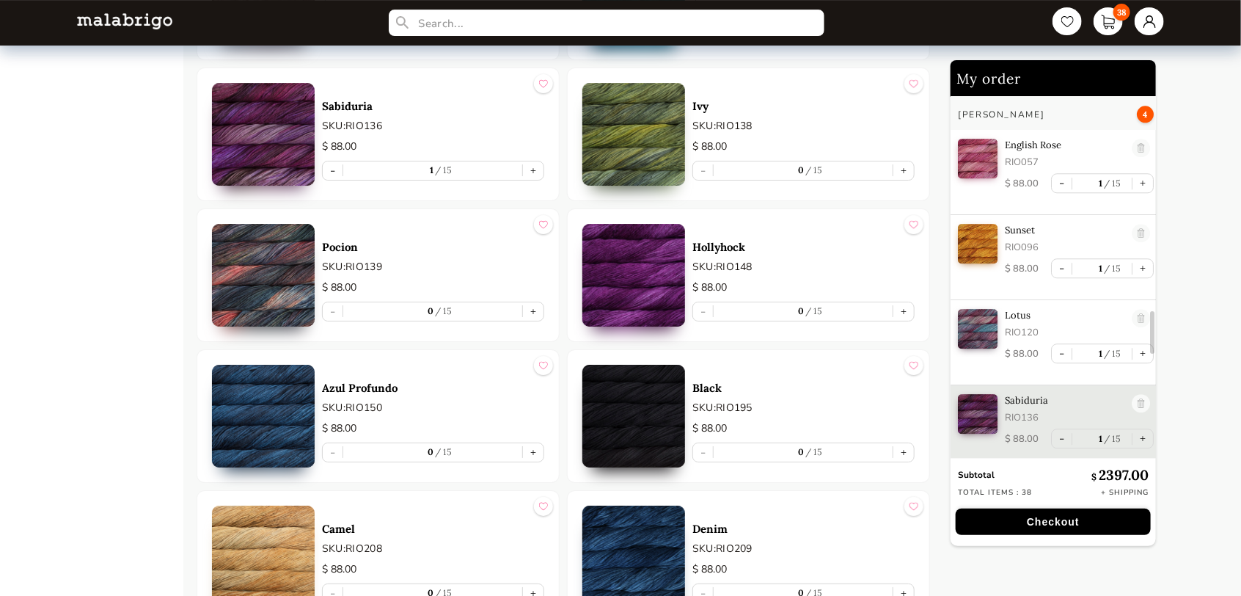
click at [546, 450] on article "Azul Profundo SKU: RIO150 $ 88.00 - 0 15 +" at bounding box center [378, 415] width 363 height 133
click at [539, 450] on button "+" at bounding box center [533, 452] width 21 height 18
type input "1"
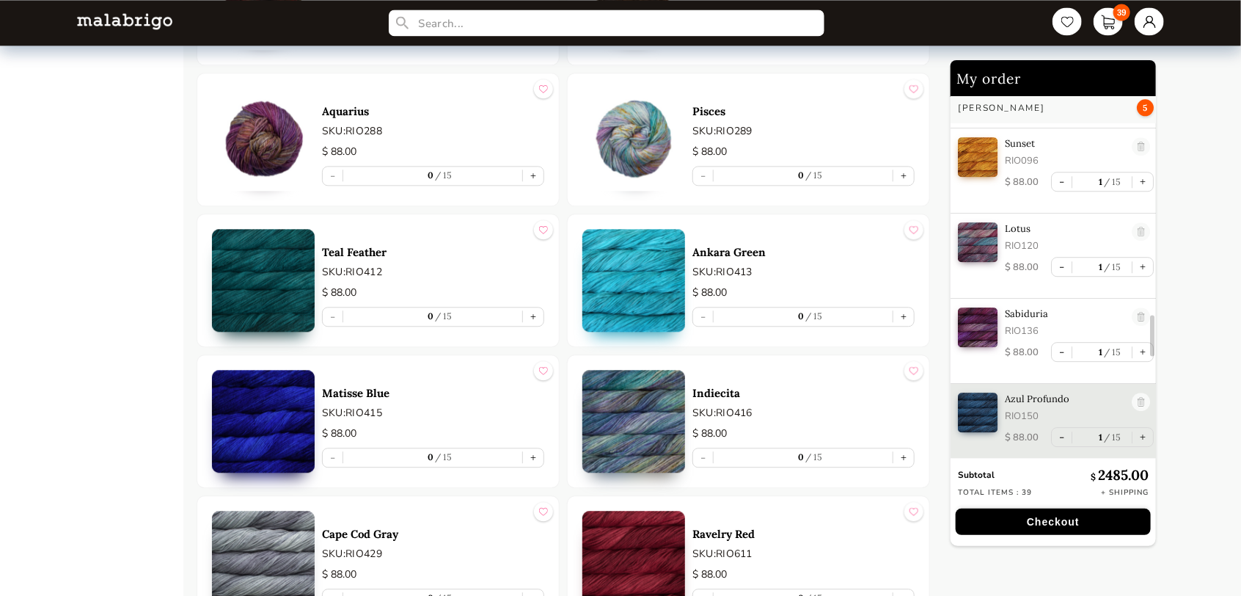
scroll to position [4571, 0]
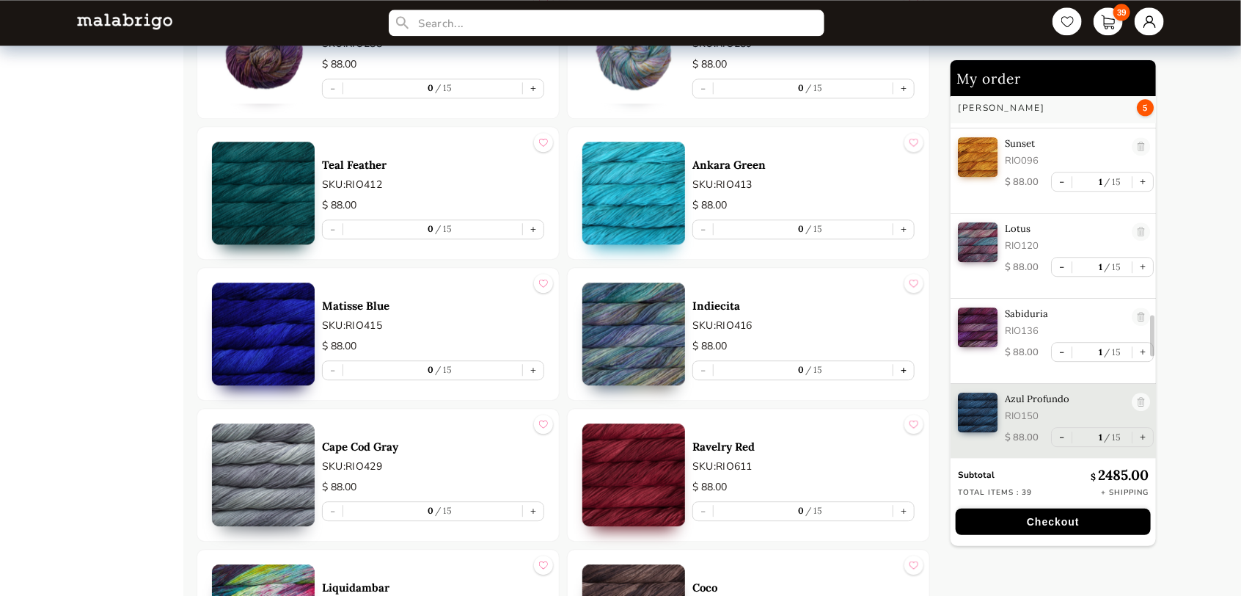
click at [904, 367] on button "+" at bounding box center [903, 370] width 21 height 18
type input "1"
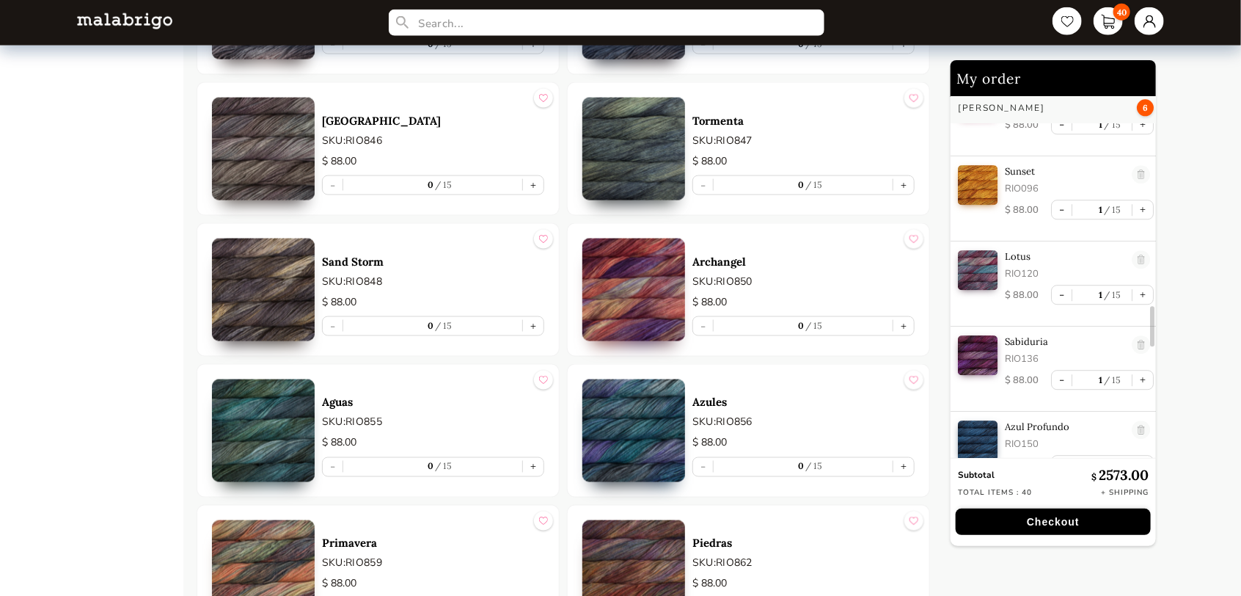
scroll to position [6601, 0]
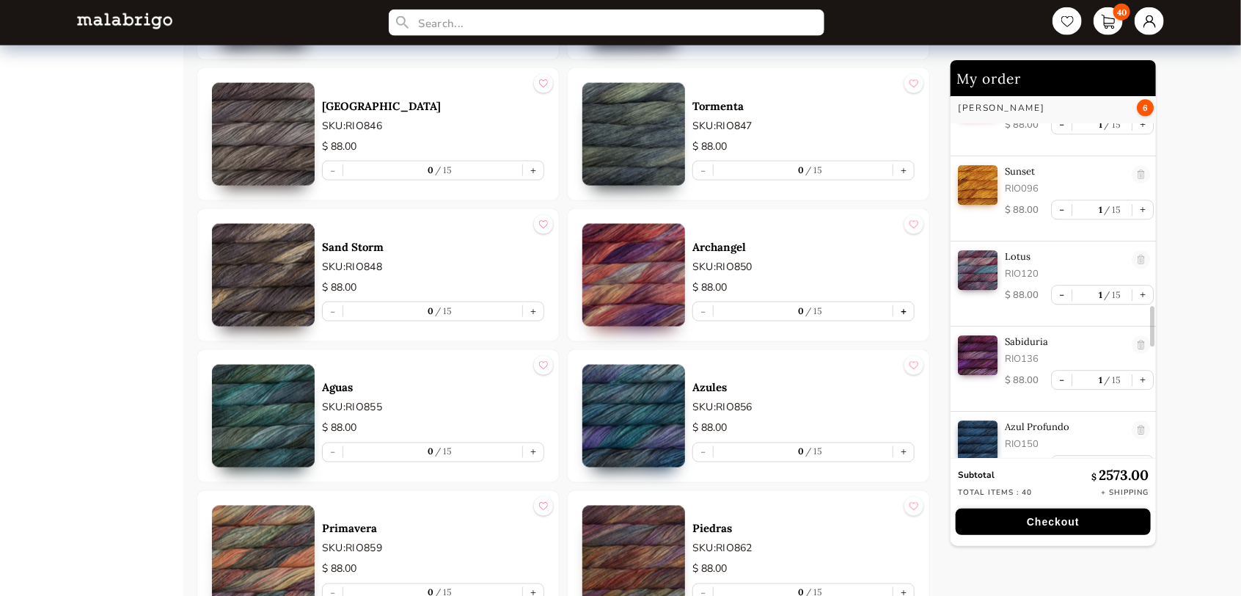
click at [909, 302] on button "+" at bounding box center [903, 311] width 21 height 18
type input "1"
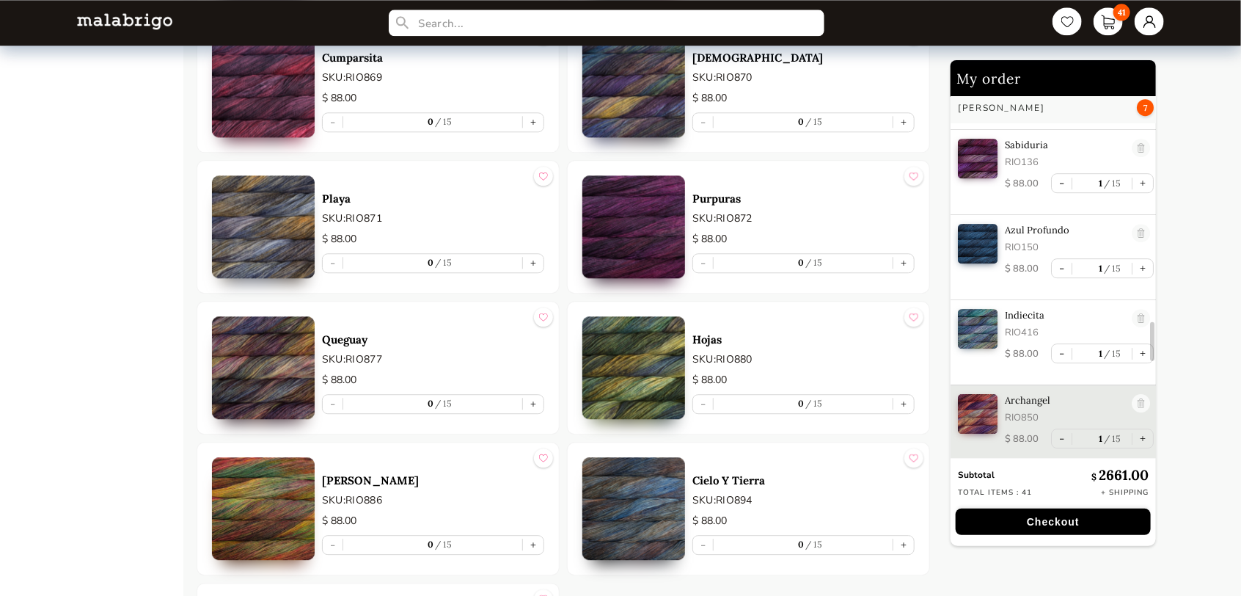
scroll to position [7354, 0]
click at [537, 535] on button "+" at bounding box center [533, 544] width 21 height 18
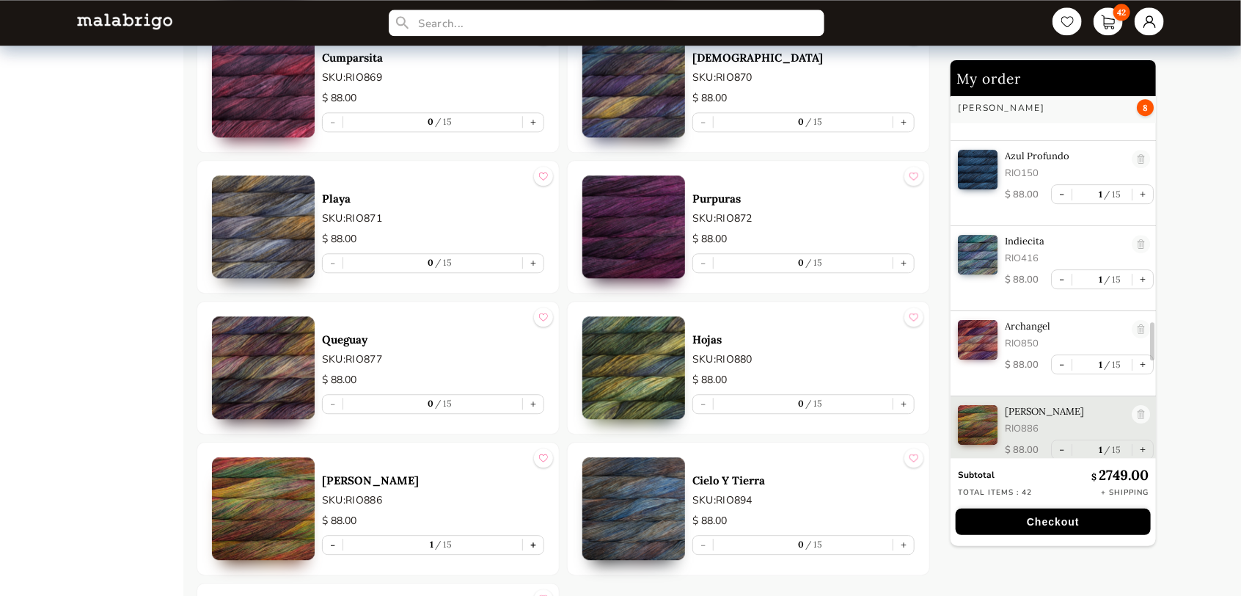
scroll to position [2239, 0]
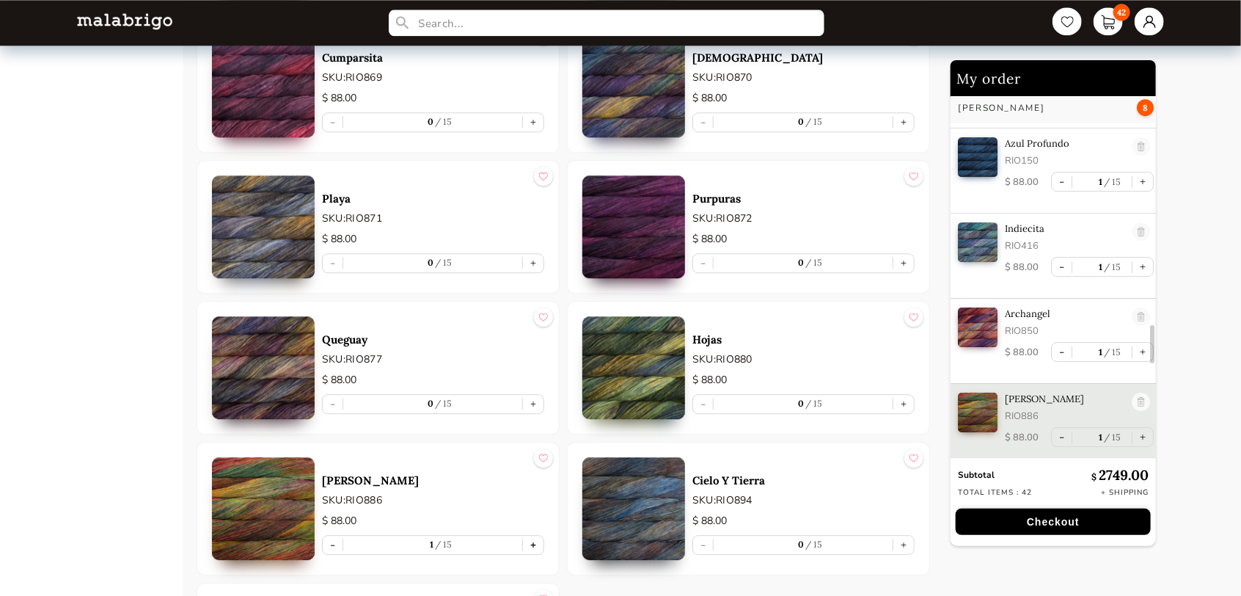
click at [538, 535] on button "+" at bounding box center [533, 544] width 21 height 18
type input "2"
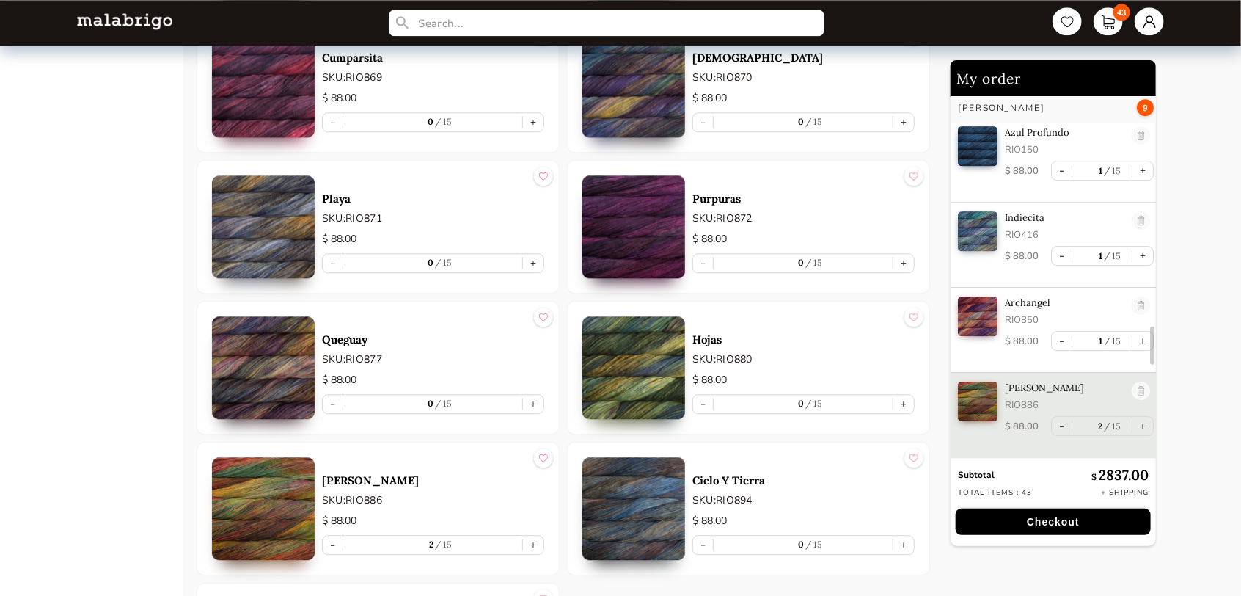
click at [910, 395] on button "+" at bounding box center [903, 404] width 21 height 18
type input "1"
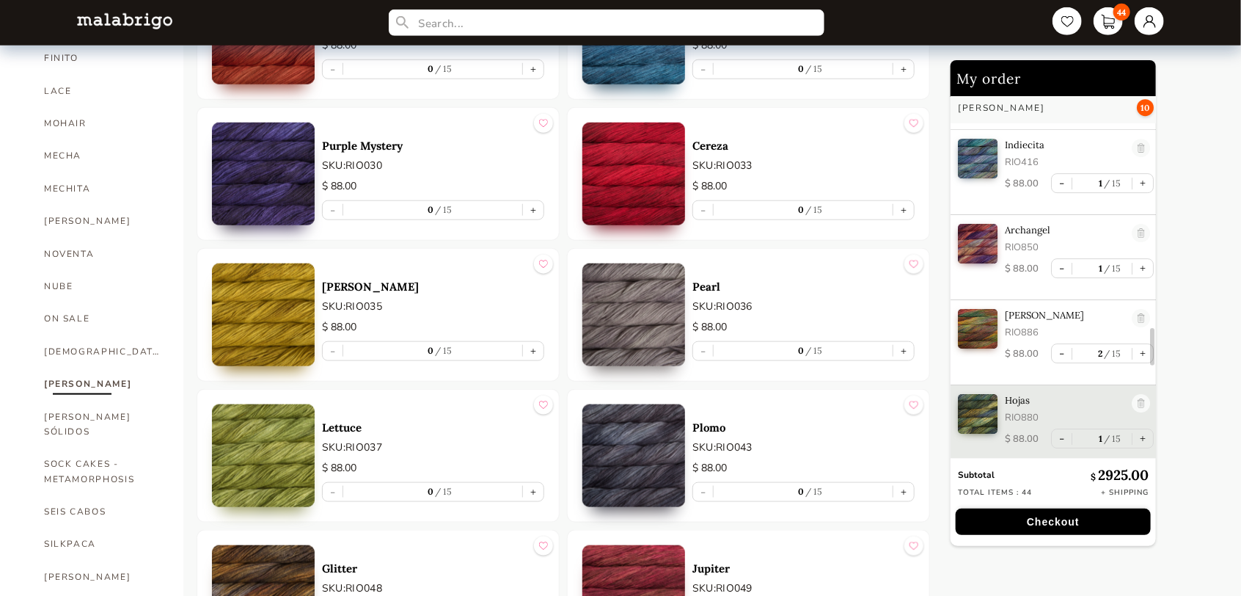
scroll to position [660, 0]
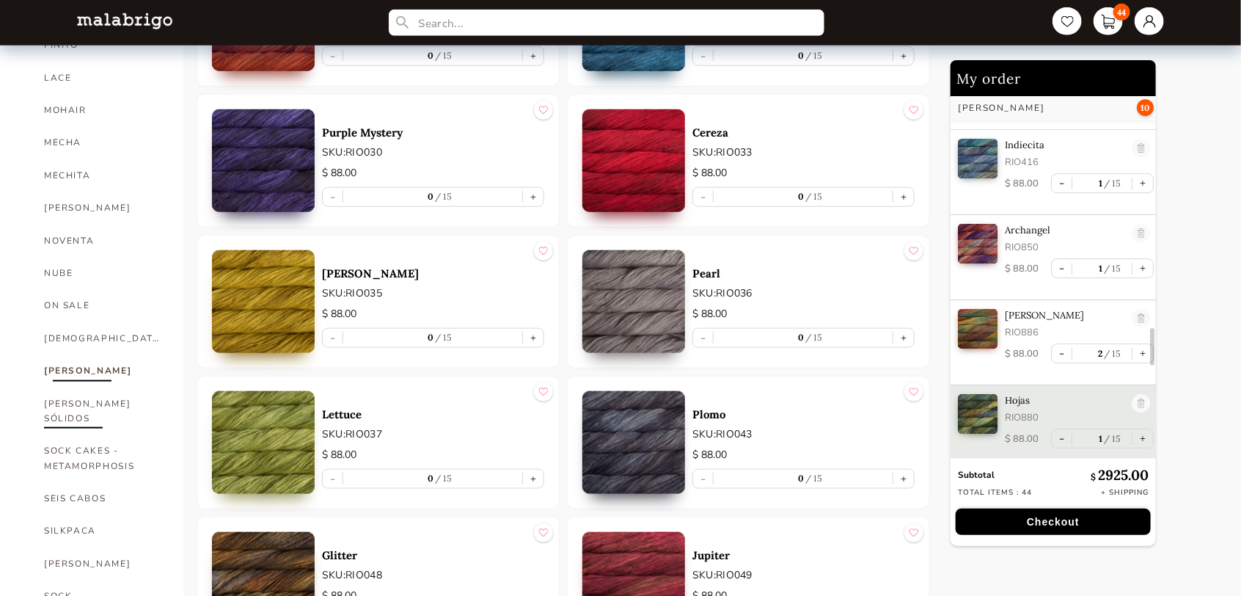
click at [98, 387] on link "[PERSON_NAME] SÓLIDOS" at bounding box center [102, 411] width 117 height 48
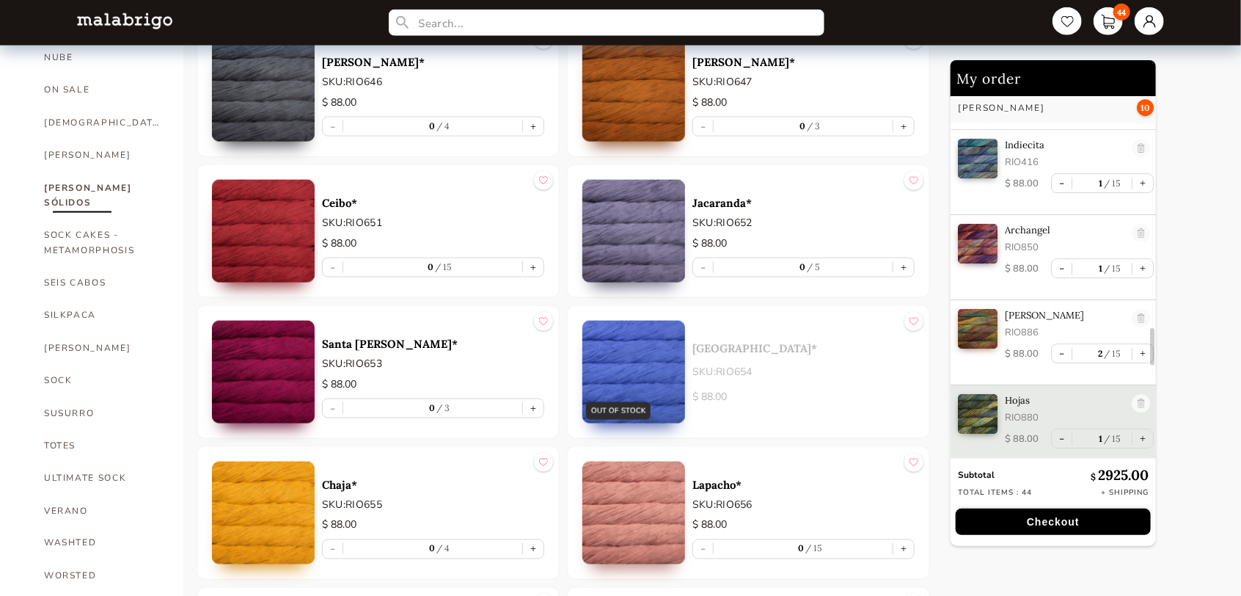
scroll to position [883, 0]
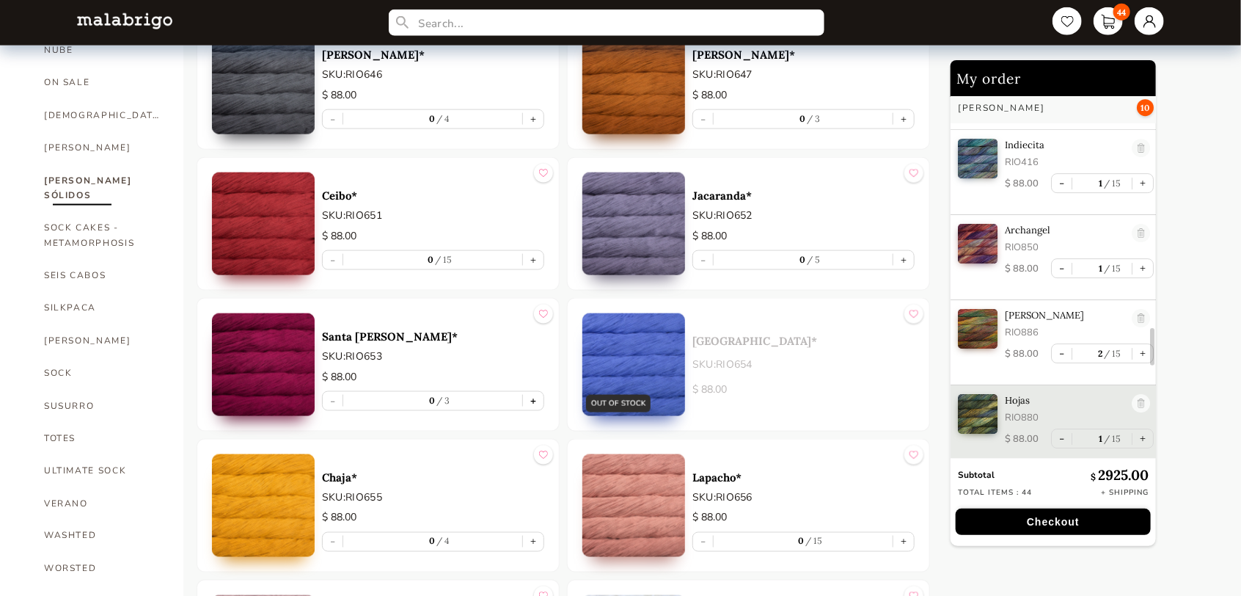
click at [532, 397] on button "+" at bounding box center [533, 401] width 21 height 18
type input "1"
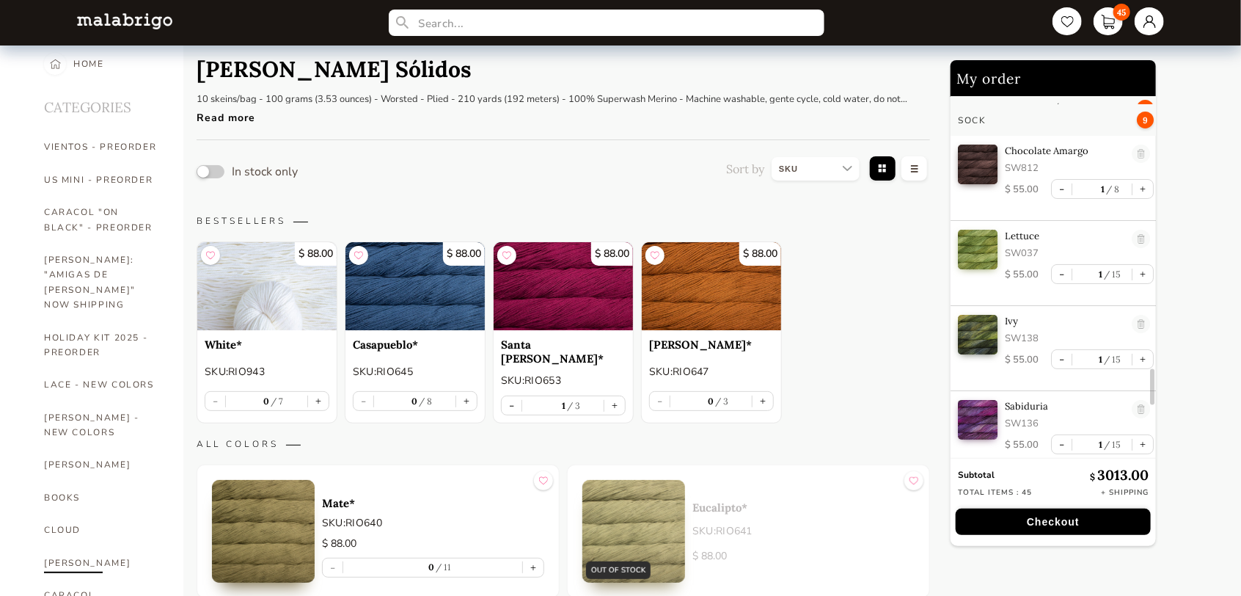
scroll to position [0, 0]
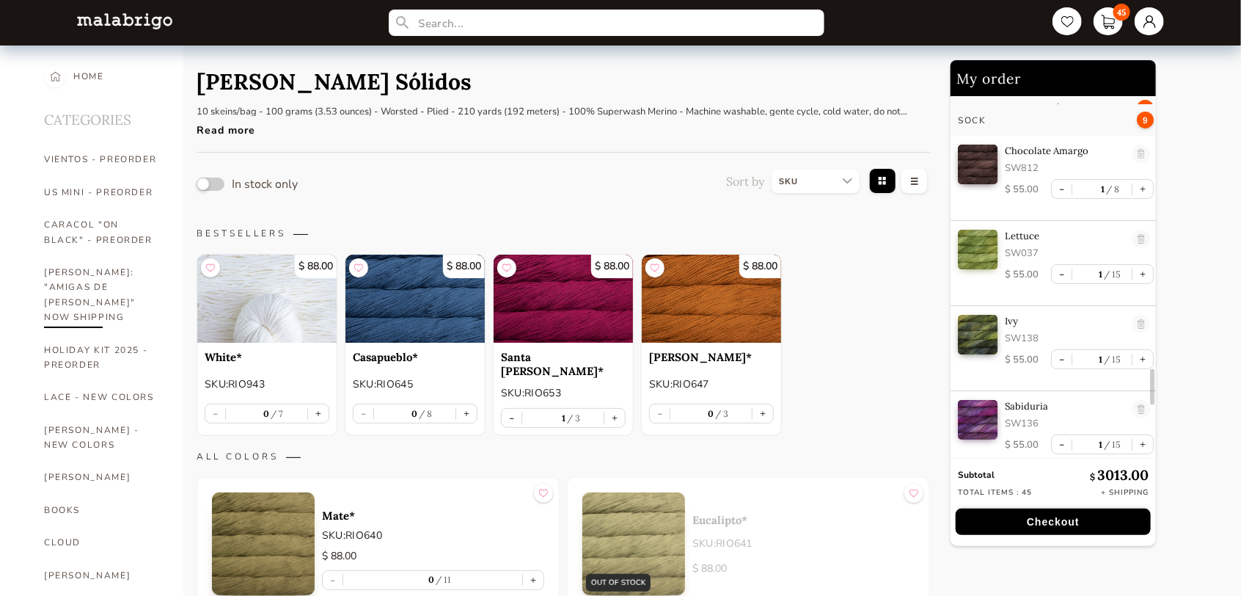
click at [114, 283] on link "[PERSON_NAME]: "AMIGAS DE [PERSON_NAME]" NOW SHIPPING" at bounding box center [102, 295] width 117 height 78
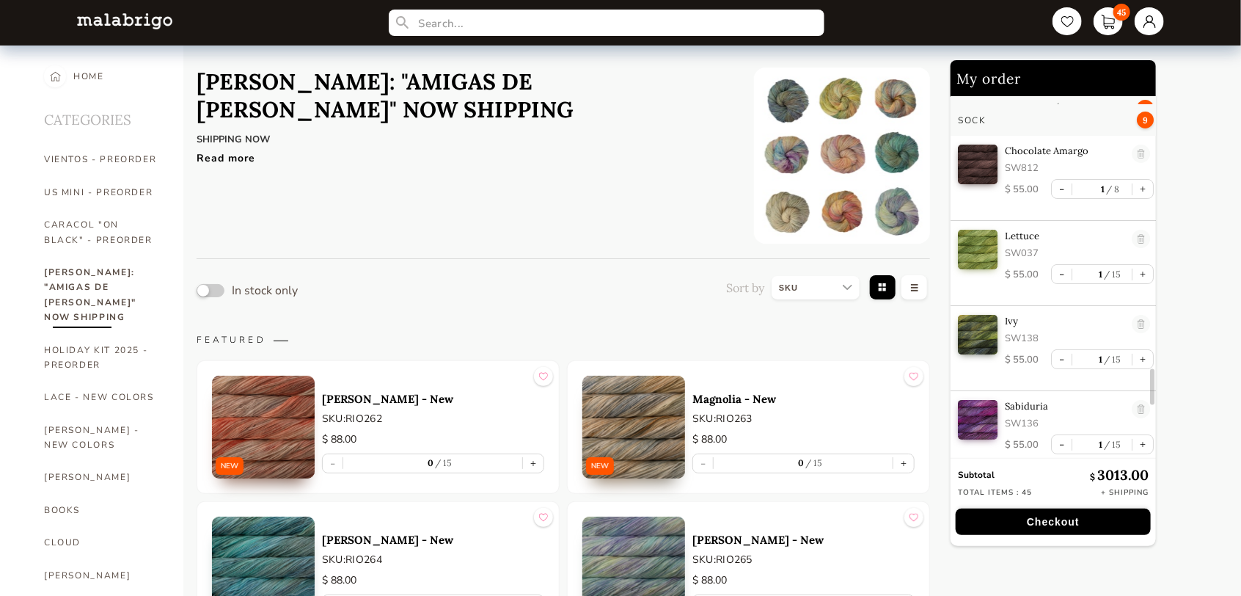
click at [600, 202] on header "[PERSON_NAME]: "AMIGAS DE [PERSON_NAME]" NOW SHIPPING SHIPPING NOW [PERSON_NAME…" at bounding box center [464, 155] width 535 height 176
click at [95, 163] on link "VIENTOS - PREORDER" at bounding box center [102, 159] width 117 height 32
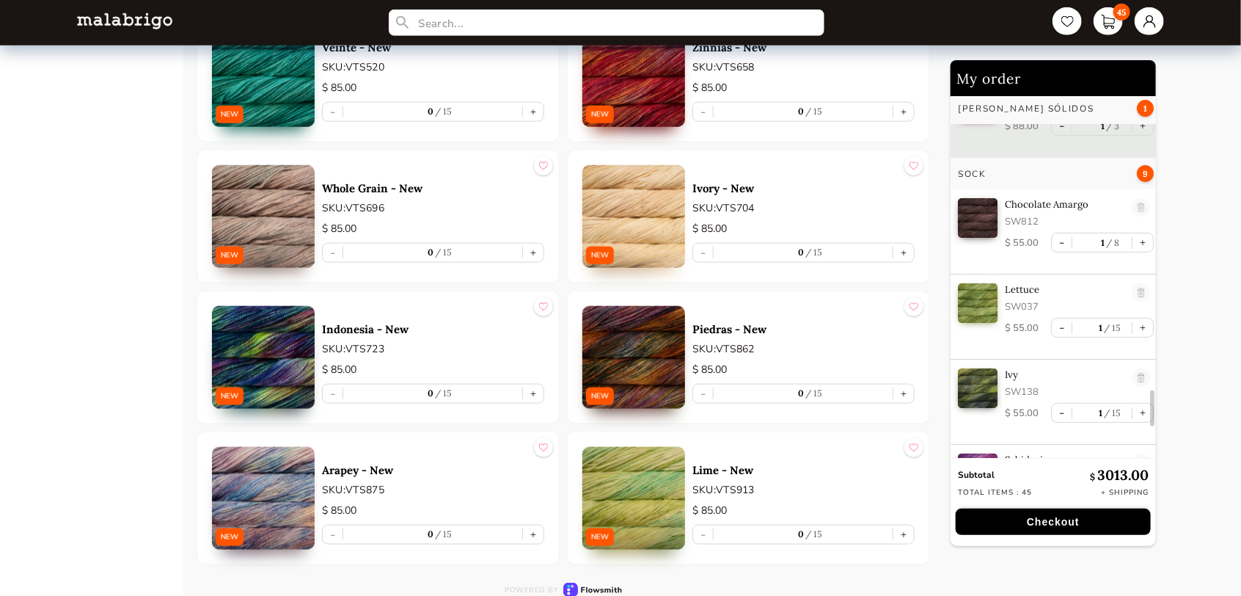
scroll to position [3026, 0]
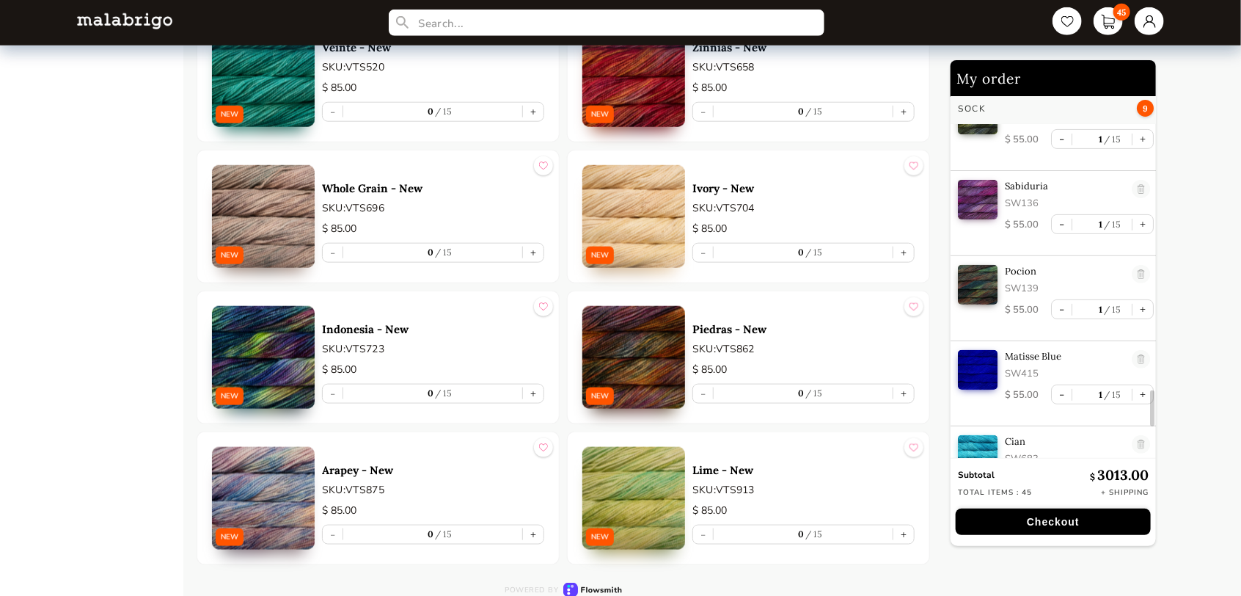
click at [1027, 519] on button "Checkout" at bounding box center [1053, 521] width 195 height 26
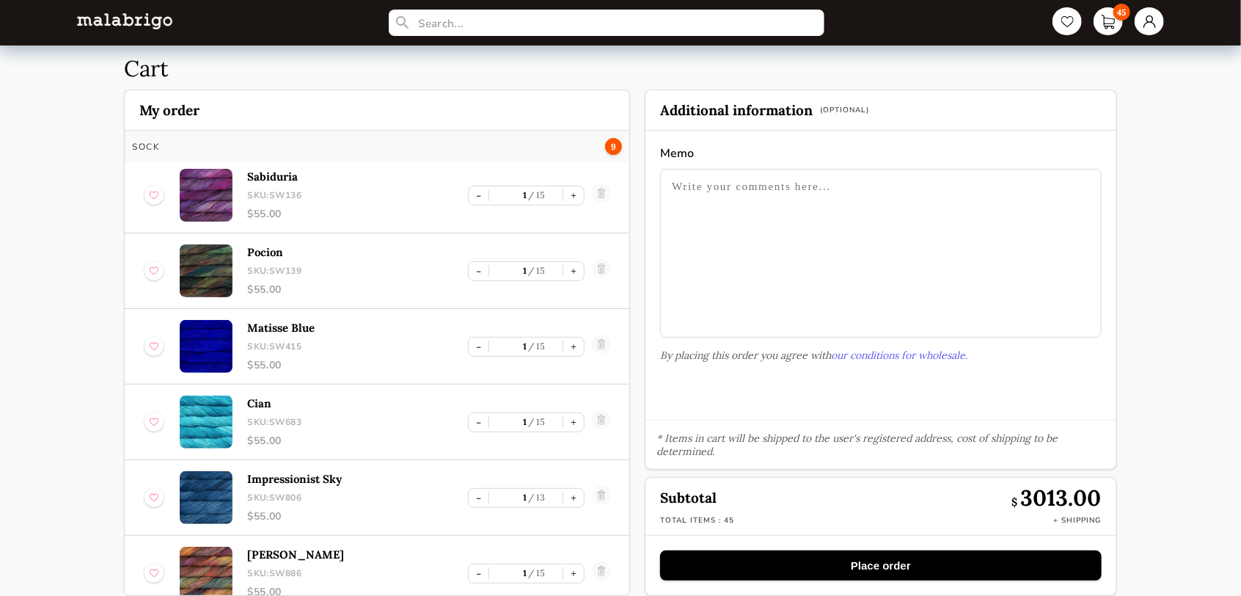
scroll to position [44, 0]
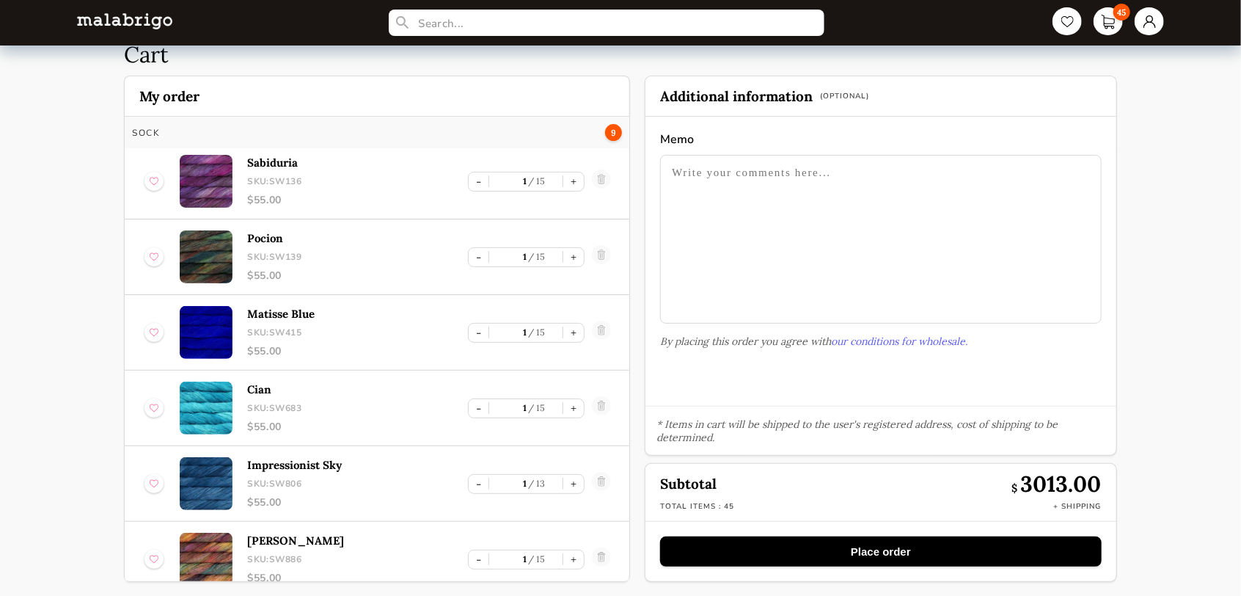
click at [860, 543] on button "Place order" at bounding box center [881, 551] width 442 height 30
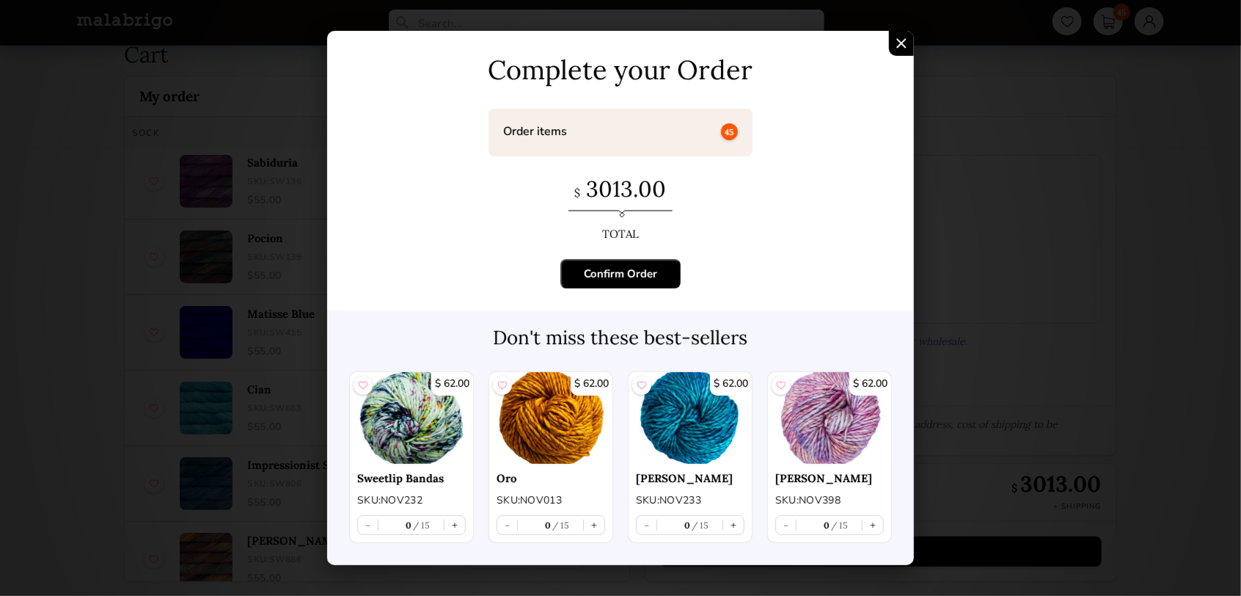
click at [667, 268] on button "Confirm Order" at bounding box center [620, 273] width 120 height 29
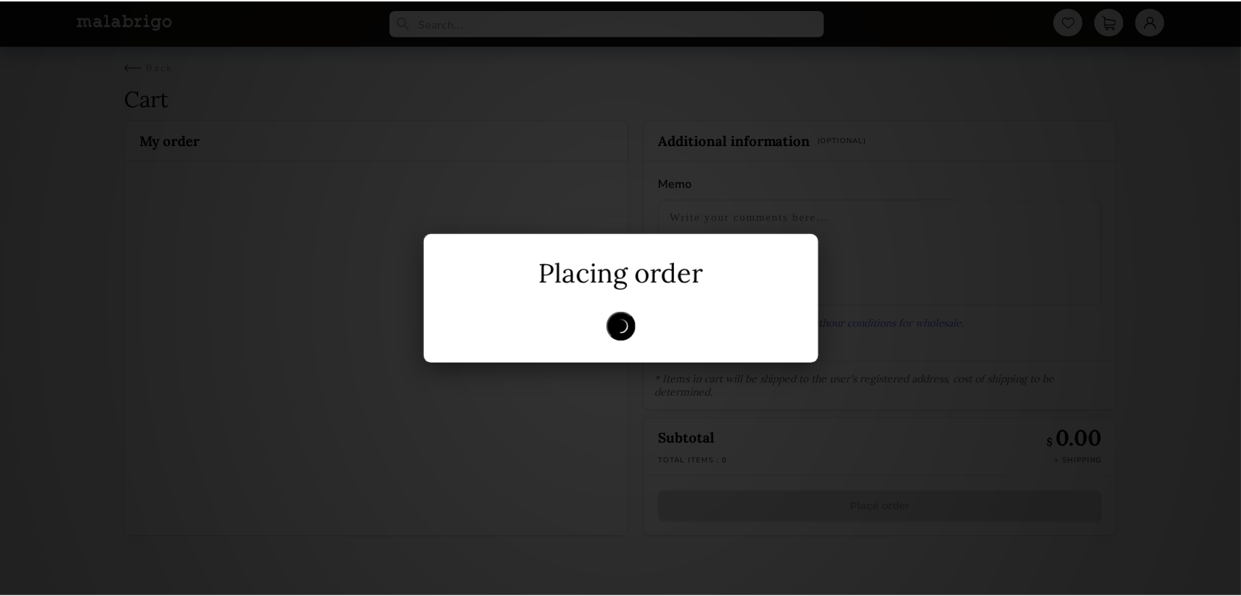
scroll to position [0, 0]
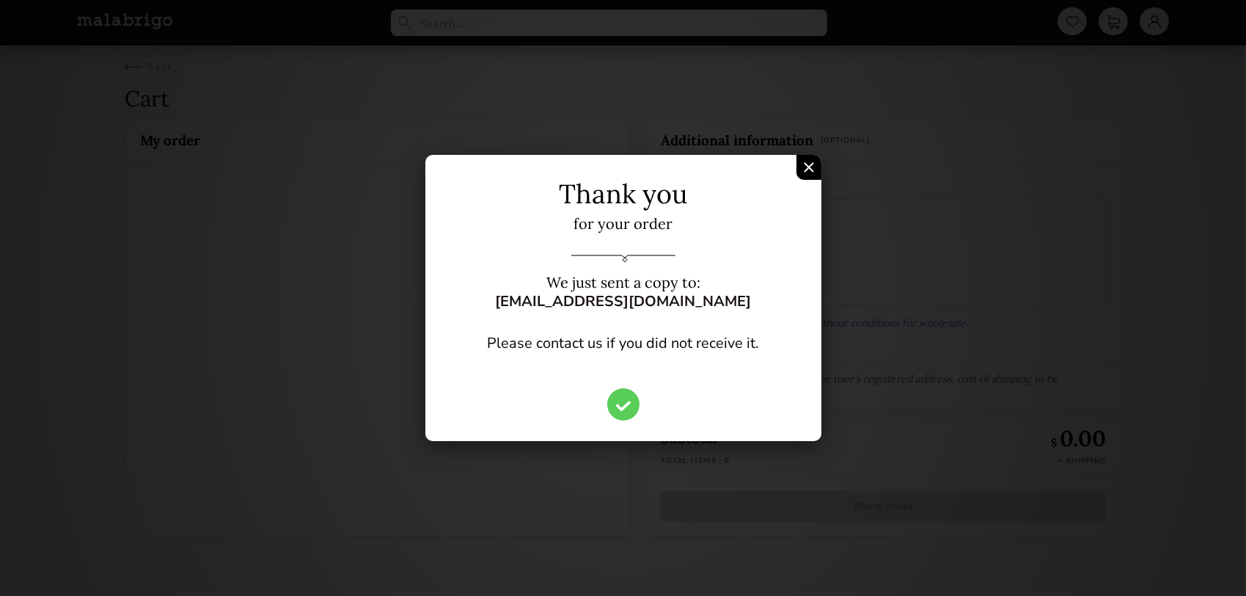
drag, startPoint x: 811, startPoint y: 167, endPoint x: 661, endPoint y: 21, distance: 209.6
click at [811, 167] on img "Confirm Order" at bounding box center [809, 167] width 10 height 10
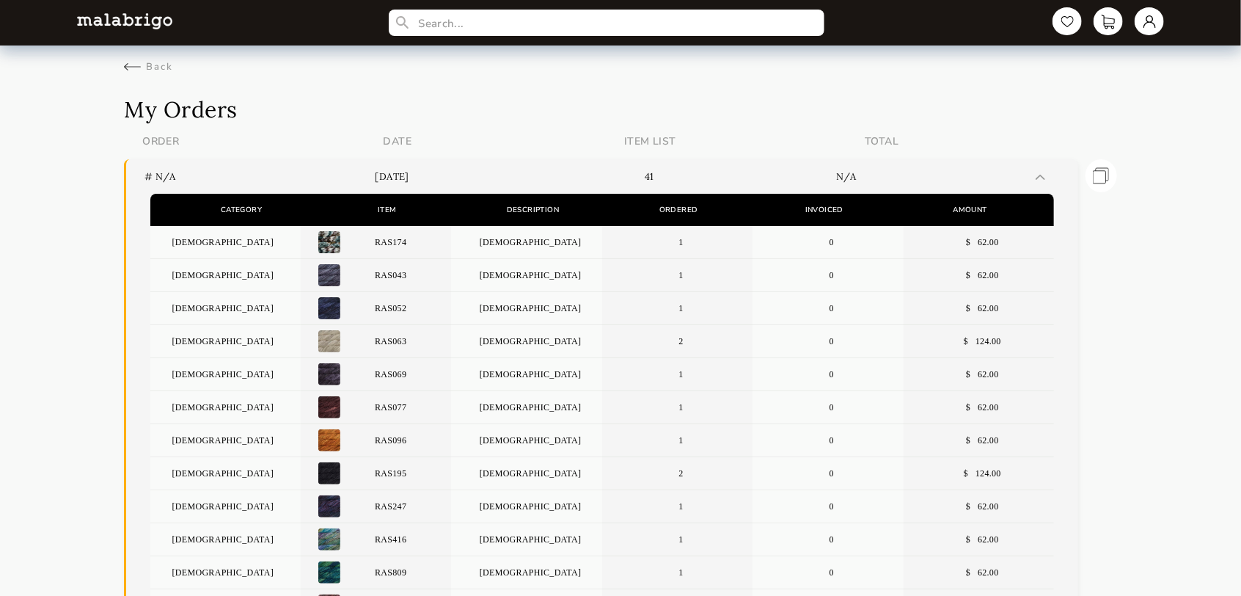
click at [1039, 183] on header "# n/a [DATE] 41 n/a" at bounding box center [601, 176] width 951 height 34
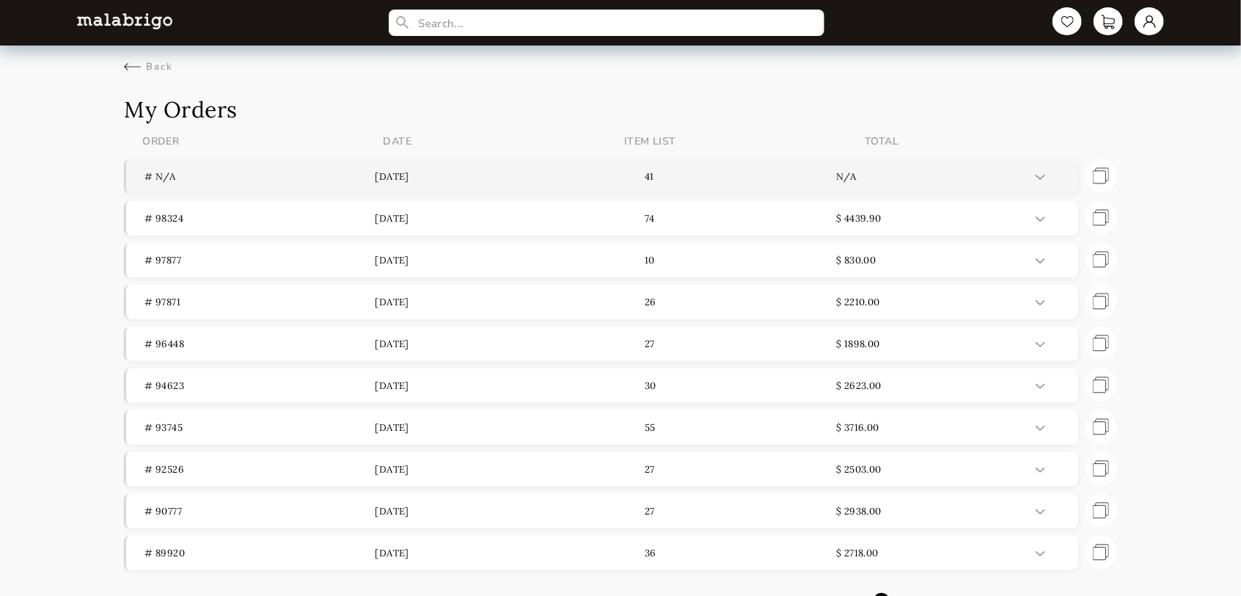
click at [1039, 183] on header "# n/a [DATE] 41 n/a" at bounding box center [601, 176] width 951 height 34
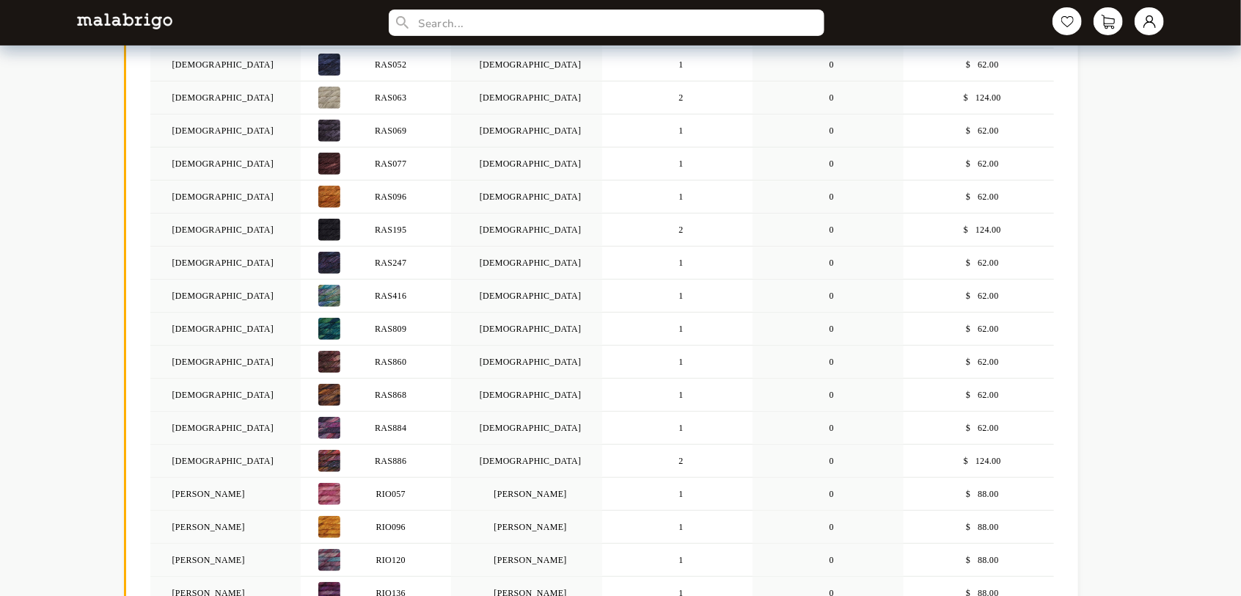
scroll to position [182, 0]
